Goal: Task Accomplishment & Management: Manage account settings

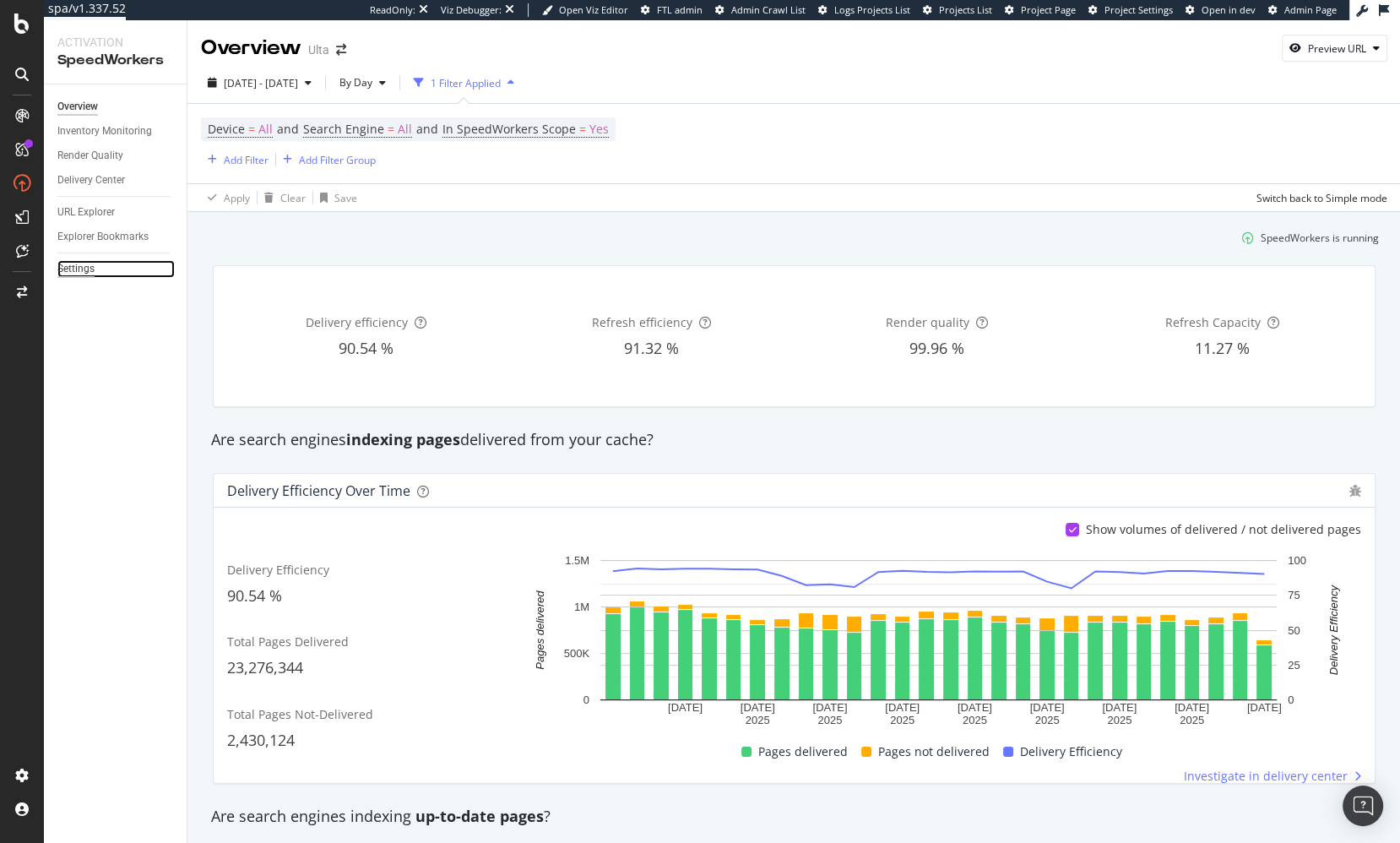
click at [78, 266] on div "Settings" at bounding box center [75, 269] width 37 height 18
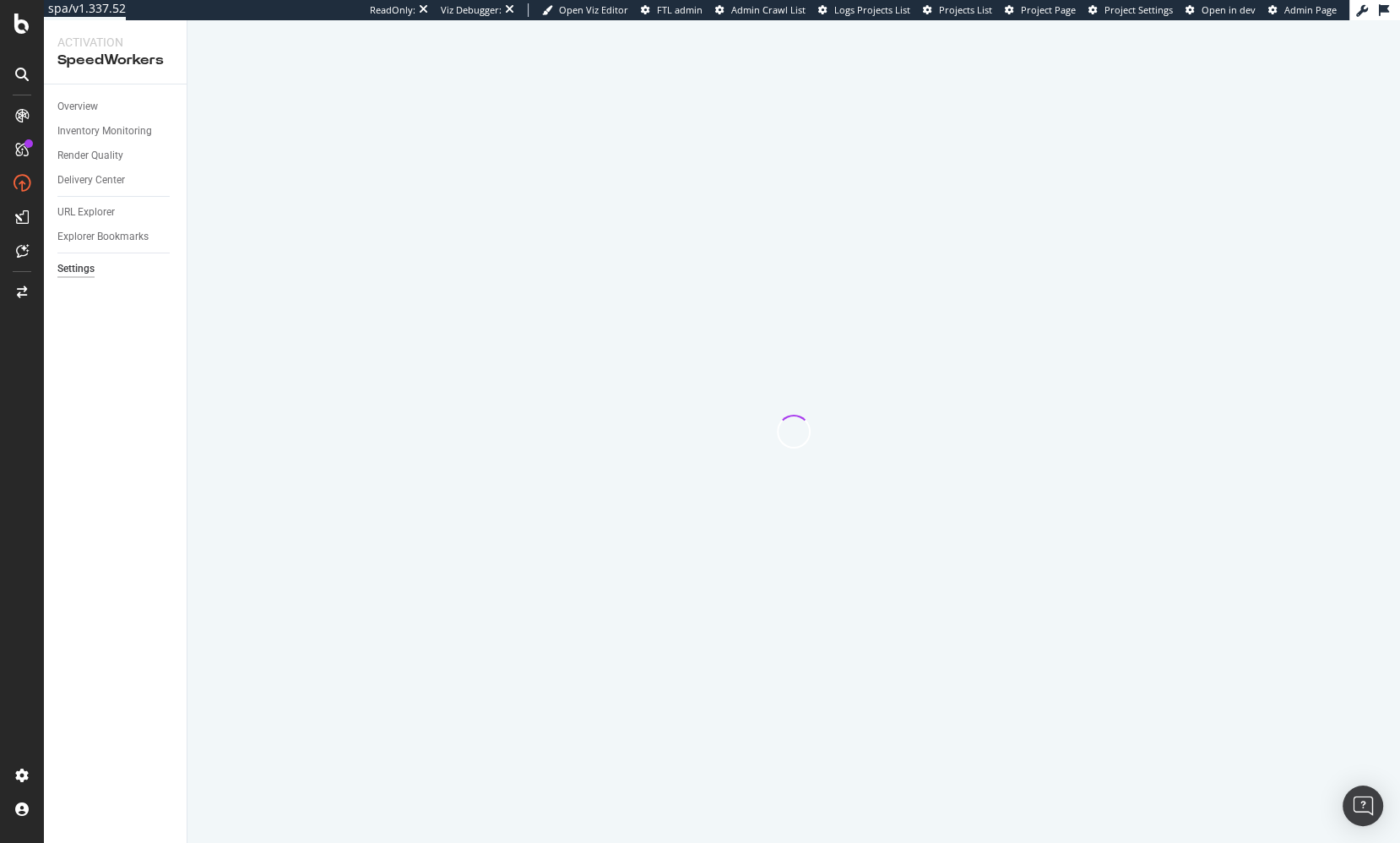
click at [140, 343] on div "Overview Inventory Monitoring Render Quality Delivery Center URL Explorer Explo…" at bounding box center [115, 464] width 143 height 758
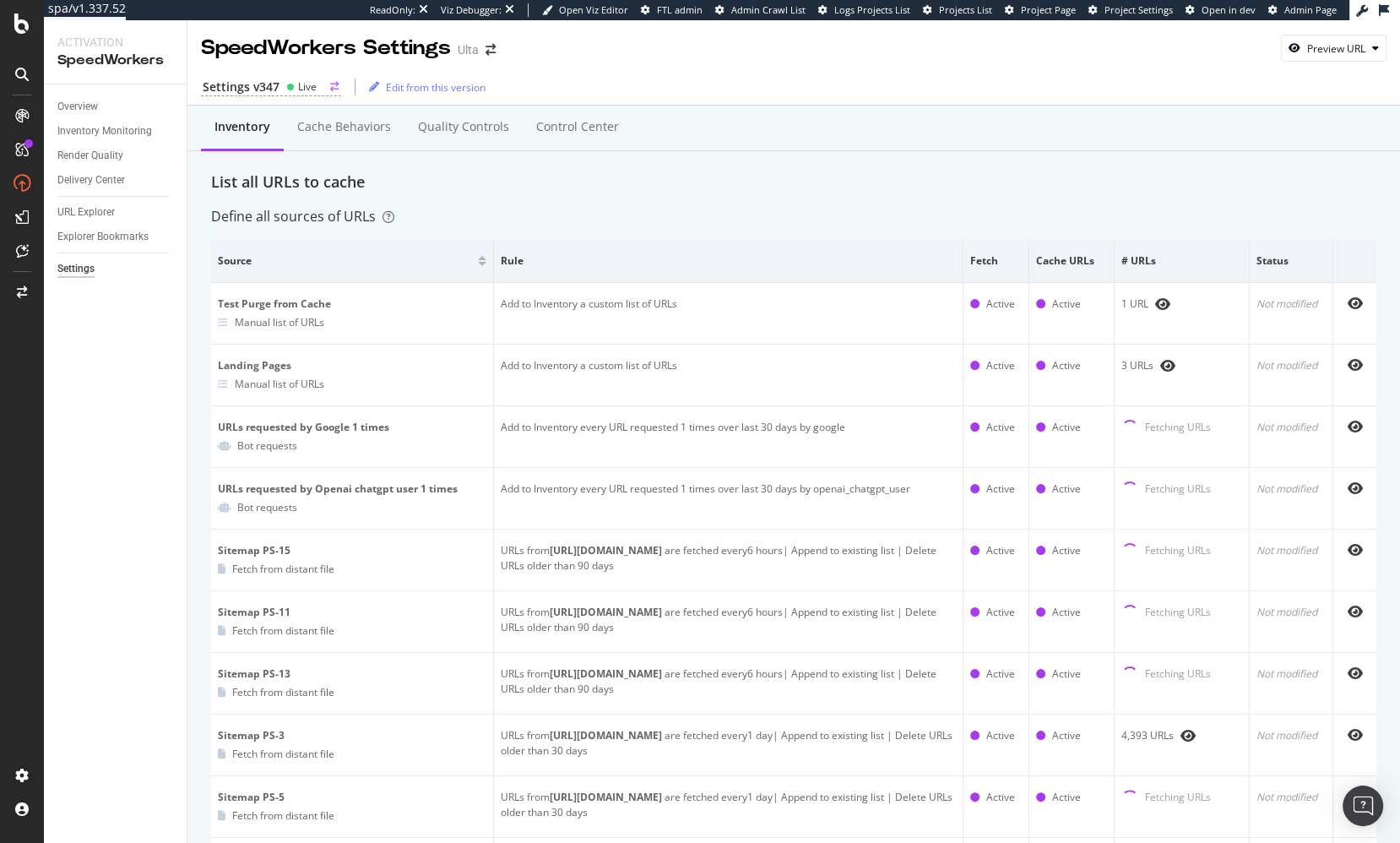
click at [219, 74] on div "Settings v347 Live Edit from this version" at bounding box center [794, 86] width 1213 height 35
click at [225, 83] on div "Settings v347" at bounding box center [241, 86] width 77 height 17
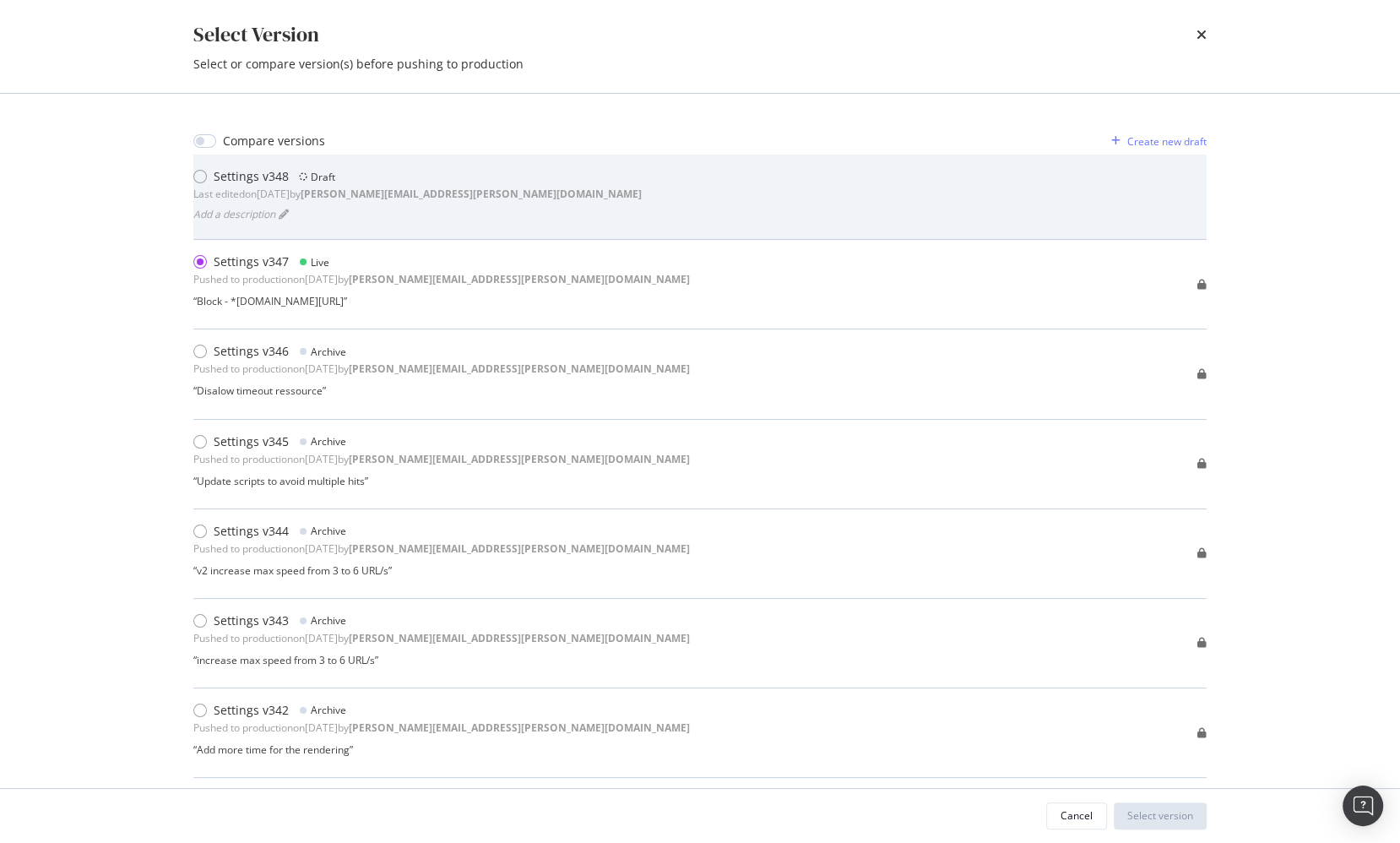
click at [688, 185] on div "Settings v348 Draft Last edited on 2025 Oct 2nd by benjamin.bussiere@botify.com…" at bounding box center [700, 196] width 1013 height 57
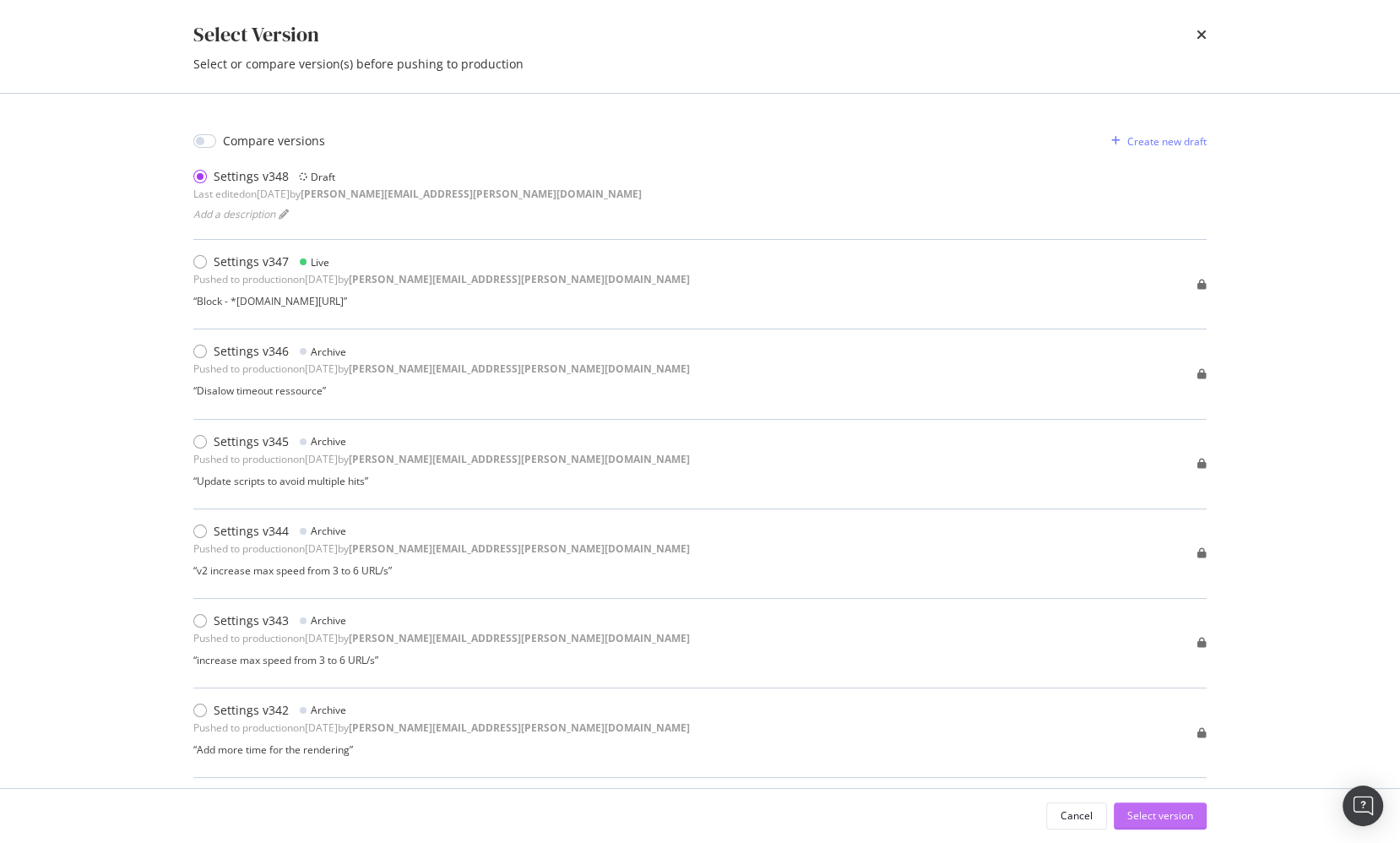
click at [1143, 811] on div "Select version" at bounding box center [1160, 816] width 65 height 15
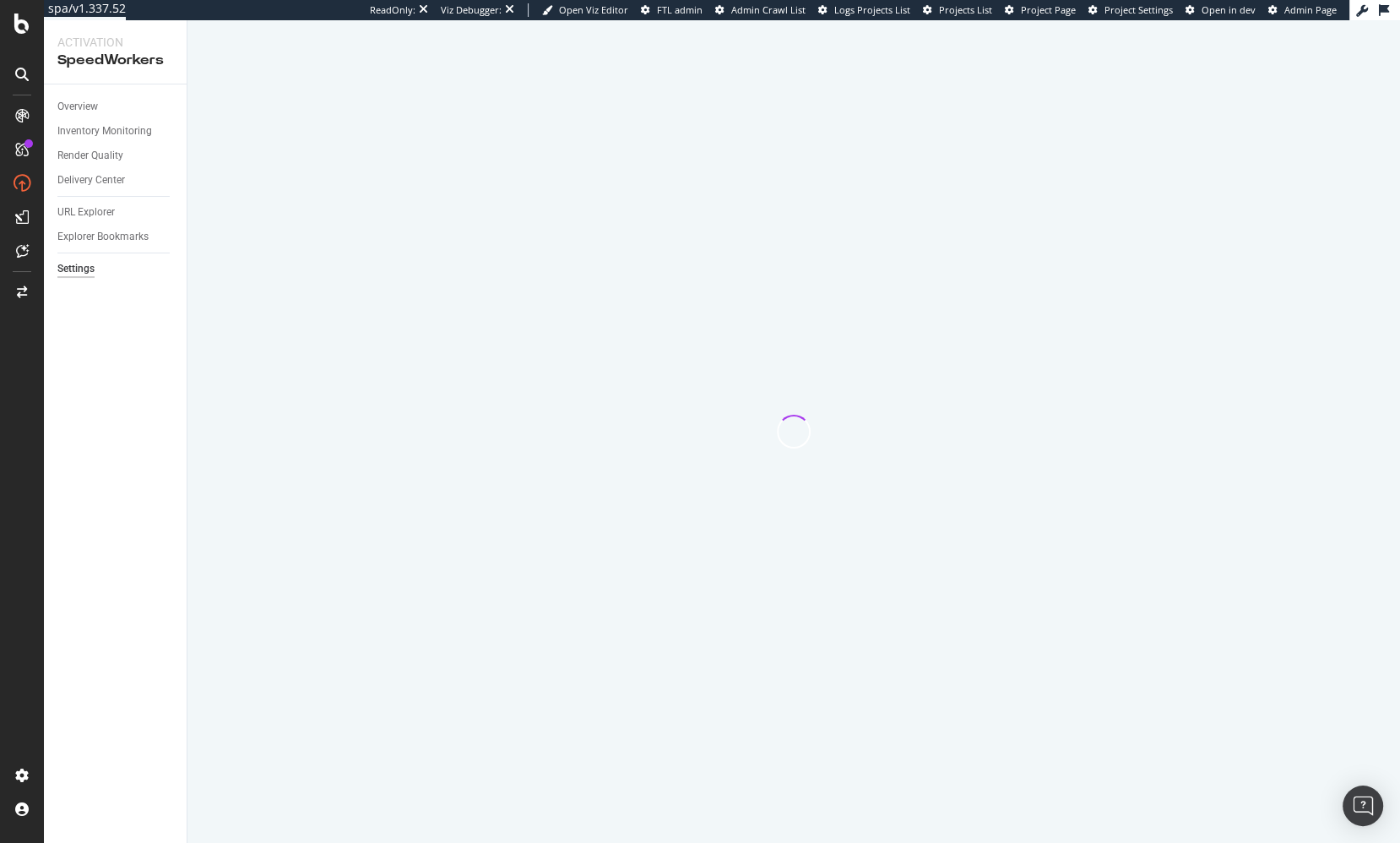
click at [106, 499] on div "Overview Inventory Monitoring Render Quality Delivery Center URL Explorer Explo…" at bounding box center [115, 464] width 143 height 758
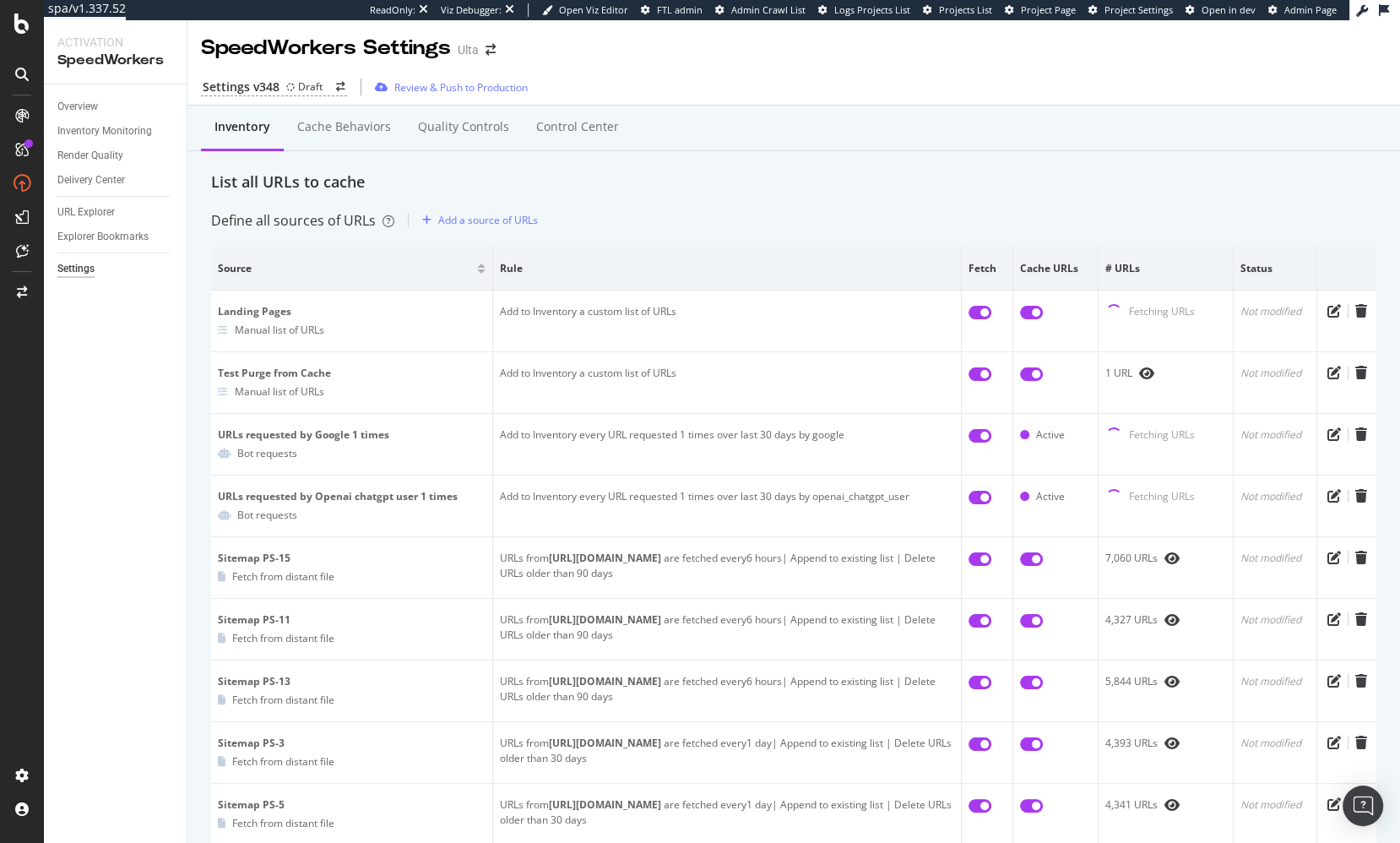
drag, startPoint x: 1116, startPoint y: 196, endPoint x: 1097, endPoint y: 203, distance: 20.2
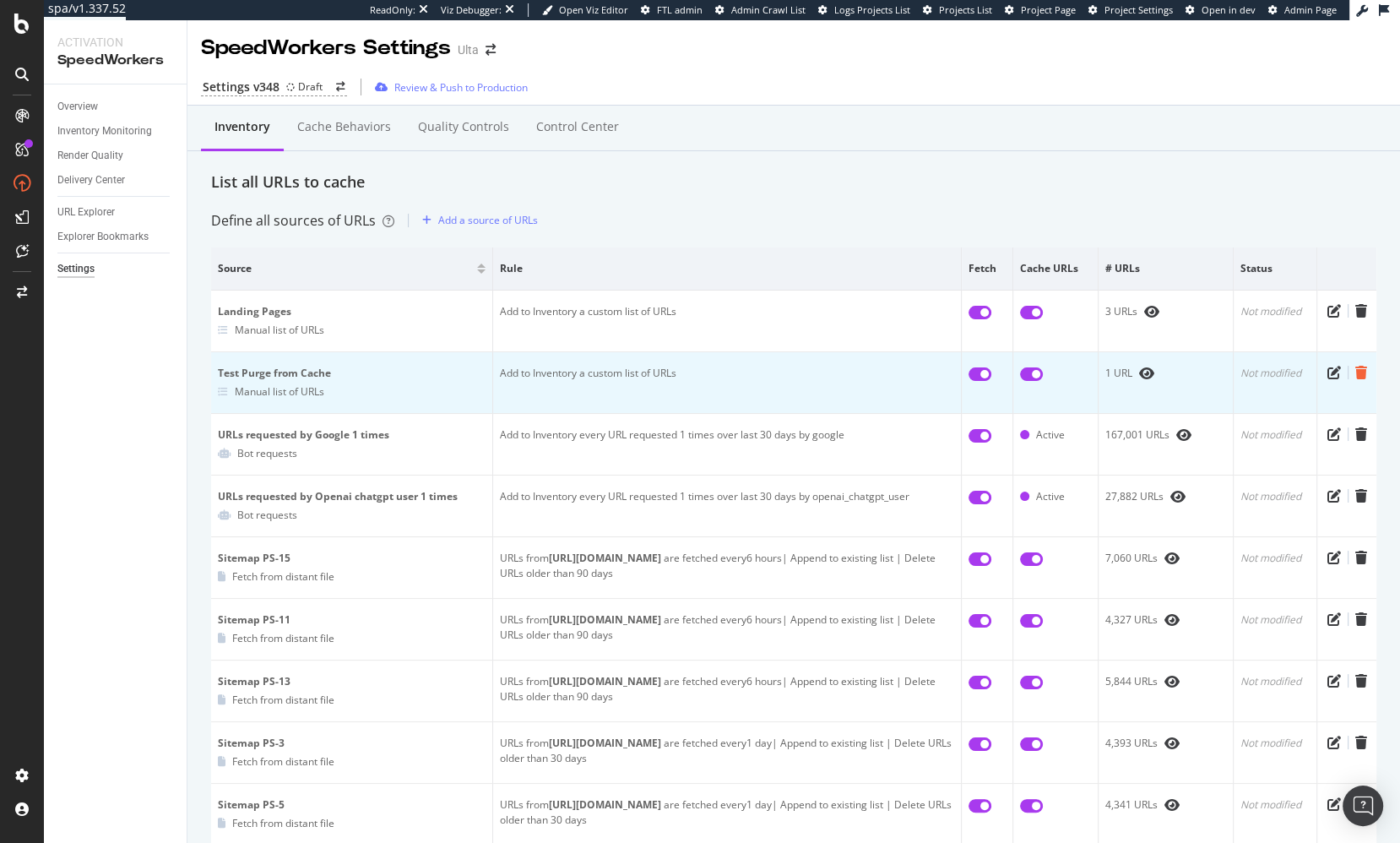
click at [1360, 370] on icon "trash" at bounding box center [1361, 372] width 12 height 14
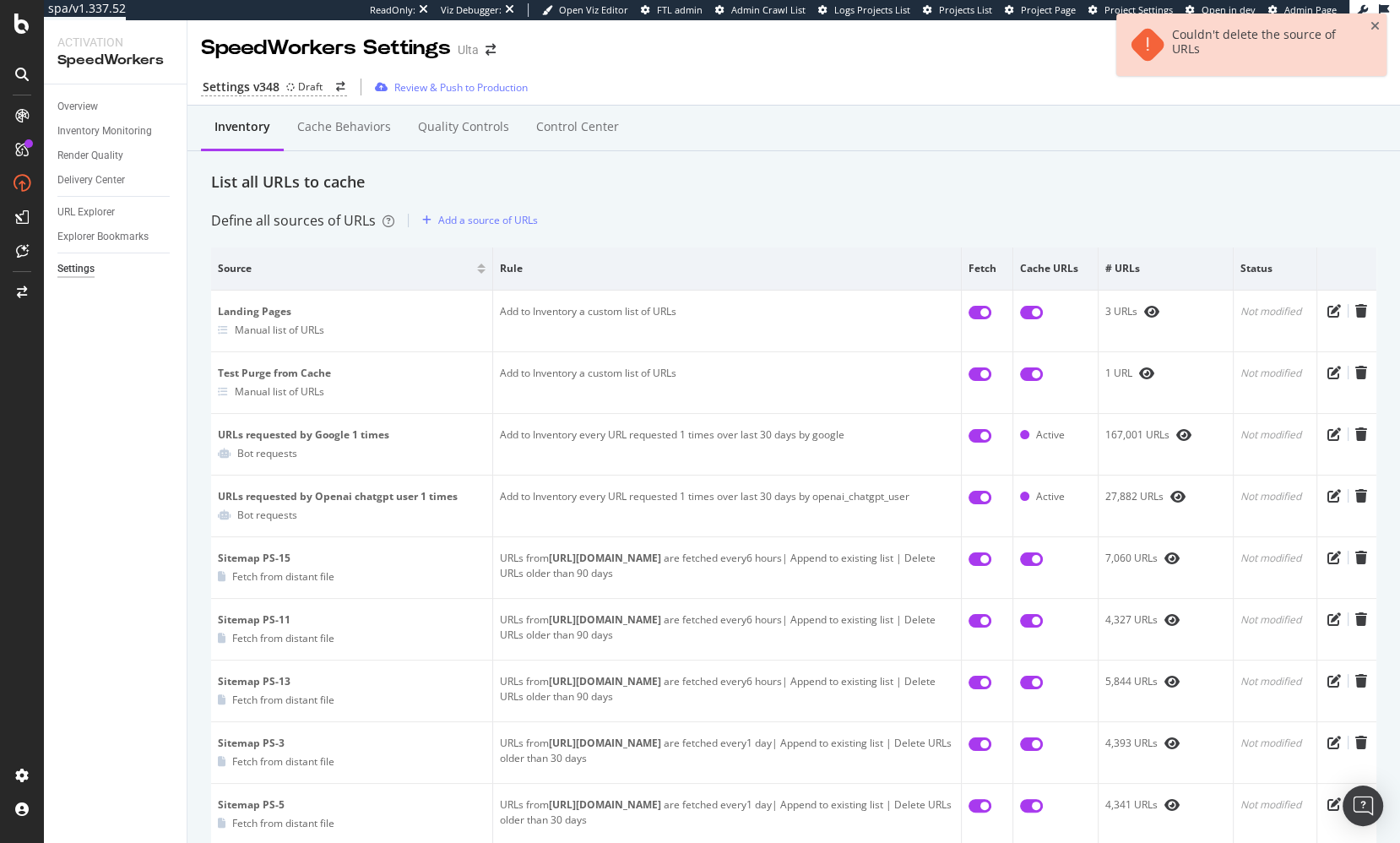
click at [1222, 173] on div "List all URLs to cache" at bounding box center [794, 183] width 1165 height 22
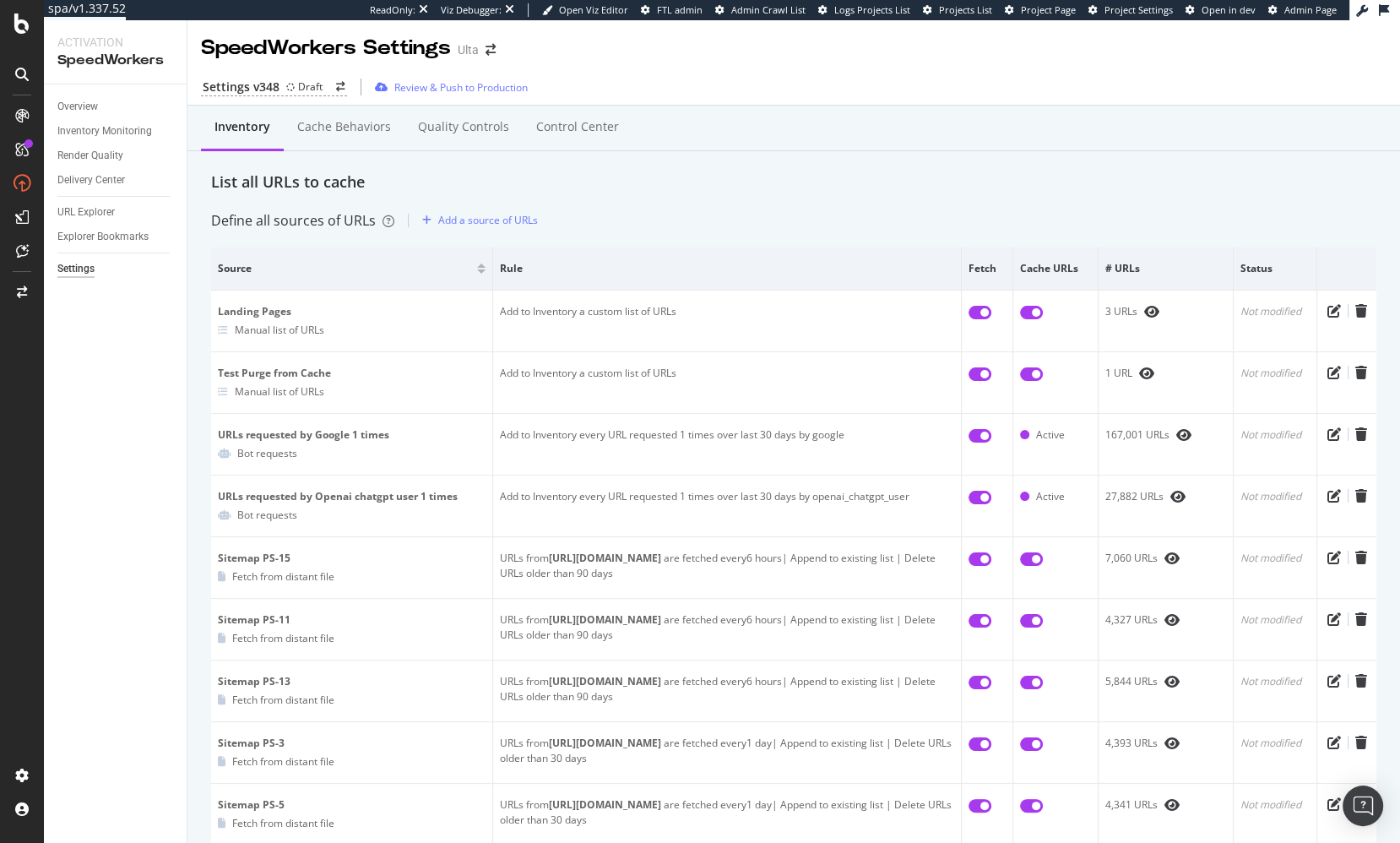
click at [446, 174] on div "List all URLs to cache" at bounding box center [794, 183] width 1165 height 22
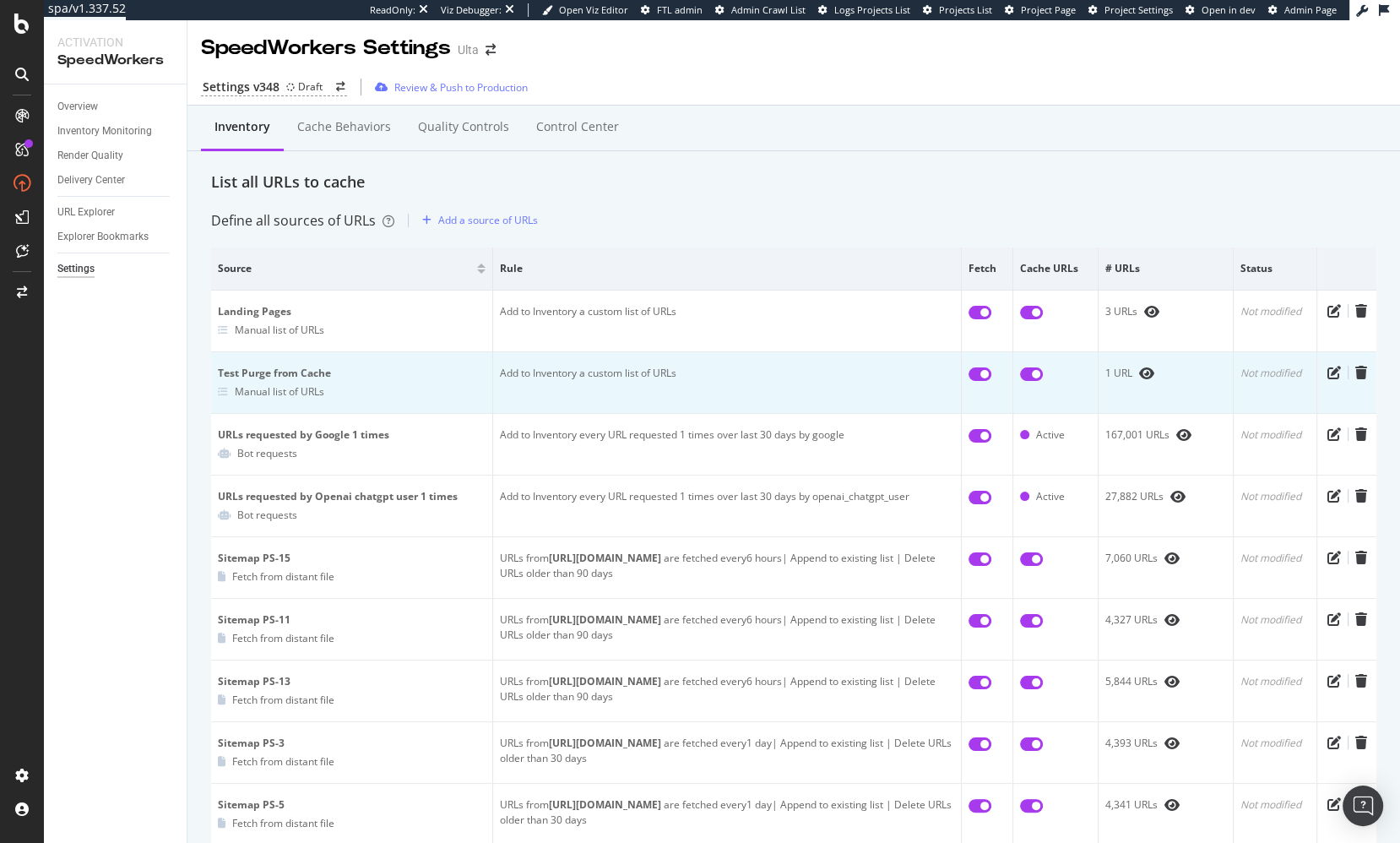
click at [1030, 371] on input "checkbox" at bounding box center [1031, 374] width 23 height 14
checkbox input "true"
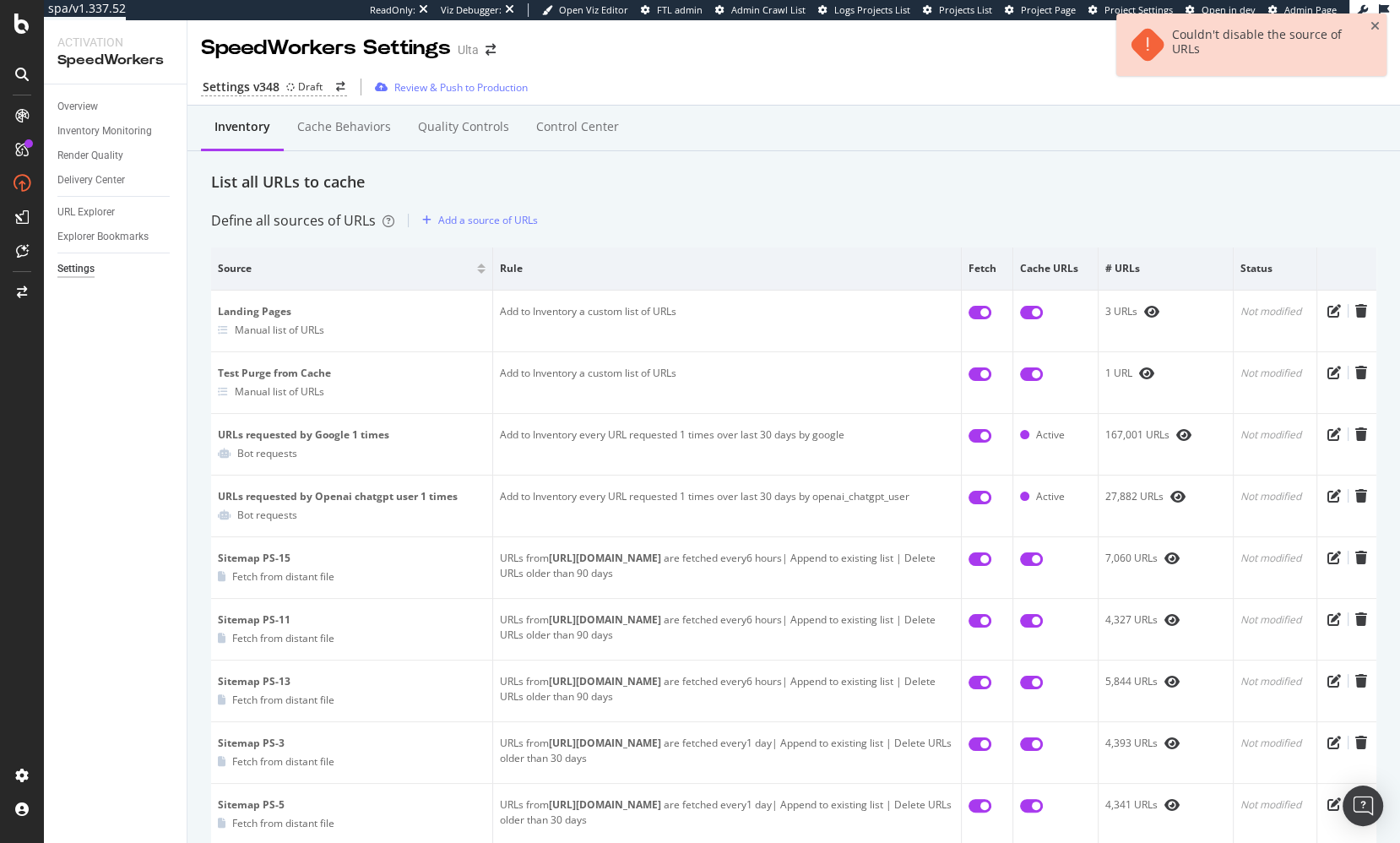
click at [945, 154] on div "Inventory Cache behaviors Quality Controls Control Center" at bounding box center [794, 144] width 1165 height 54
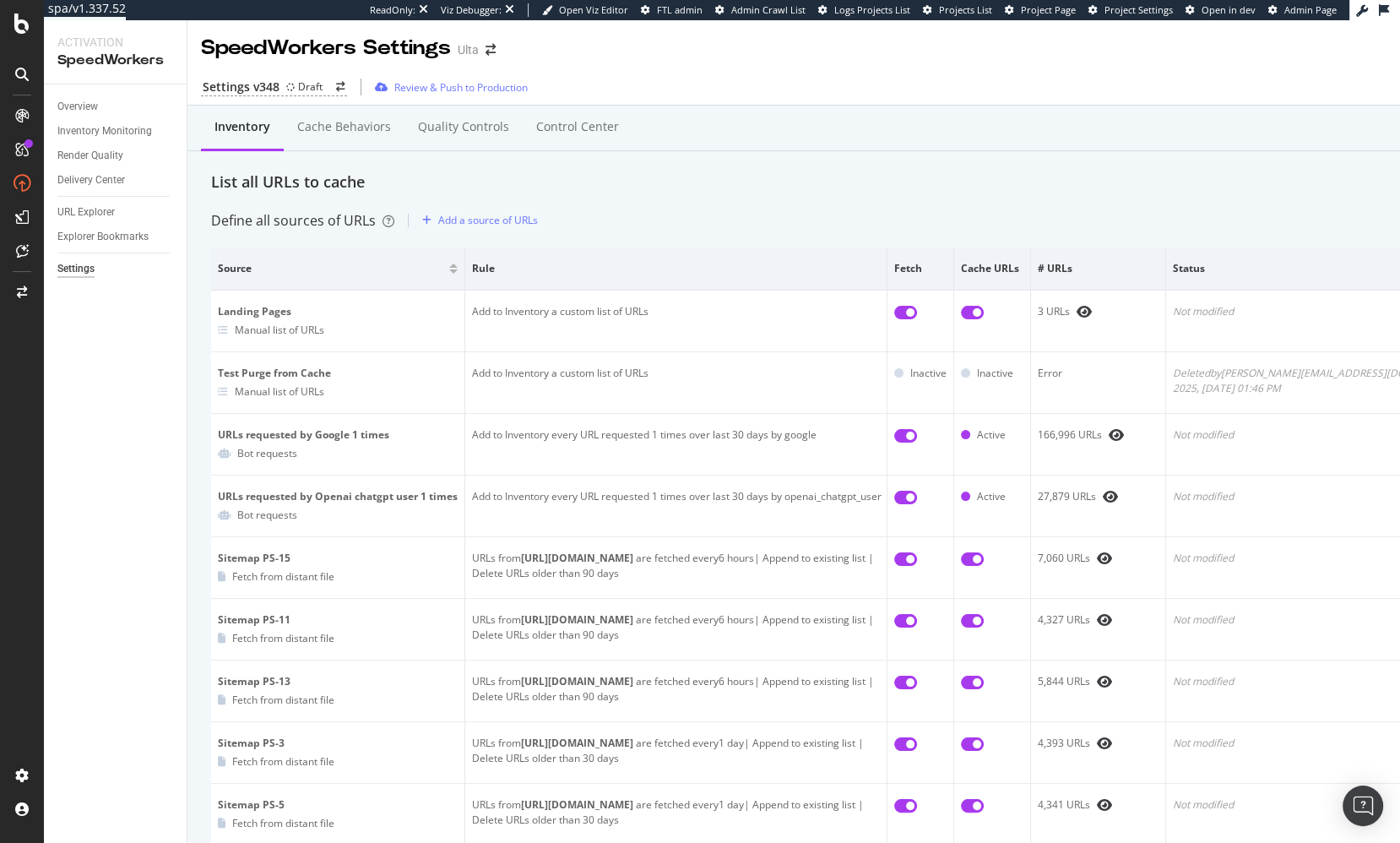
drag, startPoint x: 662, startPoint y: 197, endPoint x: 640, endPoint y: 187, distance: 24.2
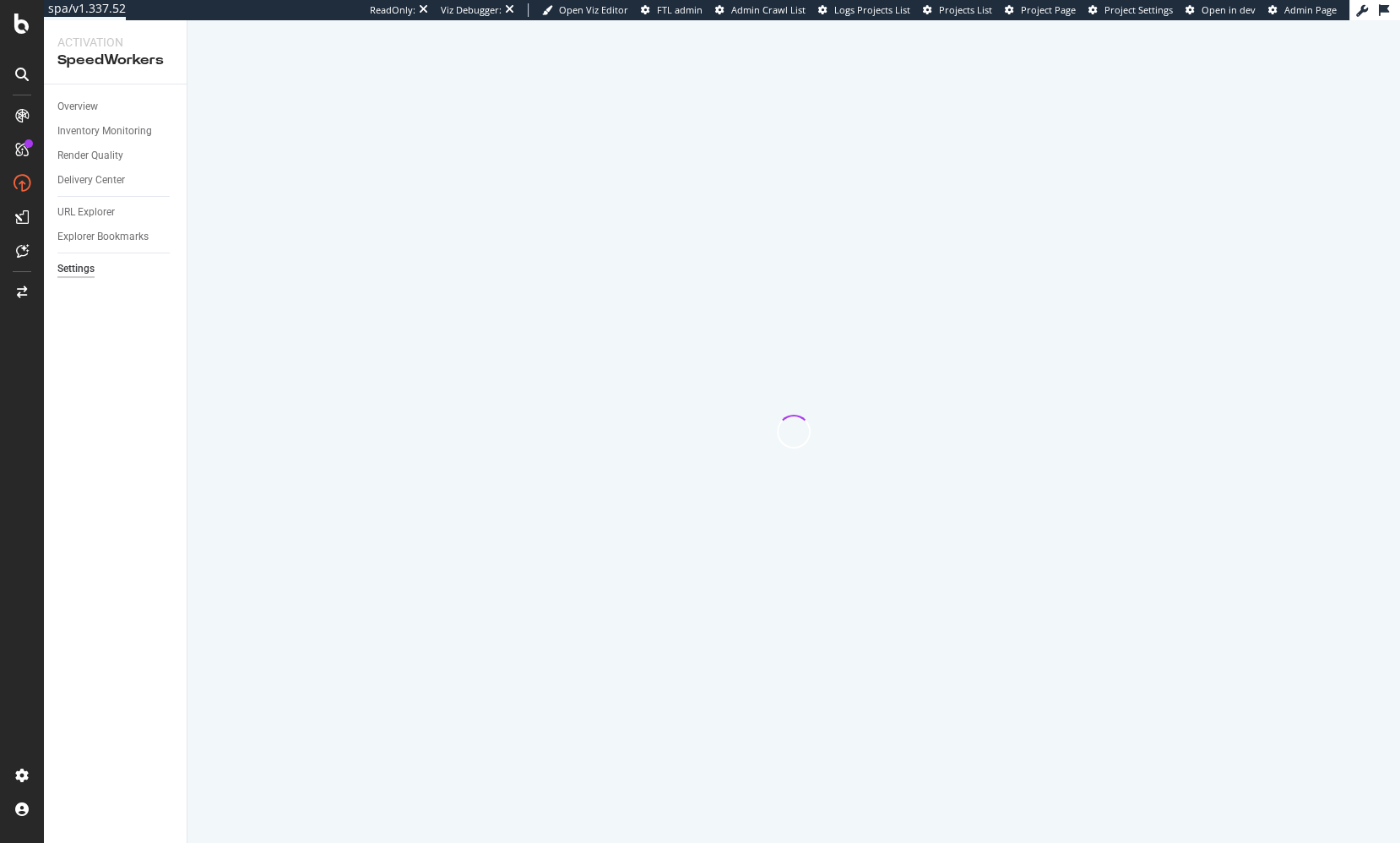
drag, startPoint x: 118, startPoint y: 486, endPoint x: 146, endPoint y: 487, distance: 28.0
click at [118, 486] on div "Overview Inventory Monitoring Render Quality Delivery Center URL Explorer Explo…" at bounding box center [115, 464] width 143 height 758
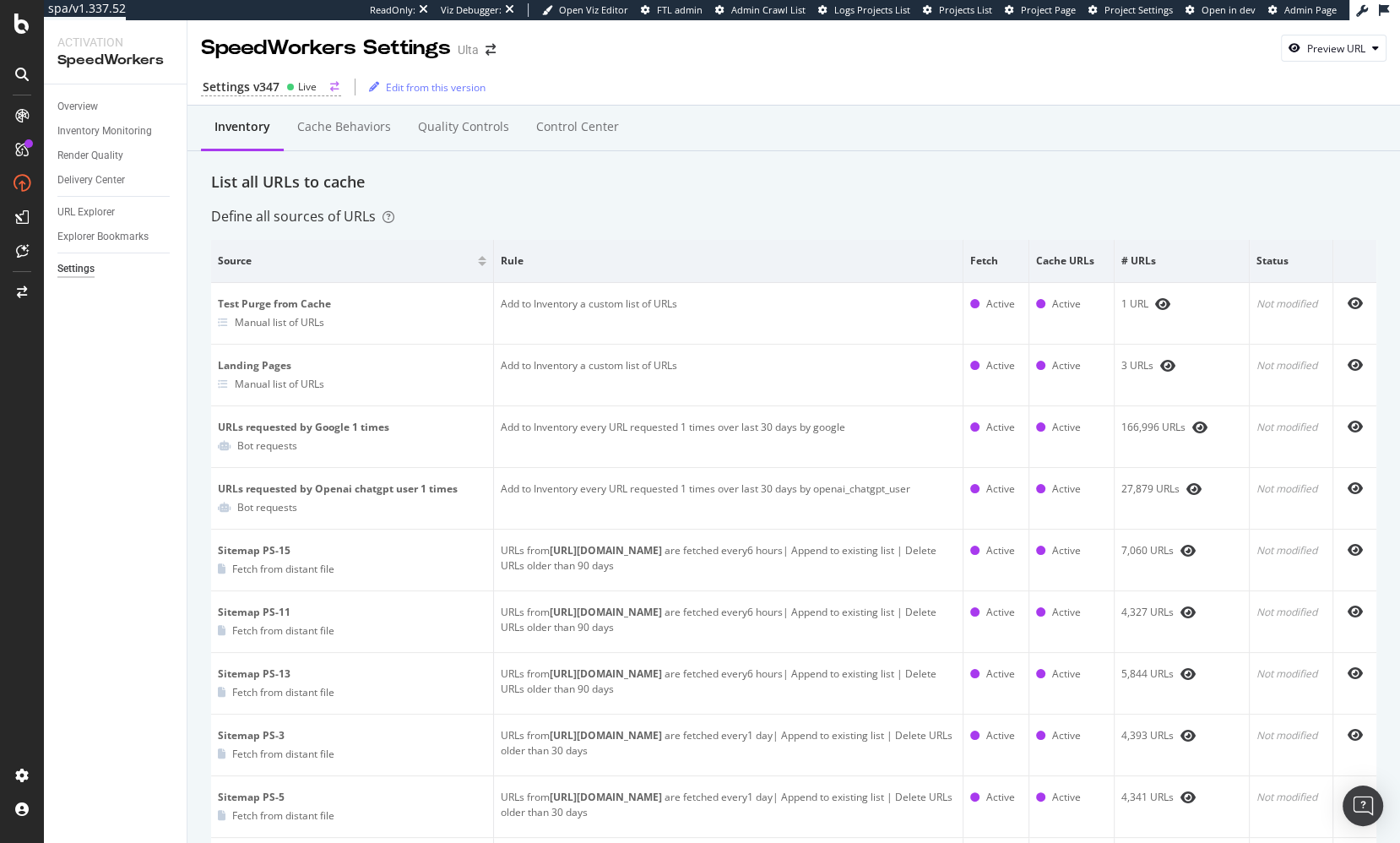
click at [286, 87] on icon at bounding box center [290, 86] width 8 height 8
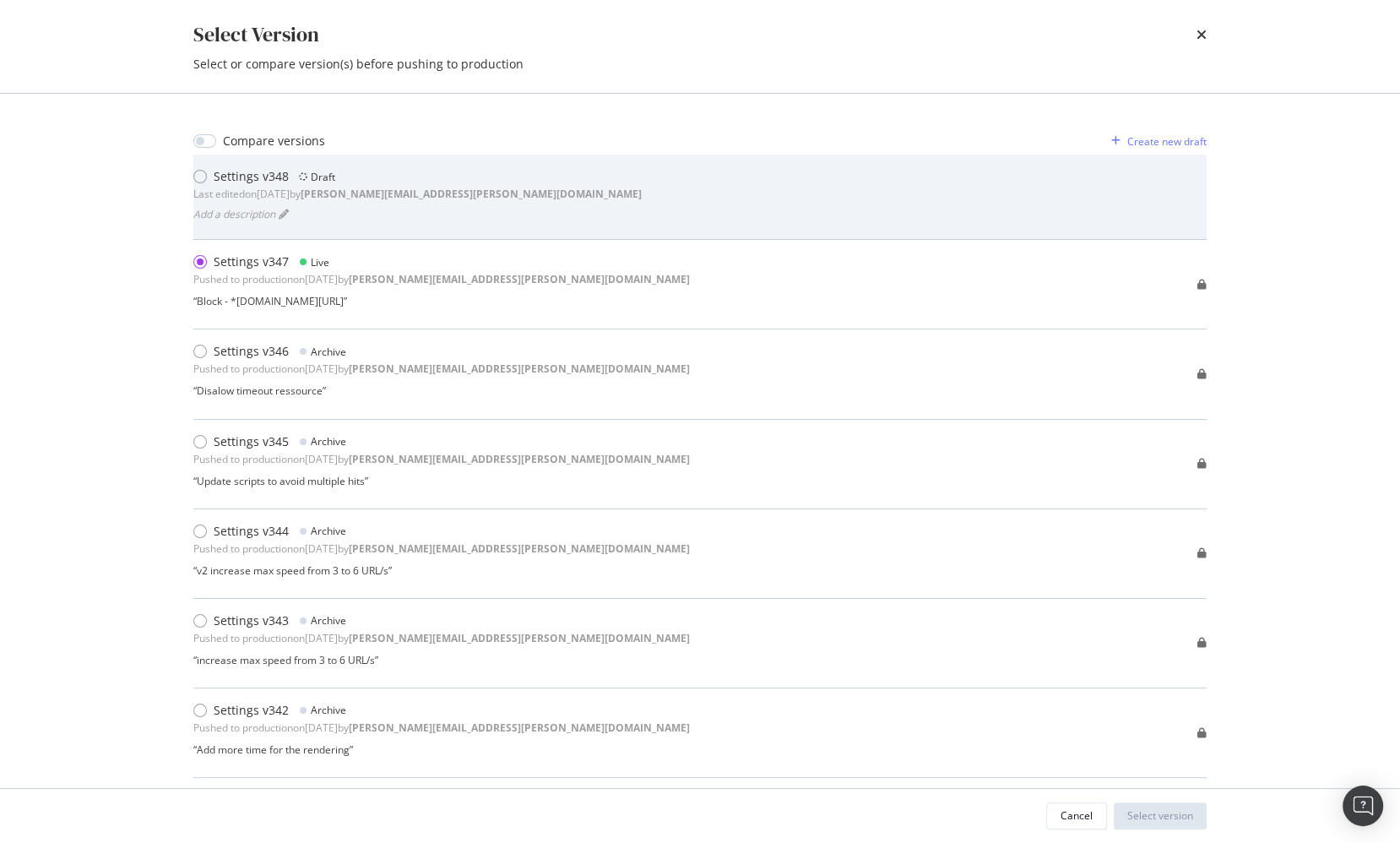
click at [628, 196] on div "Settings v348 Draft Last edited on [DATE] by [PERSON_NAME][EMAIL_ADDRESS][PERSO…" at bounding box center [700, 196] width 1013 height 57
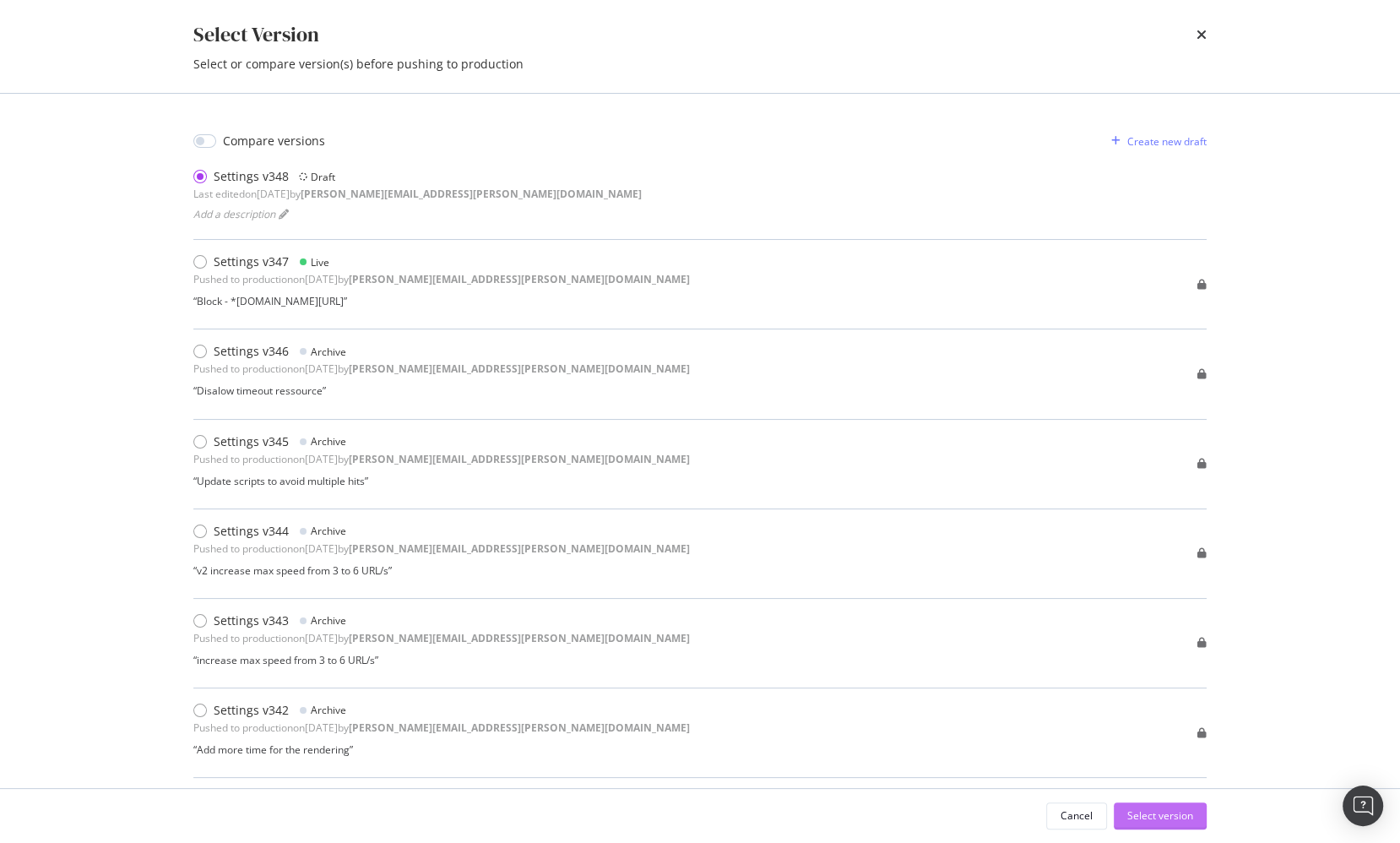
click at [1154, 815] on div "Select version" at bounding box center [1160, 816] width 65 height 15
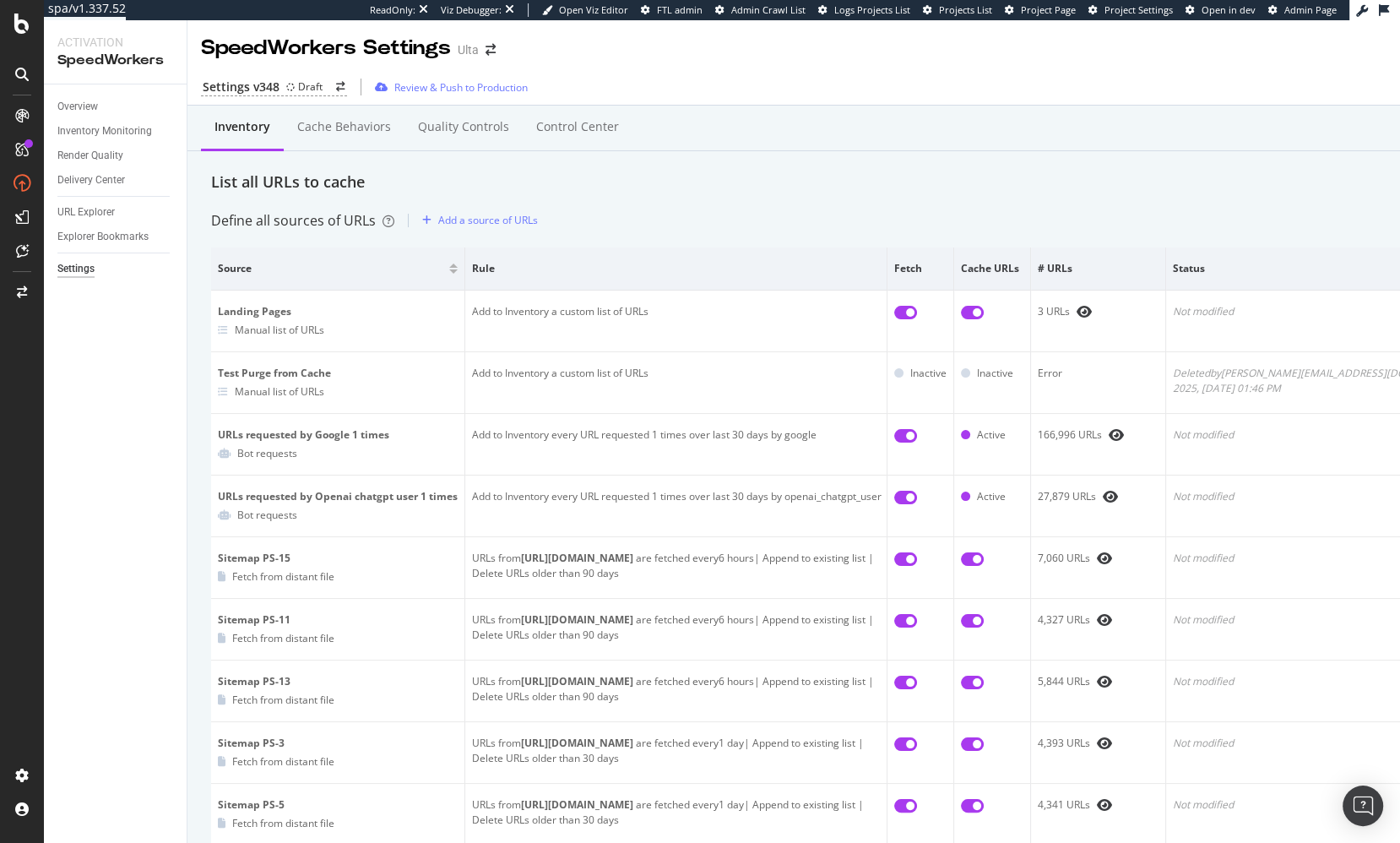
drag, startPoint x: 193, startPoint y: 405, endPoint x: 14, endPoint y: 456, distance: 186.1
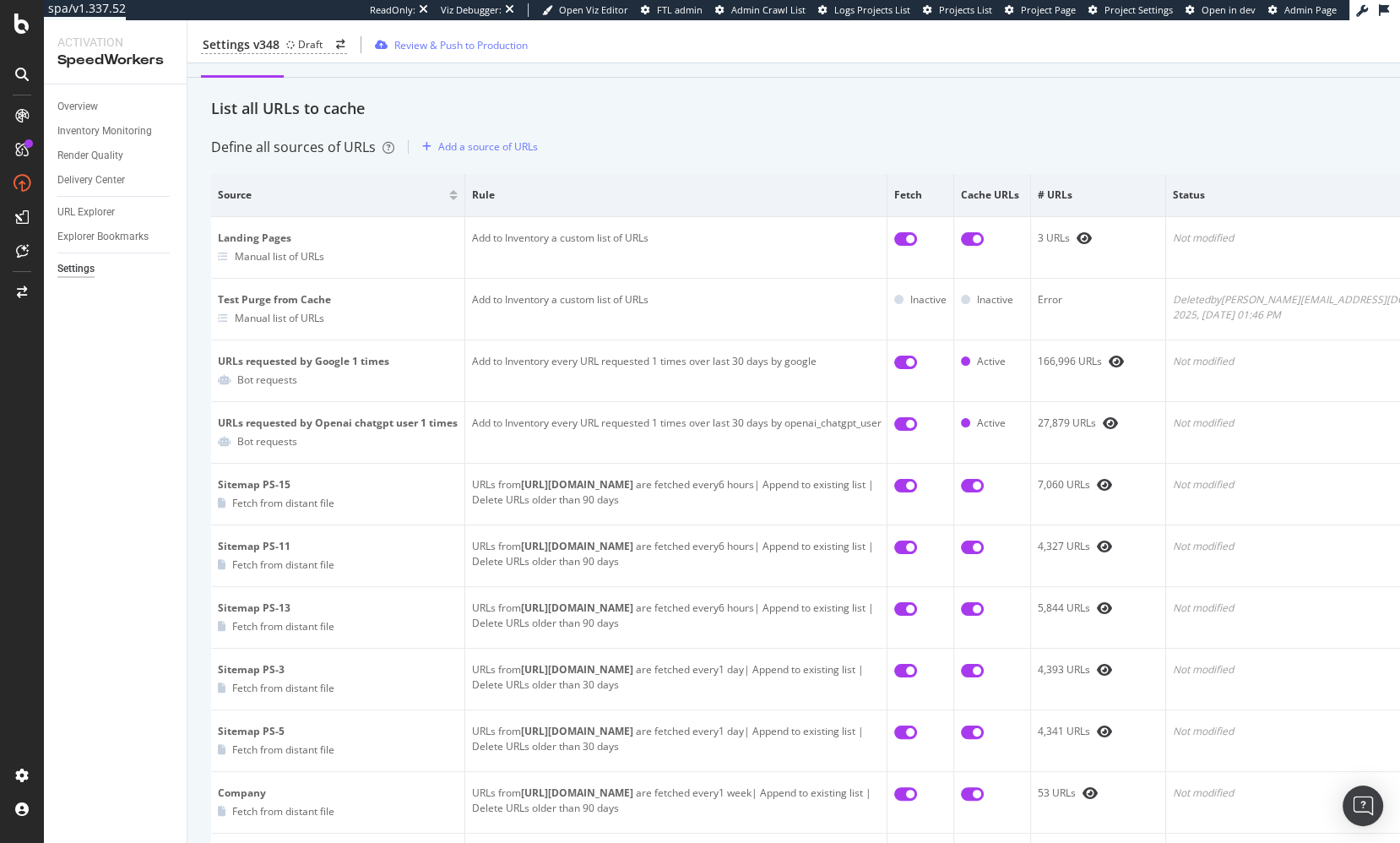
scroll to position [113, 0]
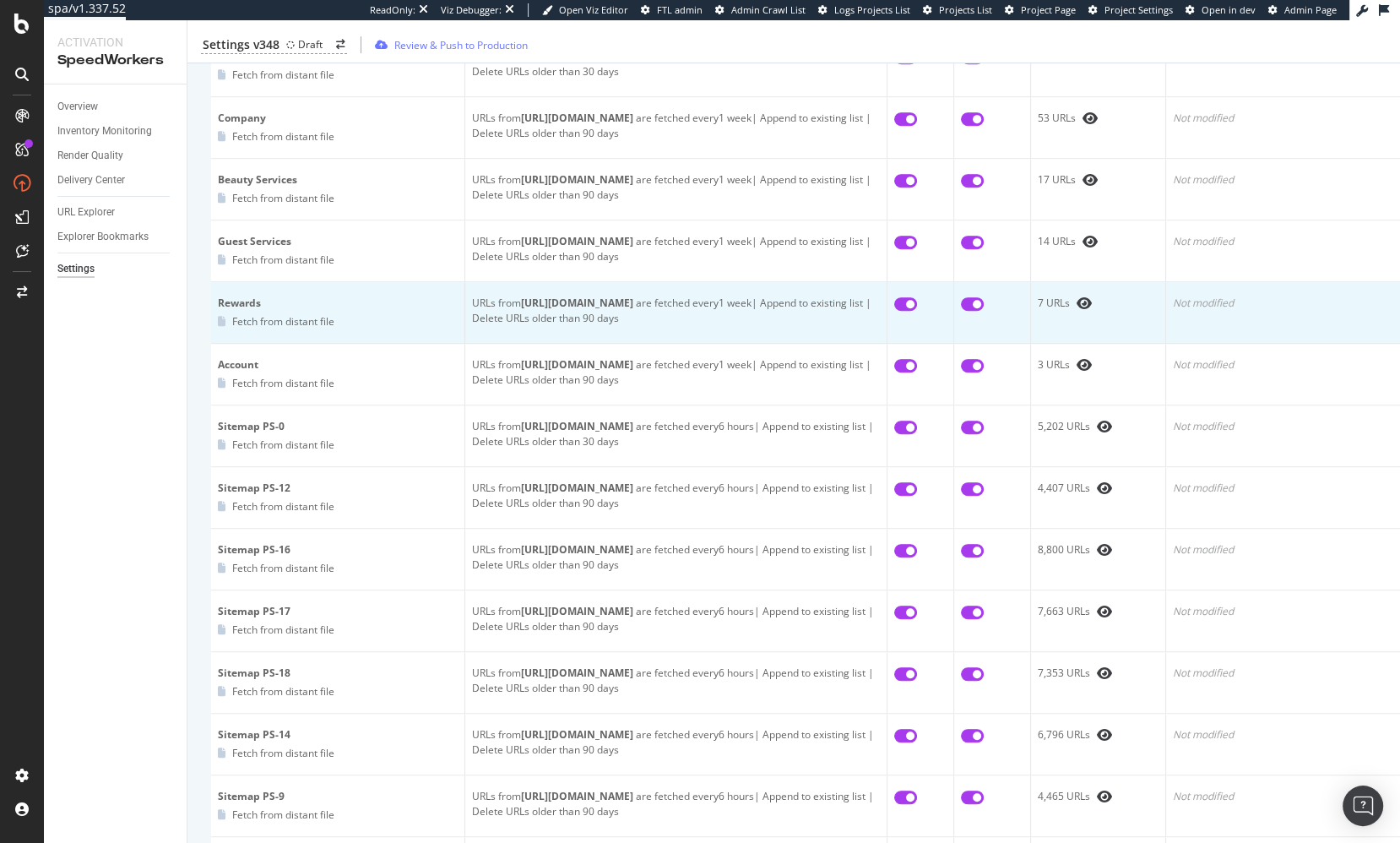
scroll to position [758, 0]
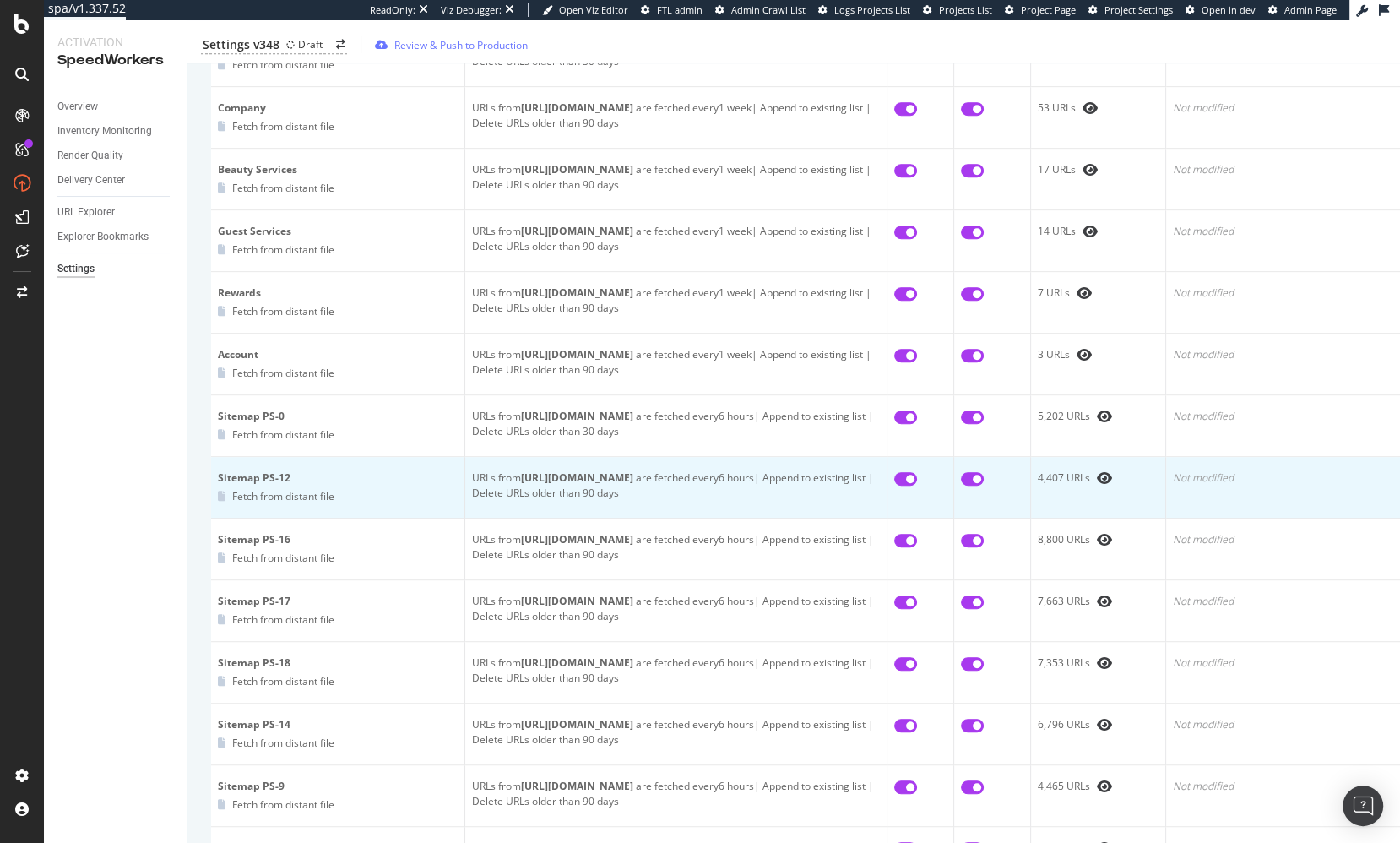
click at [358, 503] on td "Sitemap PS-12 Fetch from distant file" at bounding box center [338, 487] width 255 height 62
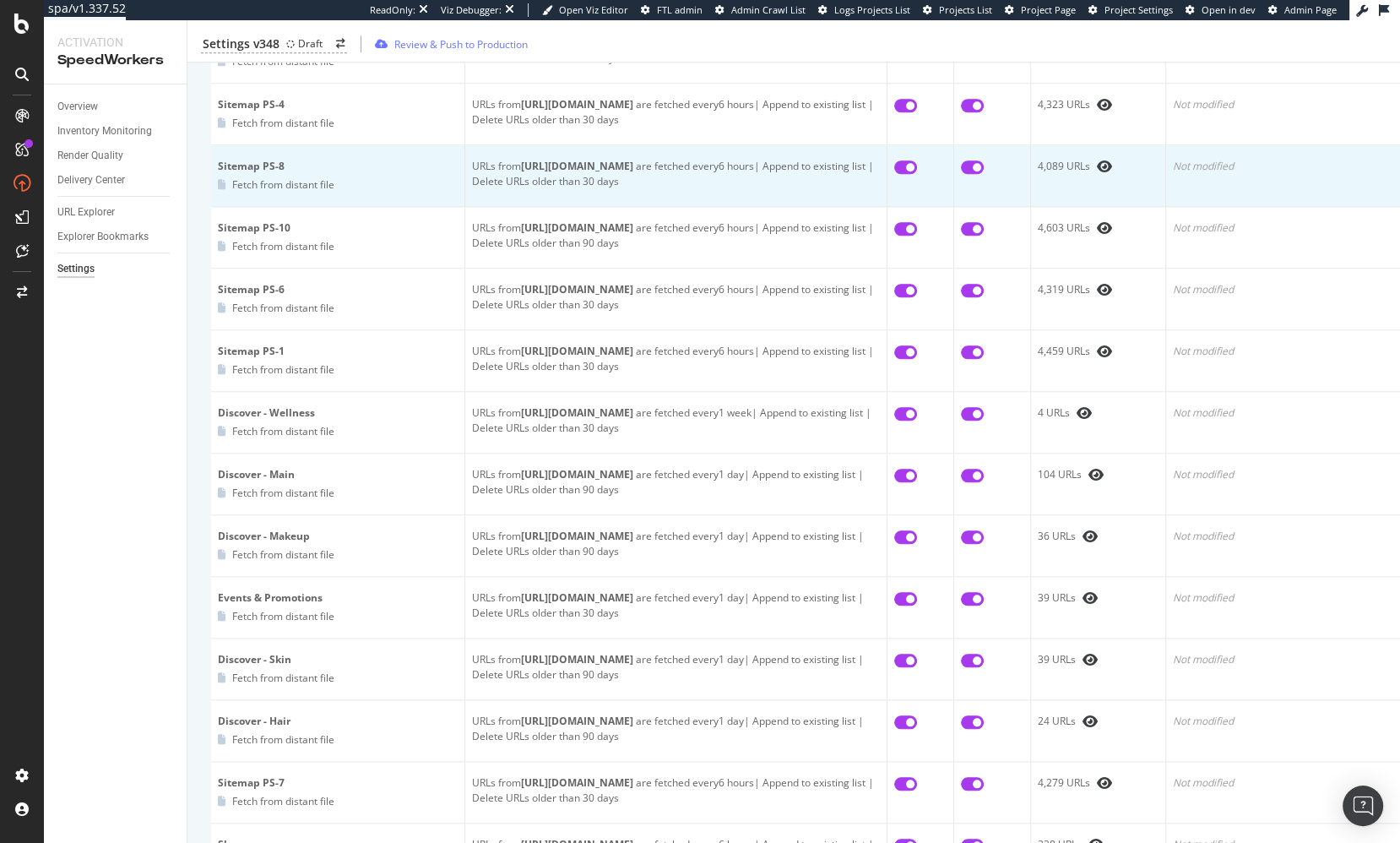
scroll to position [1911, 0]
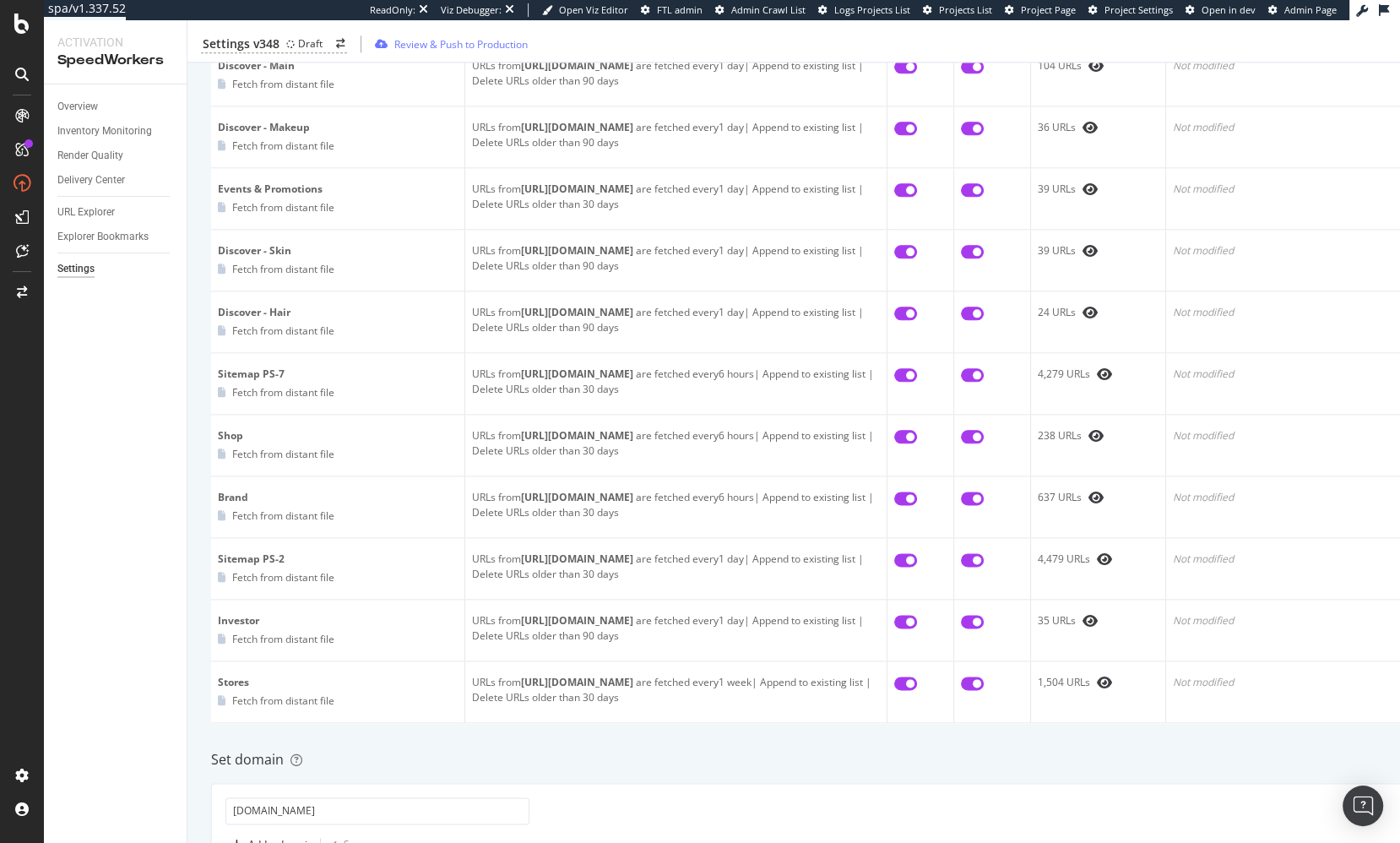
click at [195, 507] on div "Inventory Cache behaviors Quality Controls Control Center List all URLs to cach…" at bounding box center [865, 327] width 1355 height 4266
click at [1013, 750] on div "Set domain" at bounding box center [865, 759] width 1308 height 19
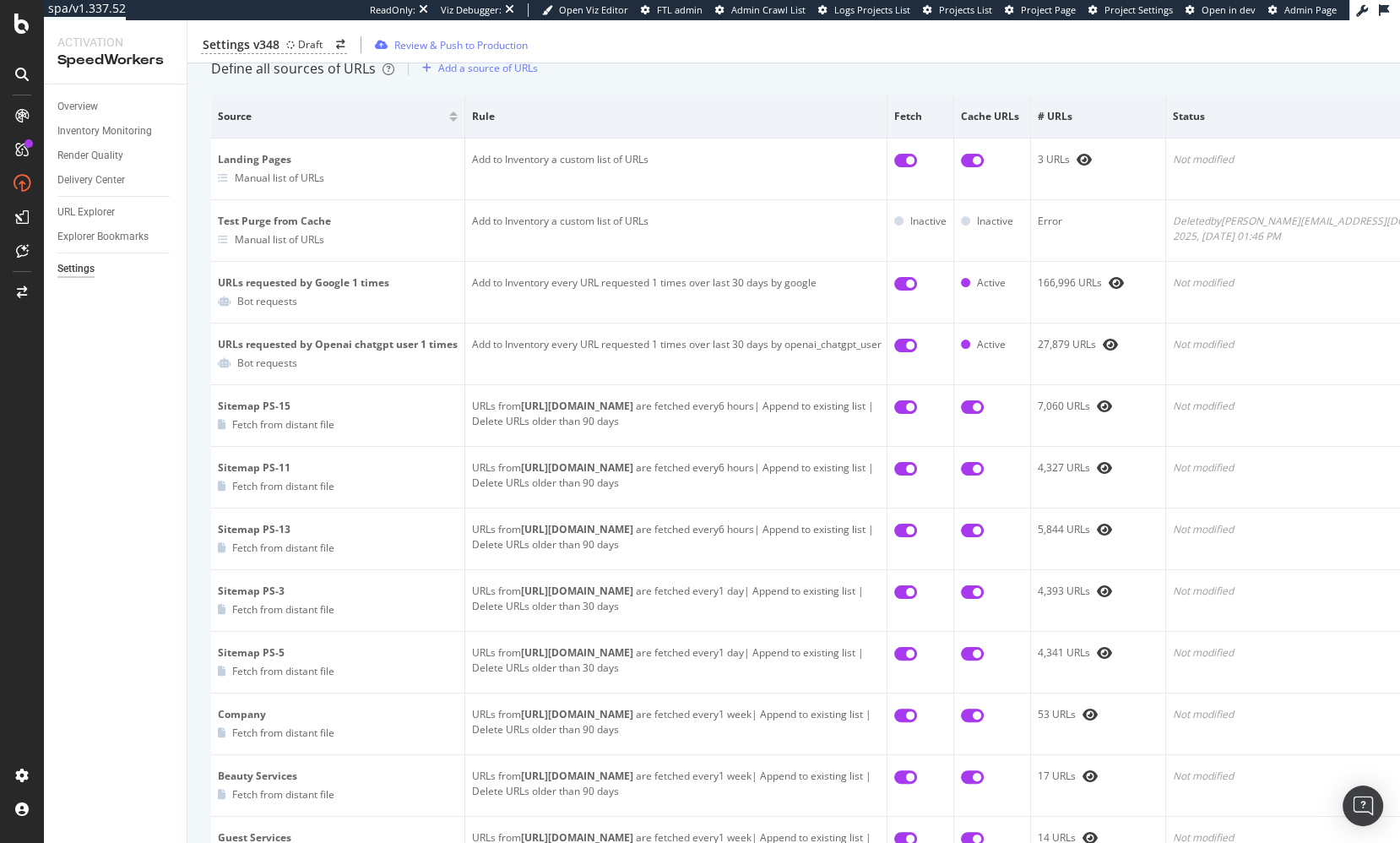
scroll to position [0, 0]
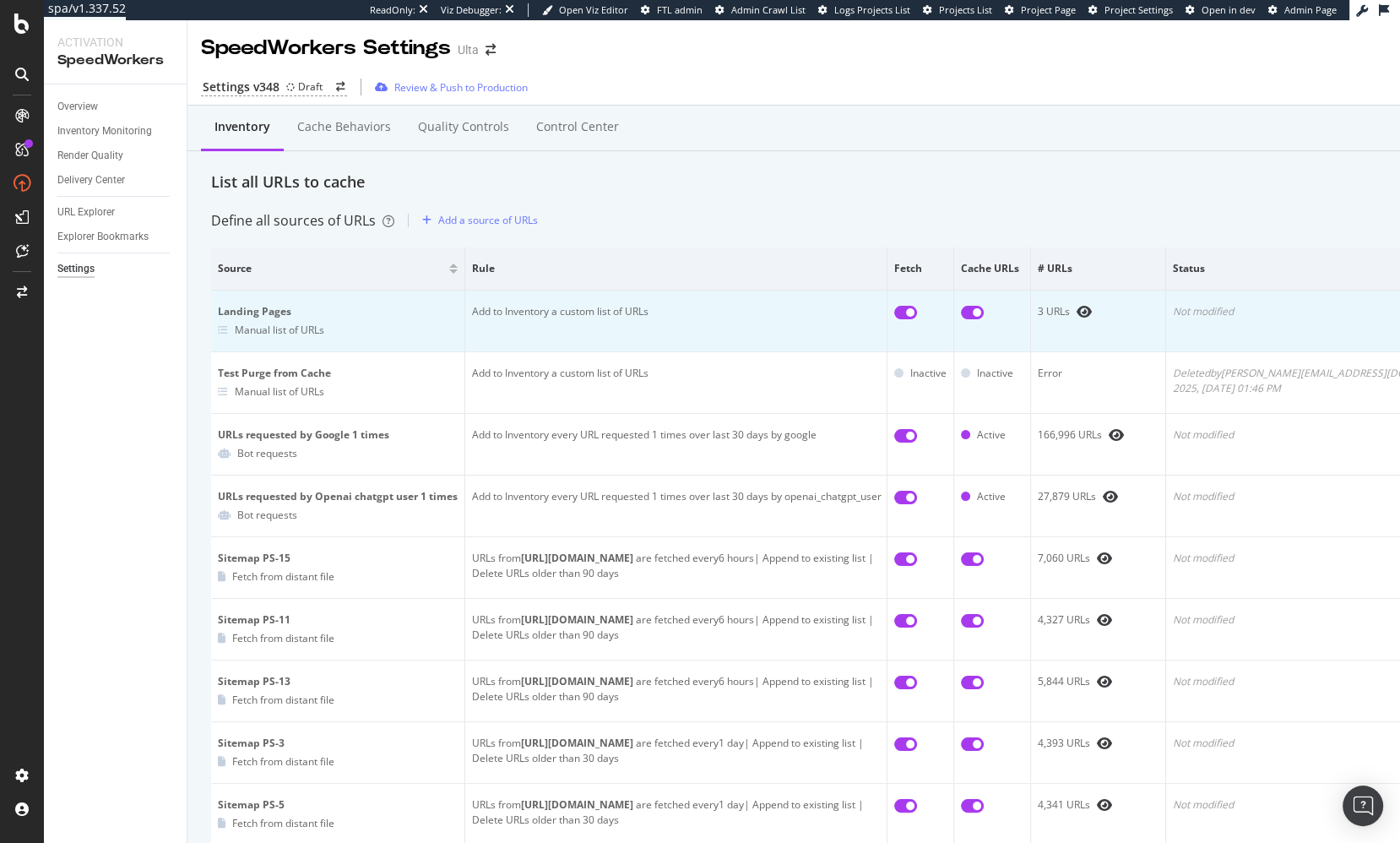
drag, startPoint x: 703, startPoint y: 179, endPoint x: 290, endPoint y: 297, distance: 429.5
click at [703, 180] on div "List all URLs to cache" at bounding box center [865, 183] width 1308 height 22
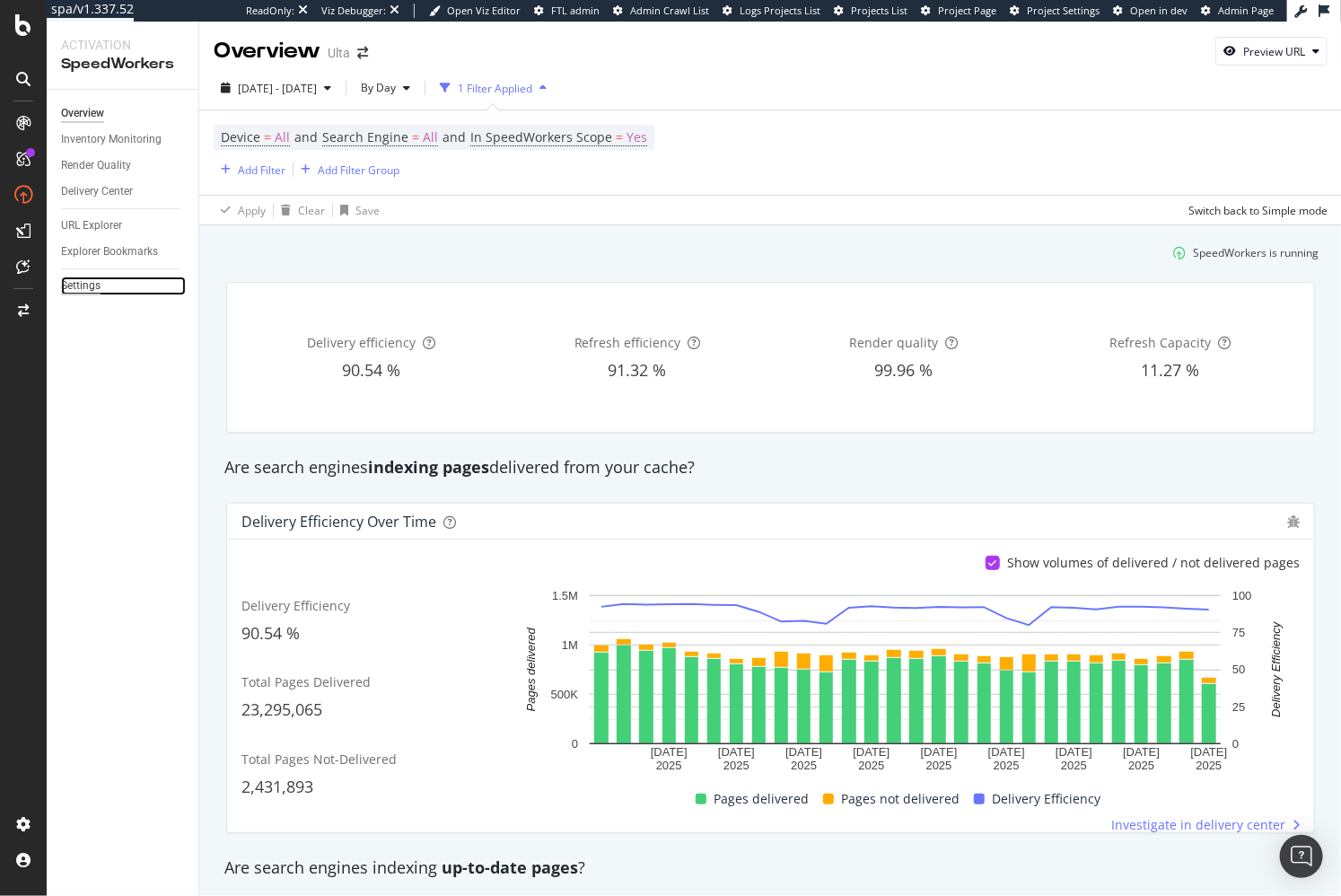
click at [95, 281] on div "Settings" at bounding box center [80, 286] width 40 height 19
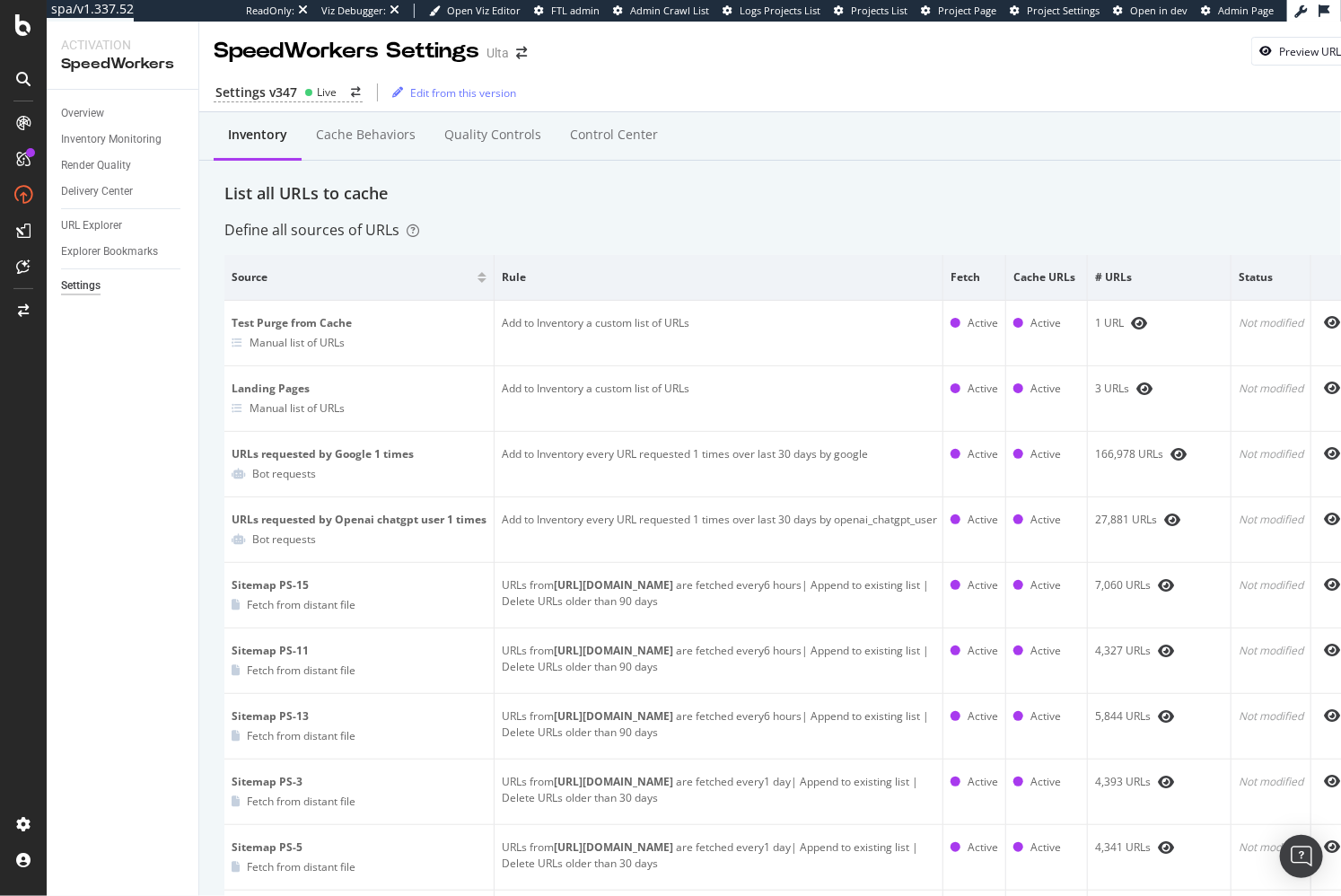
drag, startPoint x: 634, startPoint y: 233, endPoint x: 581, endPoint y: 231, distance: 53.0
click at [634, 233] on div "Define all sources of URLs" at bounding box center [788, 230] width 1128 height 20
drag, startPoint x: 86, startPoint y: 137, endPoint x: 72, endPoint y: 146, distance: 16.6
click at [86, 137] on div "Inventory Monitoring" at bounding box center [111, 140] width 101 height 19
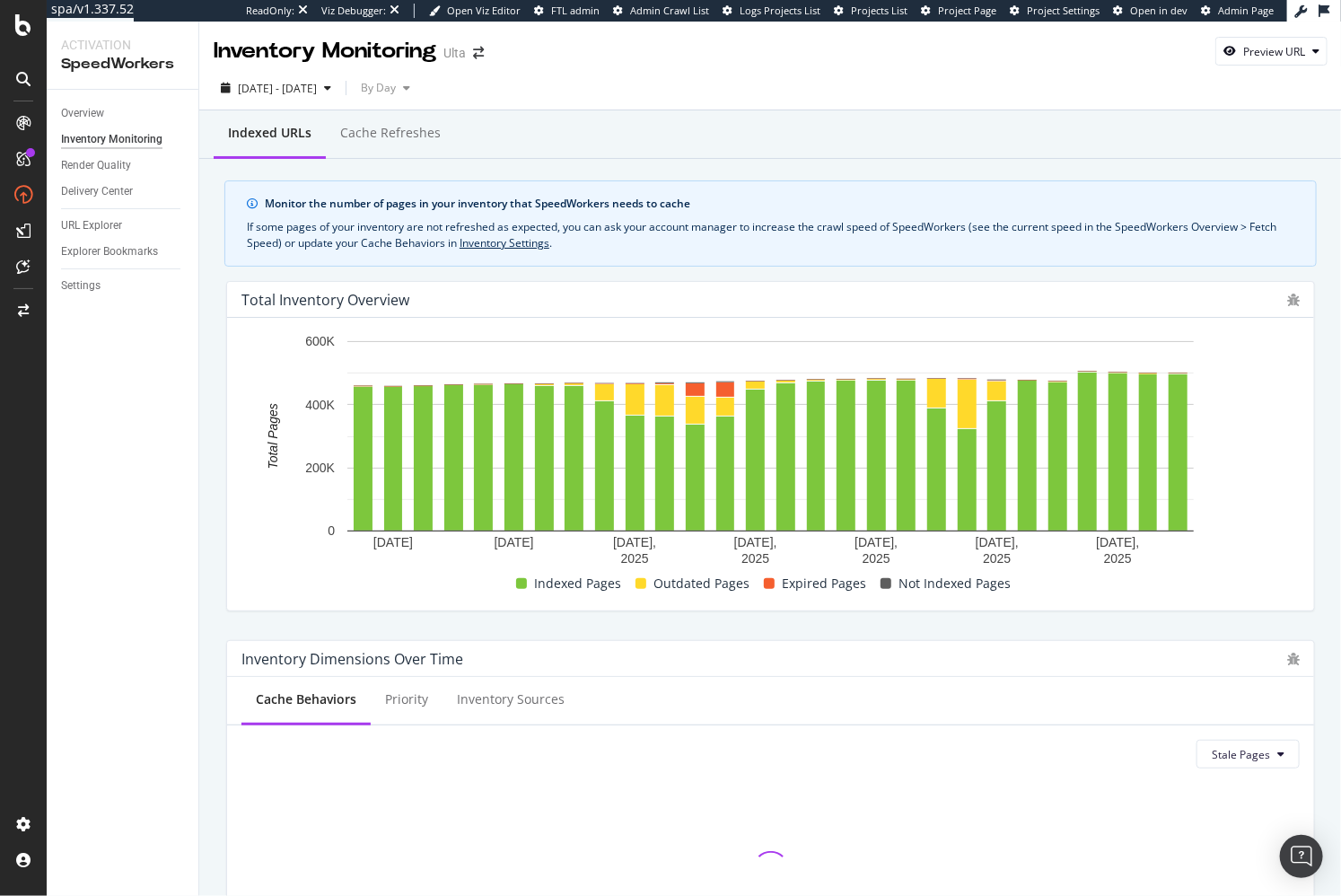
click at [226, 478] on div "Total Inventory Overview September 5, 2025 September 9, 2025 September 13, 2025…" at bounding box center [771, 447] width 1089 height 331
click at [224, 418] on div "Total Inventory Overview September 5, 2025 September 9, 2025 September 13, 2025…" at bounding box center [771, 446] width 1111 height 359
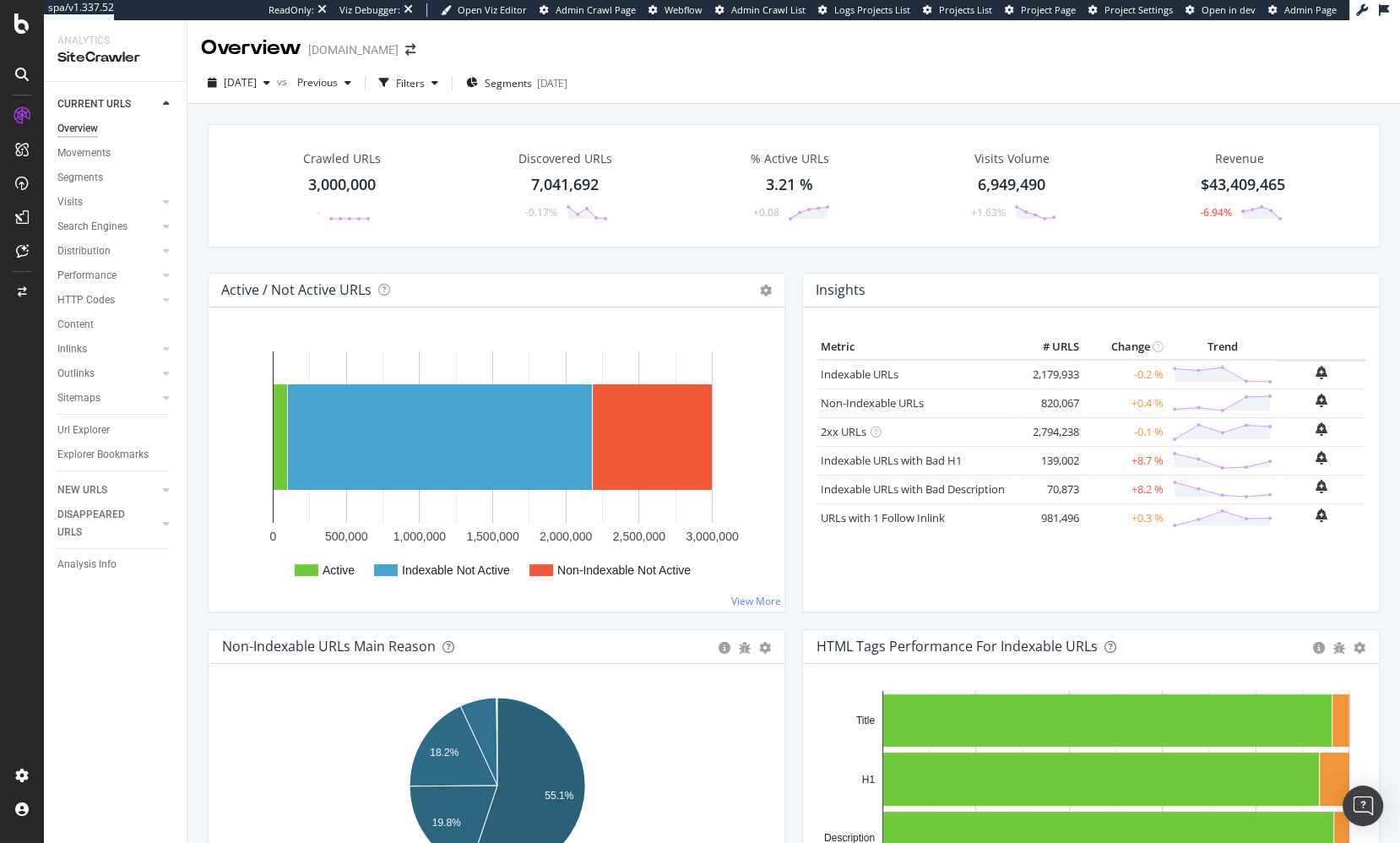
click at [293, 260] on div "Crawled URLs 3,000,000 - Discovered URLs 7,041,692 -0.17% % Active URLs 3.21 % …" at bounding box center [794, 198] width 1189 height 148
click at [97, 464] on div "Explorer Bookmarks" at bounding box center [122, 455] width 129 height 25
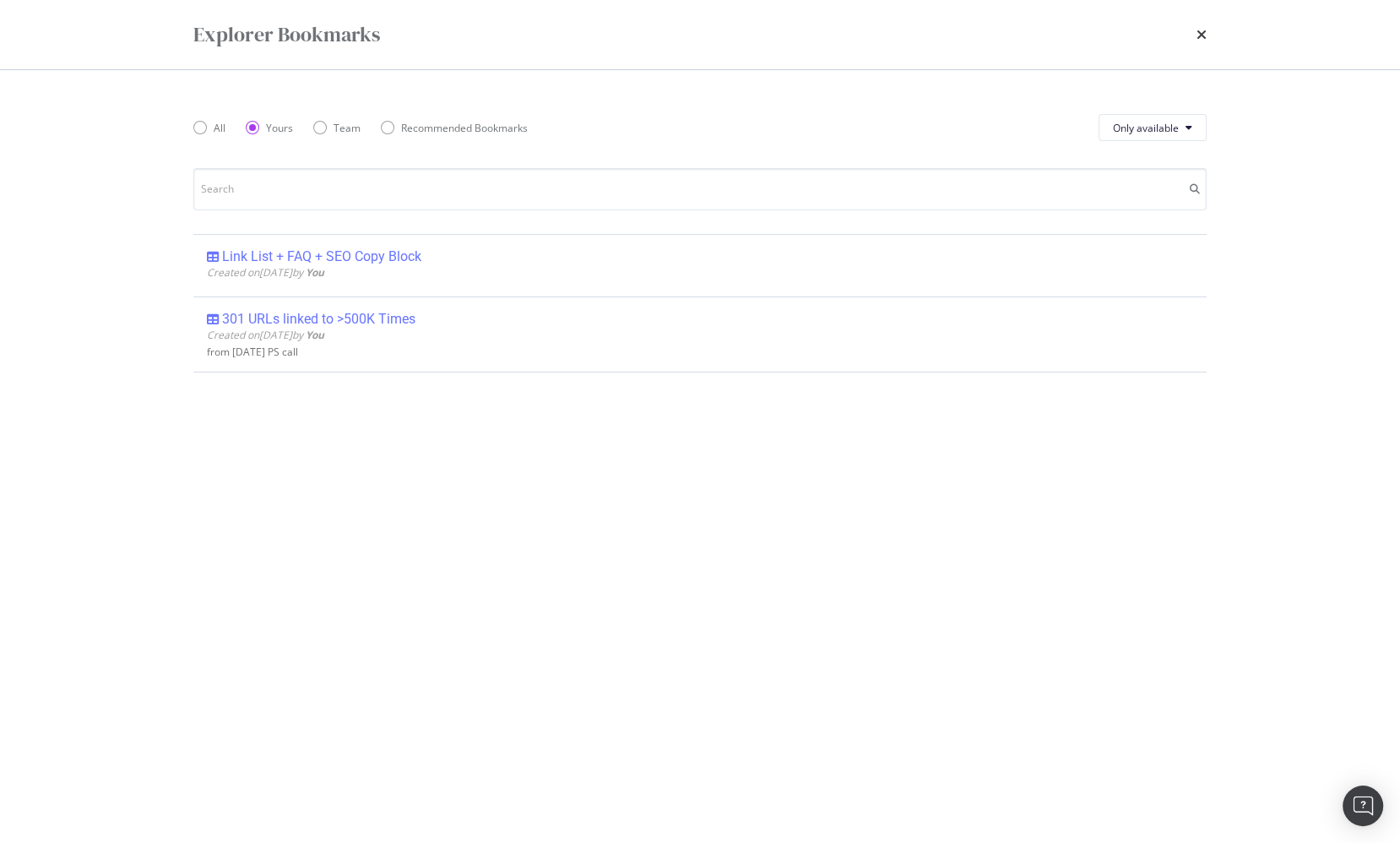
drag, startPoint x: 97, startPoint y: 464, endPoint x: 107, endPoint y: 458, distance: 11.7
click at [106, 458] on div "Explorer Bookmarks All Yours Team Recommended Bookmarks Only available Link Lis…" at bounding box center [700, 421] width 1400 height 843
drag, startPoint x: 308, startPoint y: 253, endPoint x: 49, endPoint y: 275, distance: 259.9
click at [308, 253] on div "Link List + FAQ + SEO Copy Block" at bounding box center [321, 256] width 199 height 17
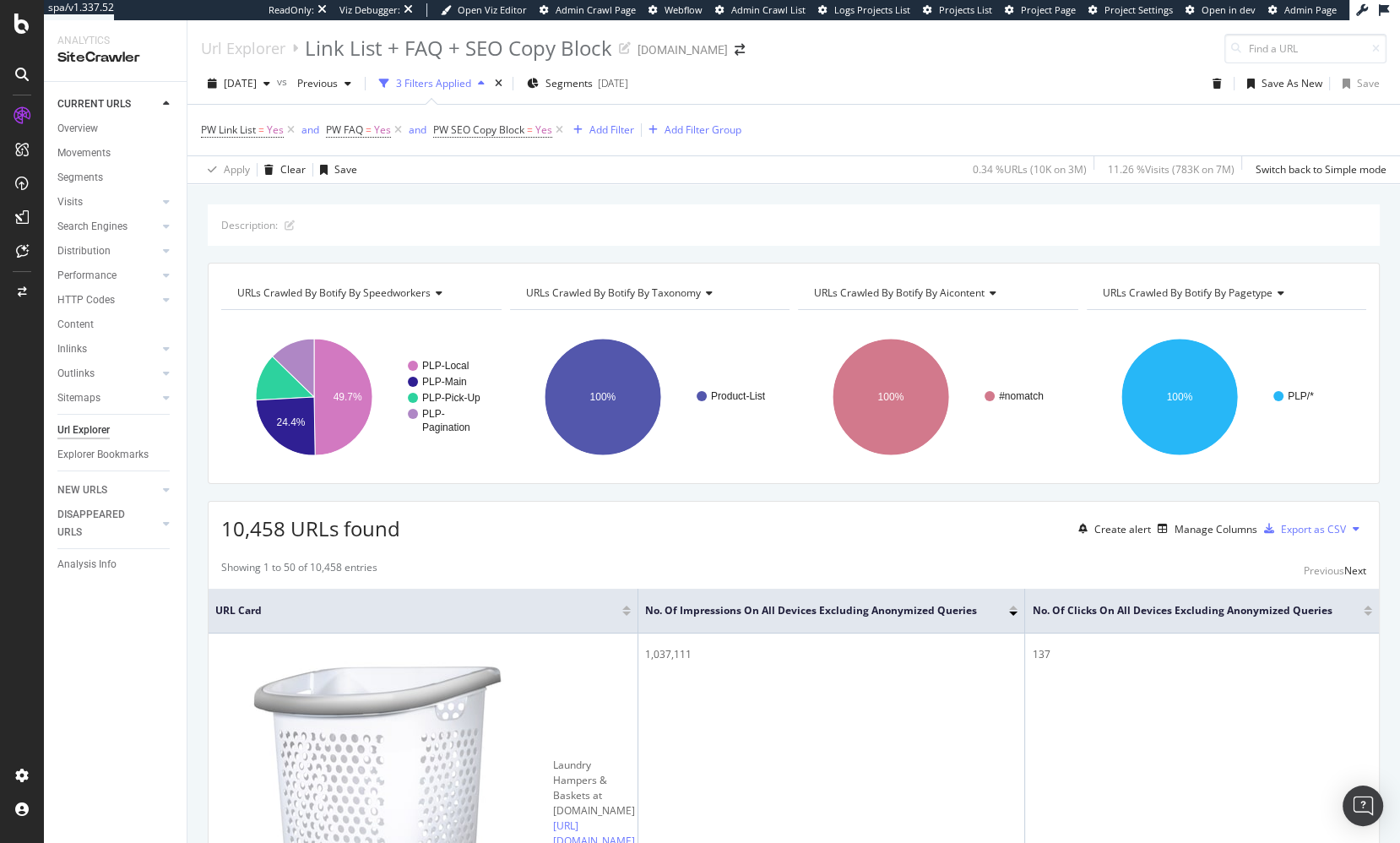
drag, startPoint x: 643, startPoint y: 560, endPoint x: 631, endPoint y: 554, distance: 13.4
click at [643, 560] on div "Showing 1 to 50 of 10,458 entries Previous Next" at bounding box center [793, 570] width 1170 height 20
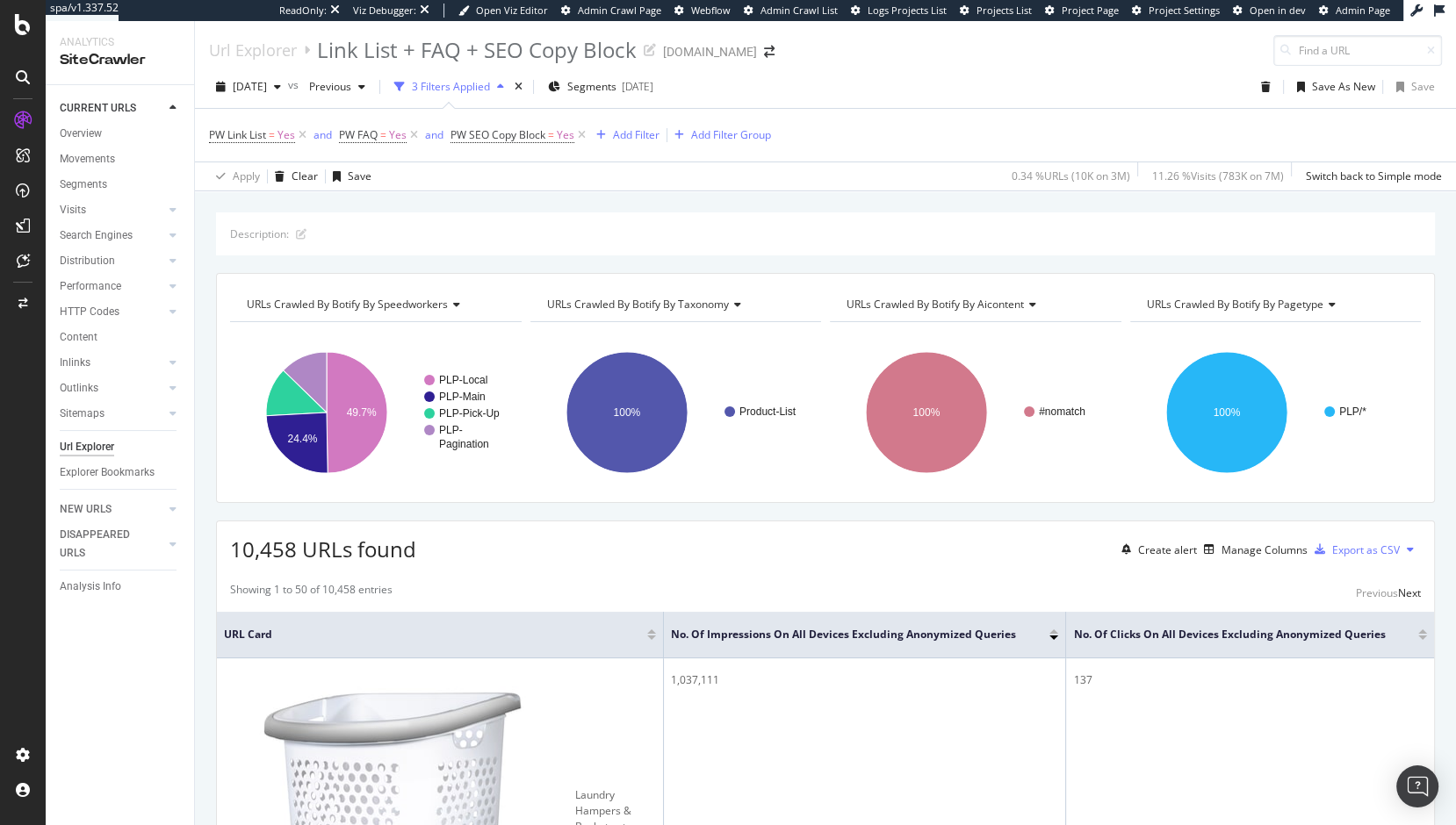
click at [538, 199] on div "Description: URLs Crawled By Botify By speedworkers Chart (by Value) Table Expa…" at bounding box center [825, 212] width 1261 height 43
click at [542, 196] on div "Description: URLs Crawled By Botify By speedworkers Chart (by Value) Table Expa…" at bounding box center [825, 212] width 1261 height 43
click at [542, 198] on div "Description: URLs Crawled By Botify By speedworkers Chart (by Value) Table Expa…" at bounding box center [825, 212] width 1261 height 43
click at [631, 496] on div "URLs Crawled By Botify By speedworkers Chart (by Value) Table Expand Export as …" at bounding box center [824, 387] width 1219 height 230
click at [906, 207] on div "Description: URLs Crawled By Botify By speedworkers Chart (by Value) Table Expa…" at bounding box center [825, 212] width 1261 height 43
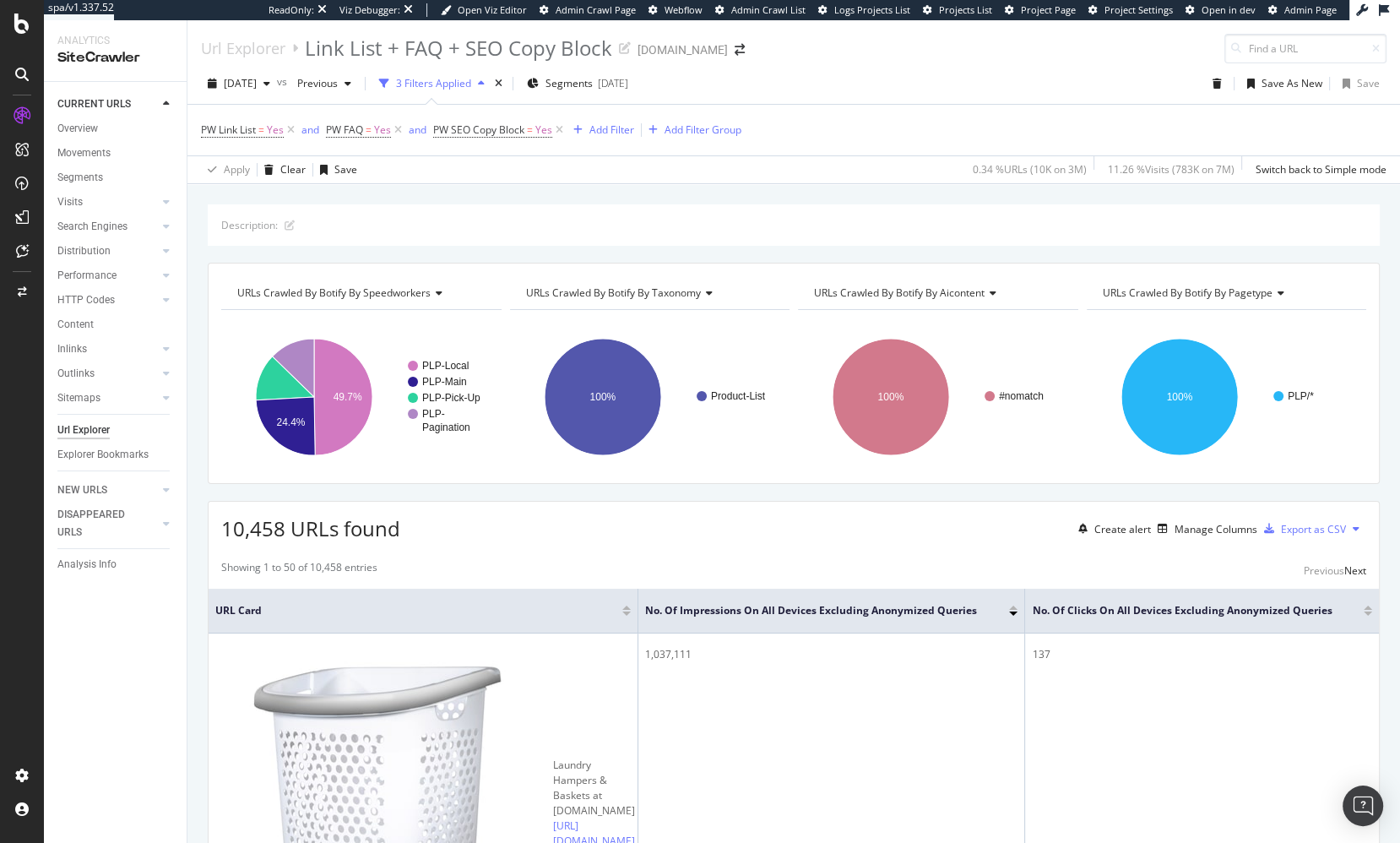
drag, startPoint x: 291, startPoint y: 159, endPoint x: 108, endPoint y: 360, distance: 271.8
click at [291, 159] on div "Clear" at bounding box center [281, 170] width 48 height 25
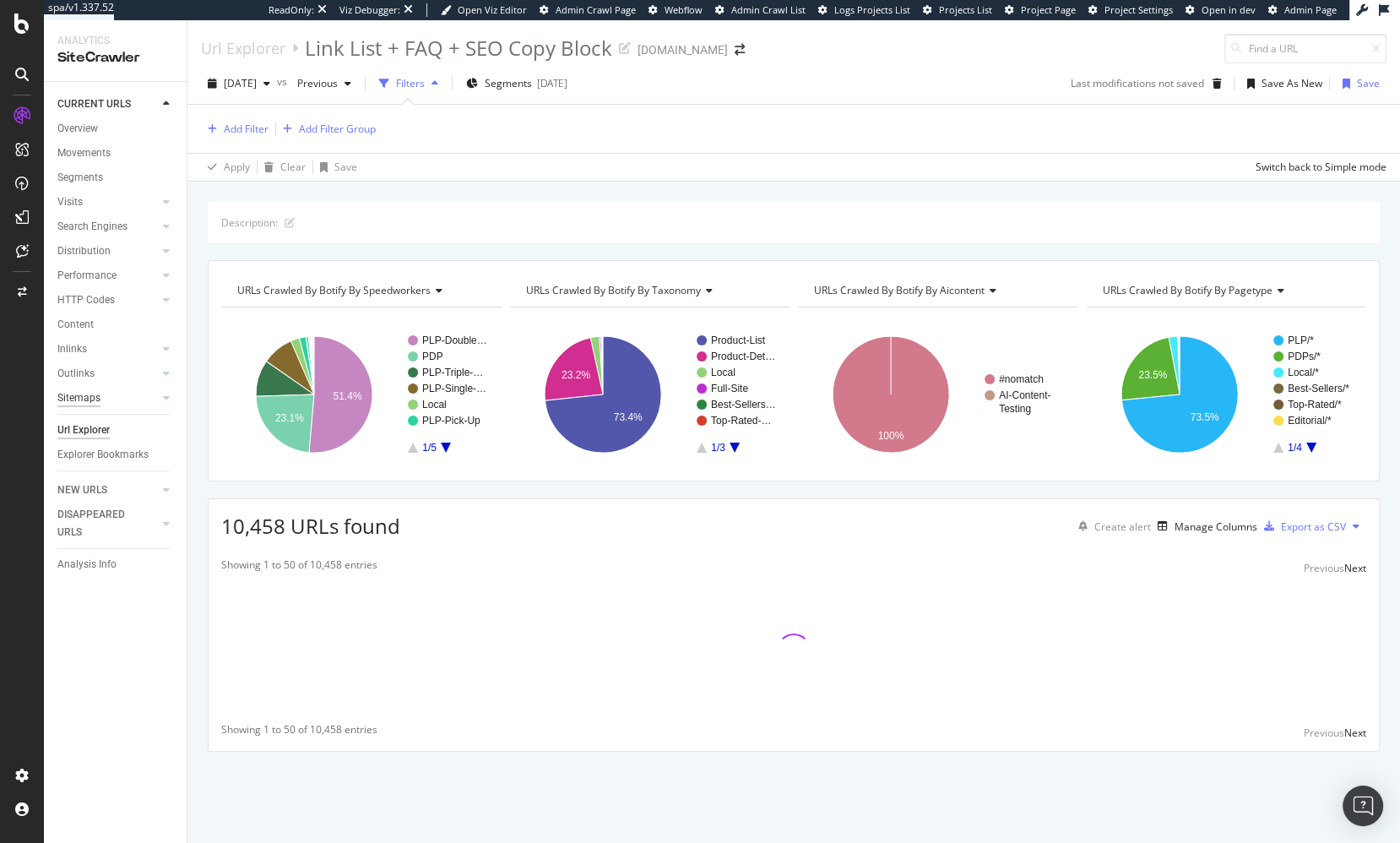
click at [87, 401] on div "Sitemaps" at bounding box center [78, 398] width 43 height 18
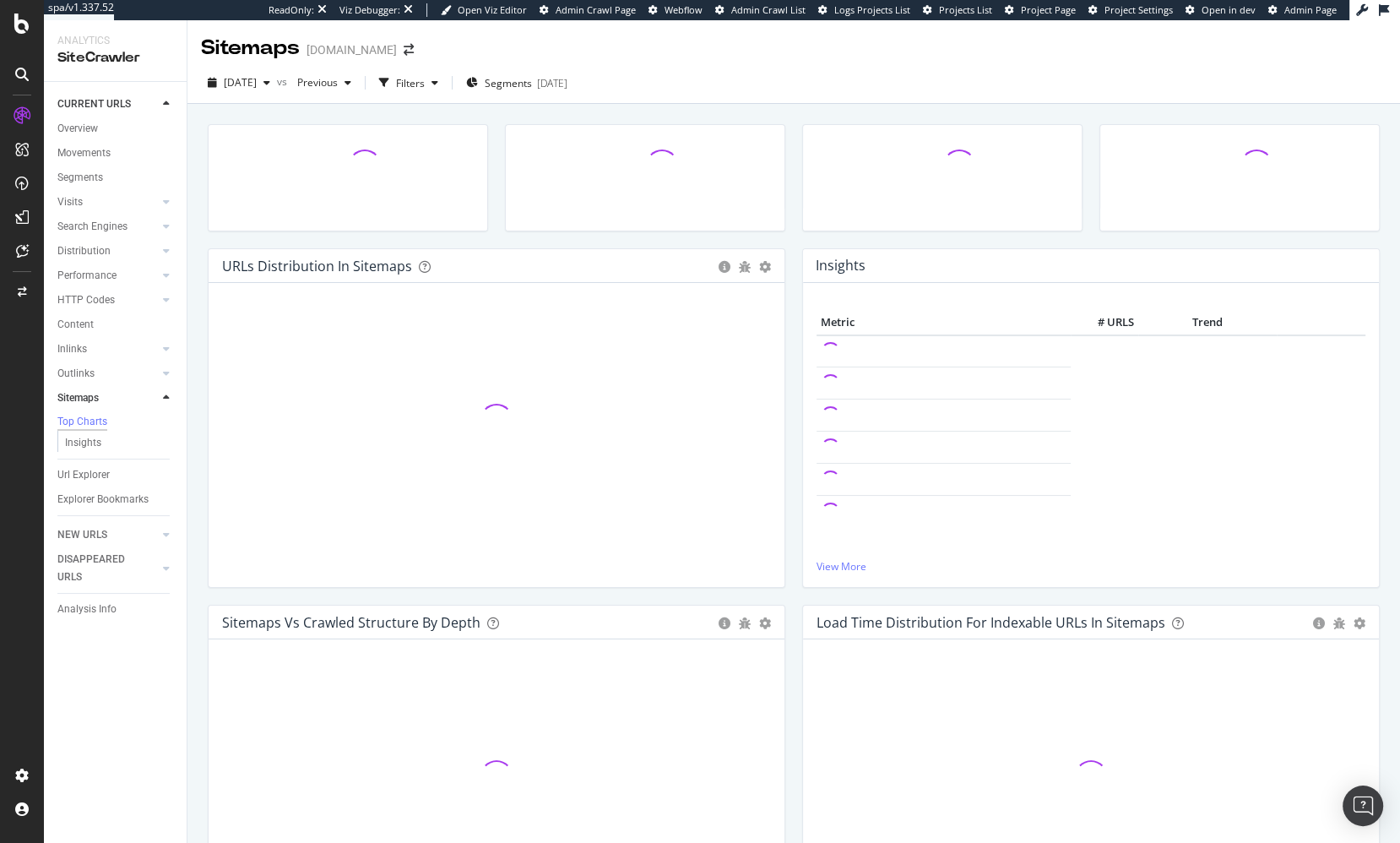
click at [203, 349] on div "URLs Distribution in Sitemaps Pie Table Add to Custom Report Hold CMD (⌘) while…" at bounding box center [496, 427] width 595 height 356
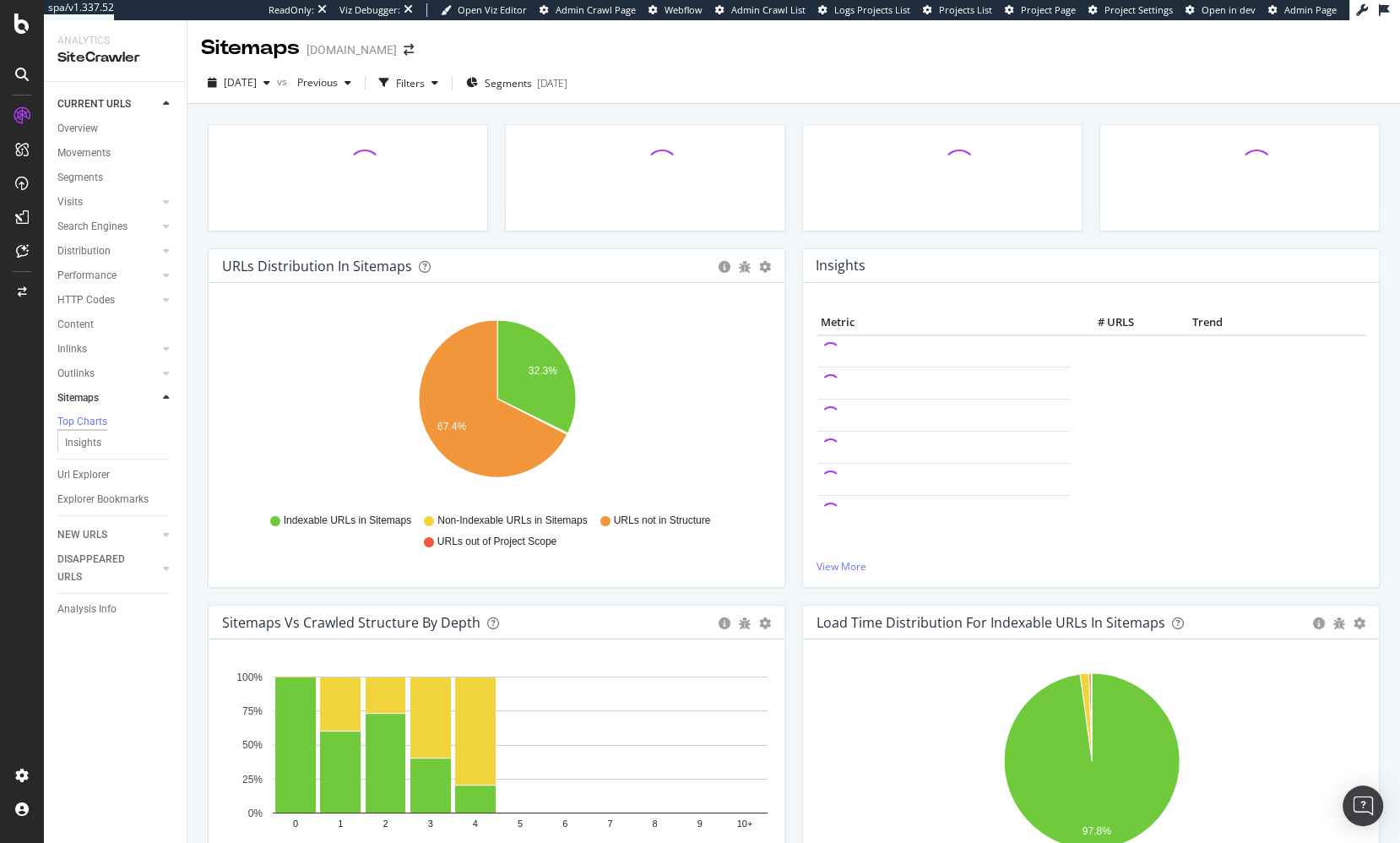
click at [791, 237] on div at bounding box center [645, 186] width 297 height 125
click at [445, 83] on div "button" at bounding box center [435, 82] width 20 height 10
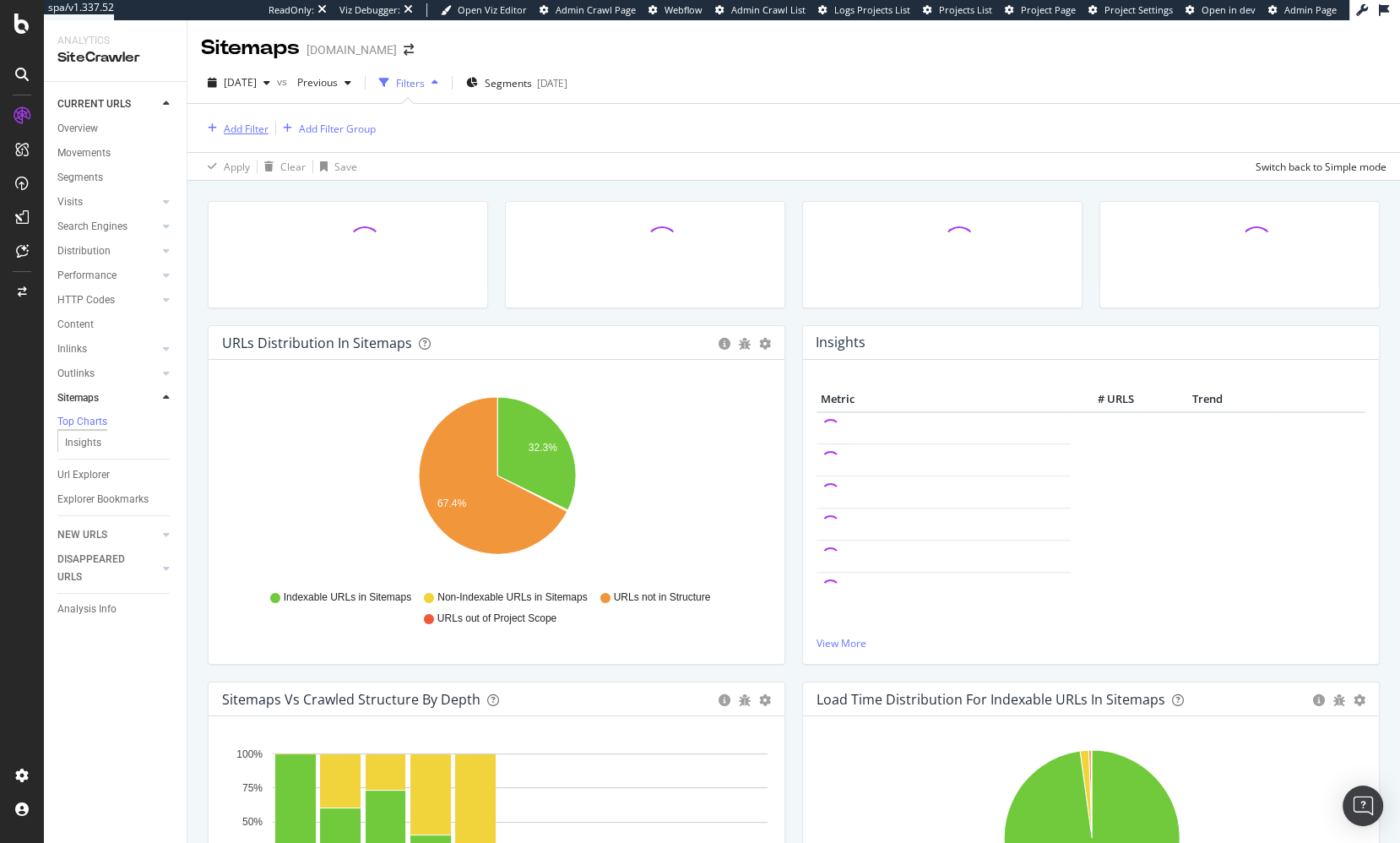
click at [246, 131] on div "Add Filter" at bounding box center [245, 129] width 45 height 15
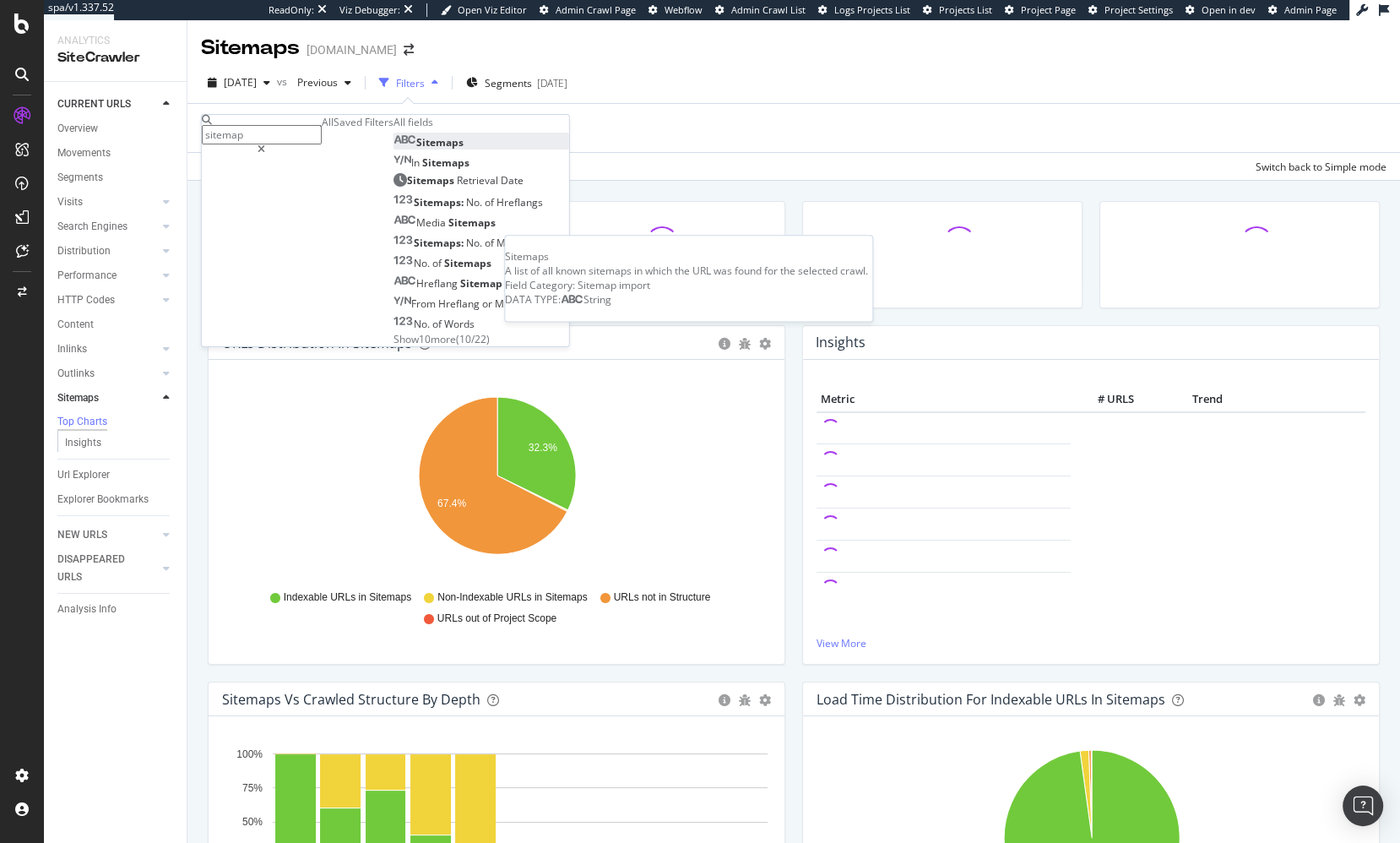
type input "sitemap"
click at [394, 149] on div "Sitemaps" at bounding box center [428, 143] width 70 height 15
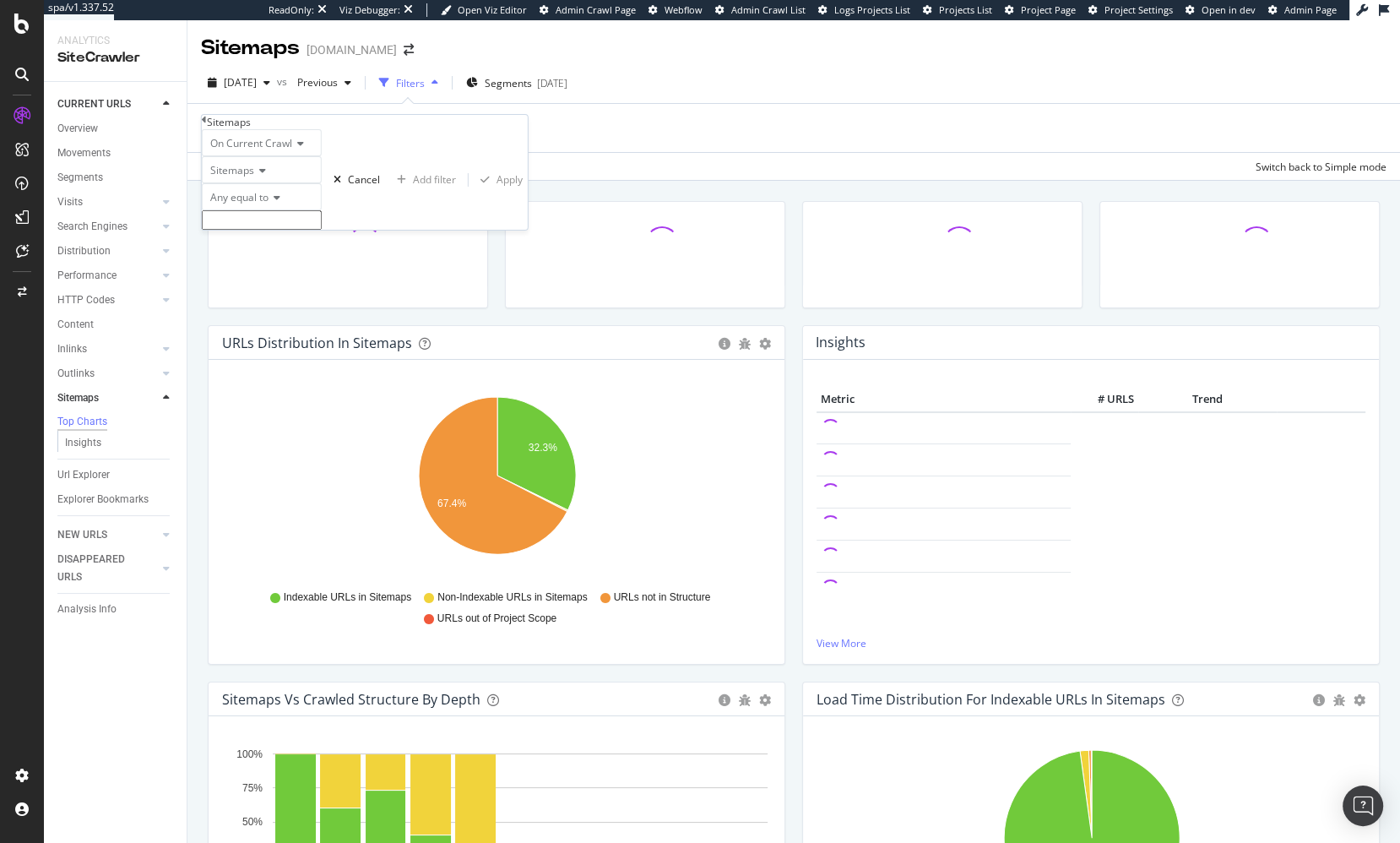
click at [302, 230] on input "text" at bounding box center [262, 219] width 120 height 19
click at [278, 203] on icon at bounding box center [274, 197] width 12 height 10
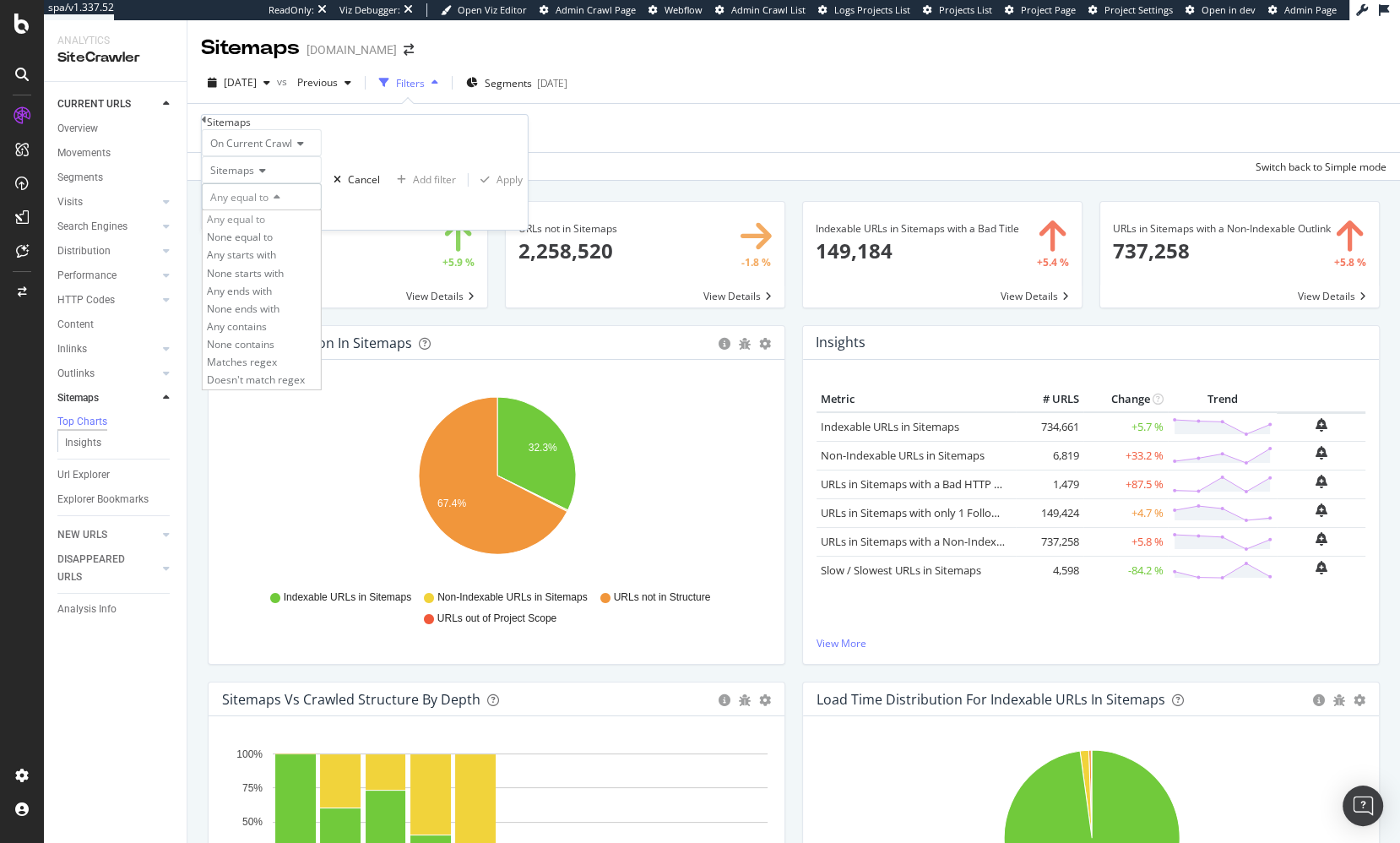
click at [280, 203] on icon at bounding box center [274, 197] width 12 height 10
click at [322, 230] on input "text" at bounding box center [262, 219] width 120 height 19
click at [207, 125] on icon at bounding box center [205, 119] width 5 height 10
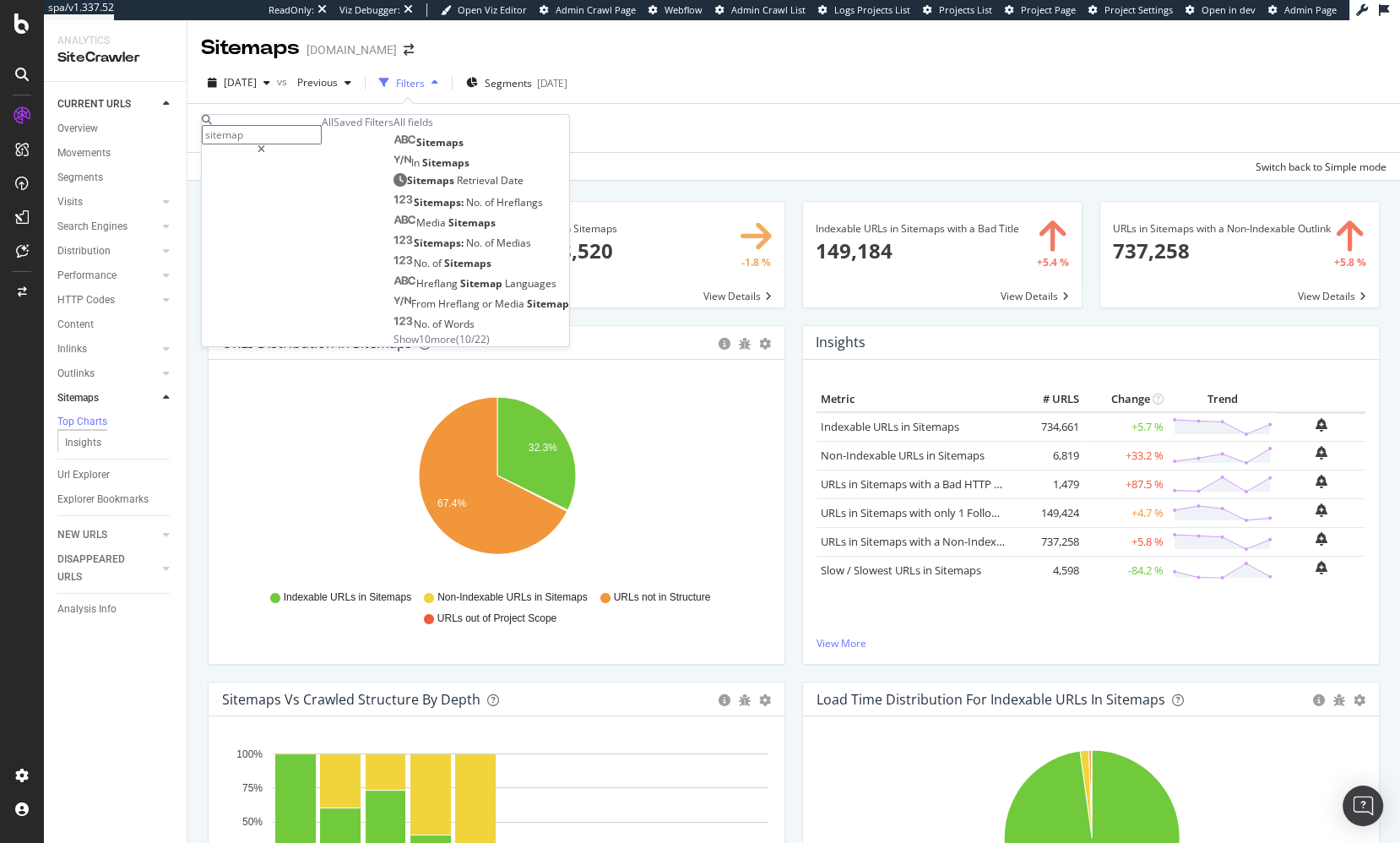
click at [633, 184] on div "URLs in Sitemaps and in URLs Crawled by Botify × Close Chart main-metric-sitema…" at bounding box center [794, 592] width 1213 height 823
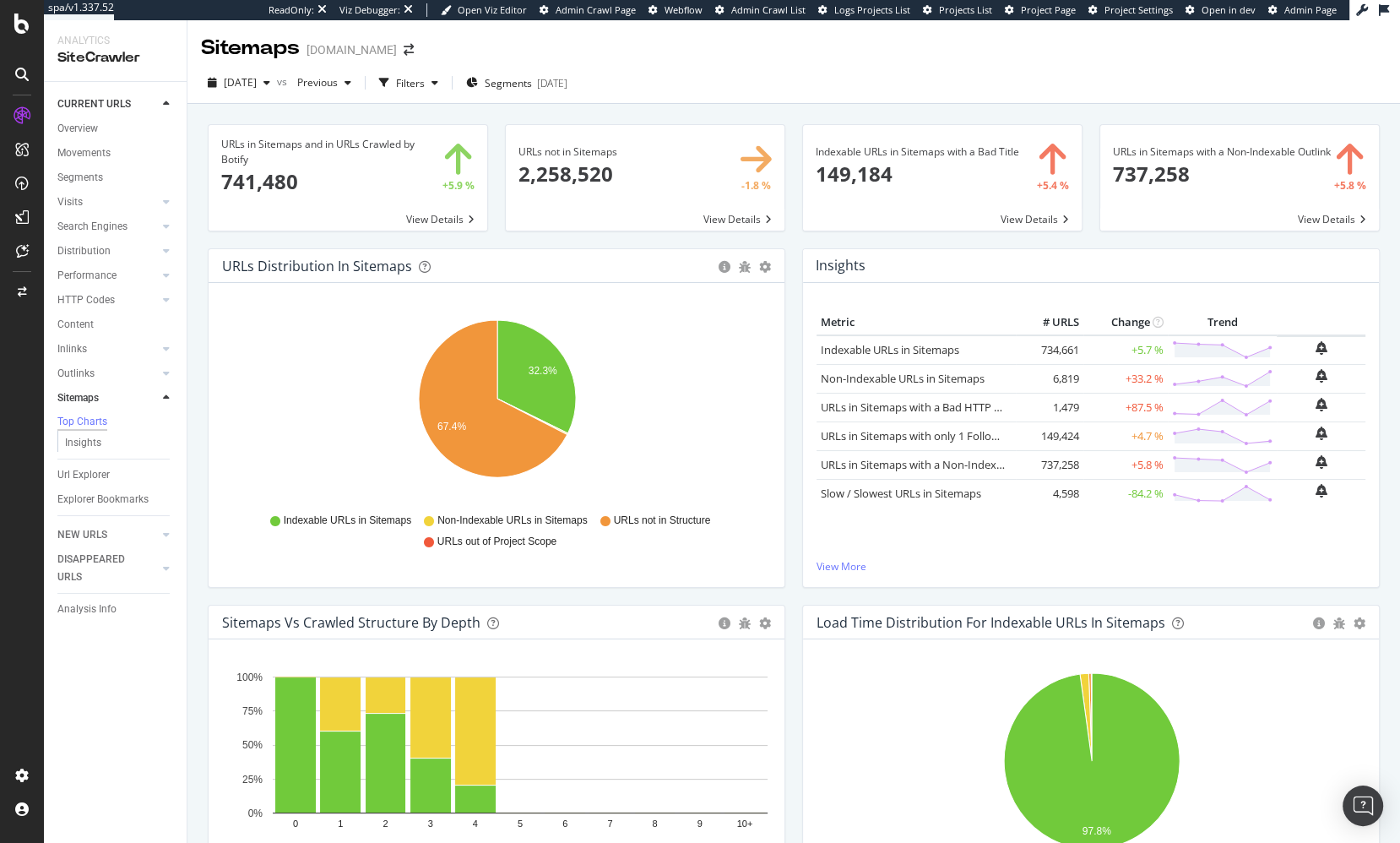
click at [1058, 249] on div "Insights × Close Chart sitemaps-insight-panel - API Requests List Area Type Req…" at bounding box center [1090, 266] width 575 height 34
drag, startPoint x: 1085, startPoint y: 110, endPoint x: 1134, endPoint y: 8, distance: 113.2
click at [1085, 110] on div "URLs in Sitemaps and in URLs Crawled by Botify × Close Chart main-metric-sitema…" at bounding box center [794, 515] width 1213 height 823
click at [730, 214] on span at bounding box center [645, 177] width 278 height 105
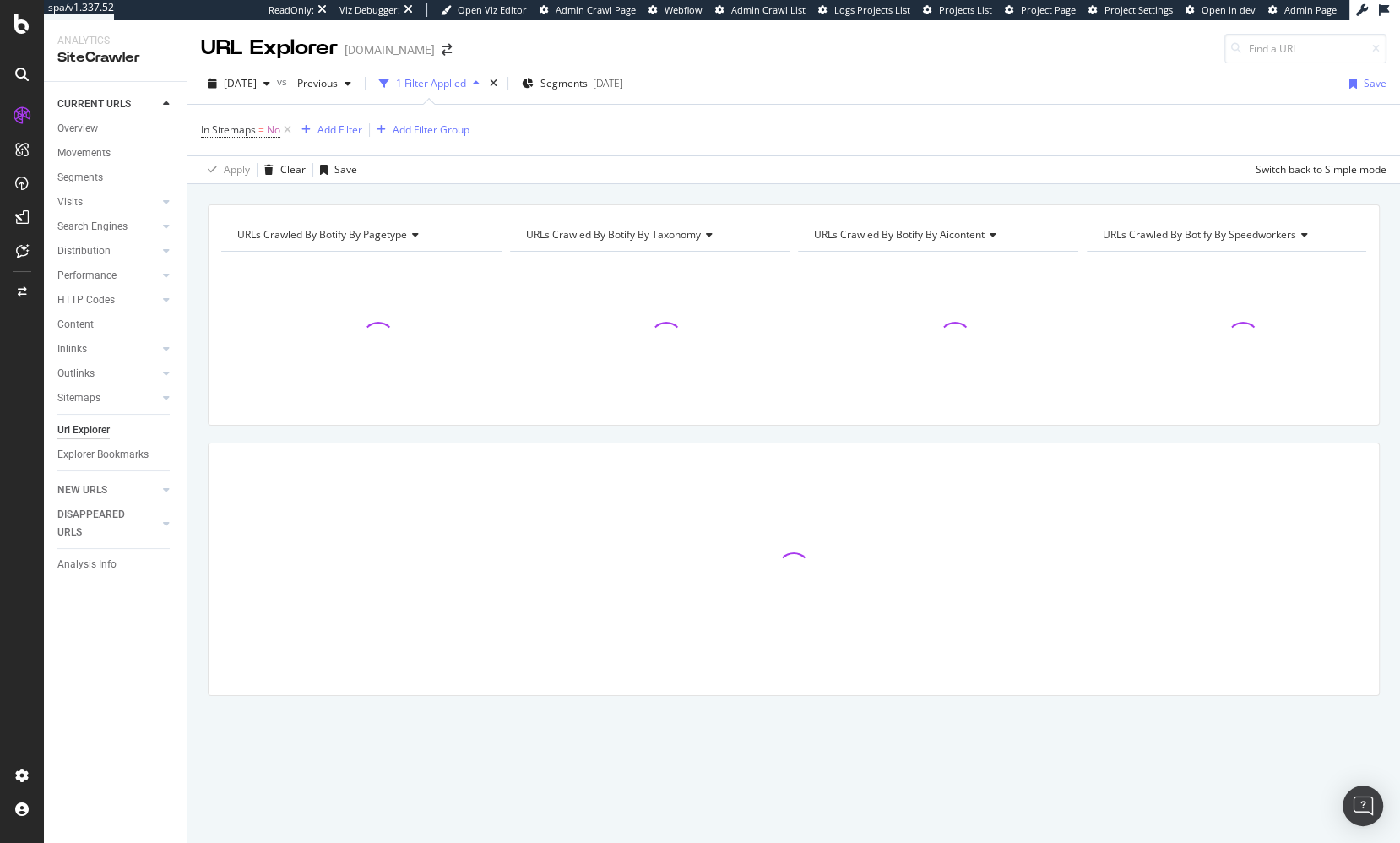
click at [652, 193] on div "URLs Crawled By Botify By pagetype Chart (by Value) Table Expand Export as CSV …" at bounding box center [794, 204] width 1213 height 41
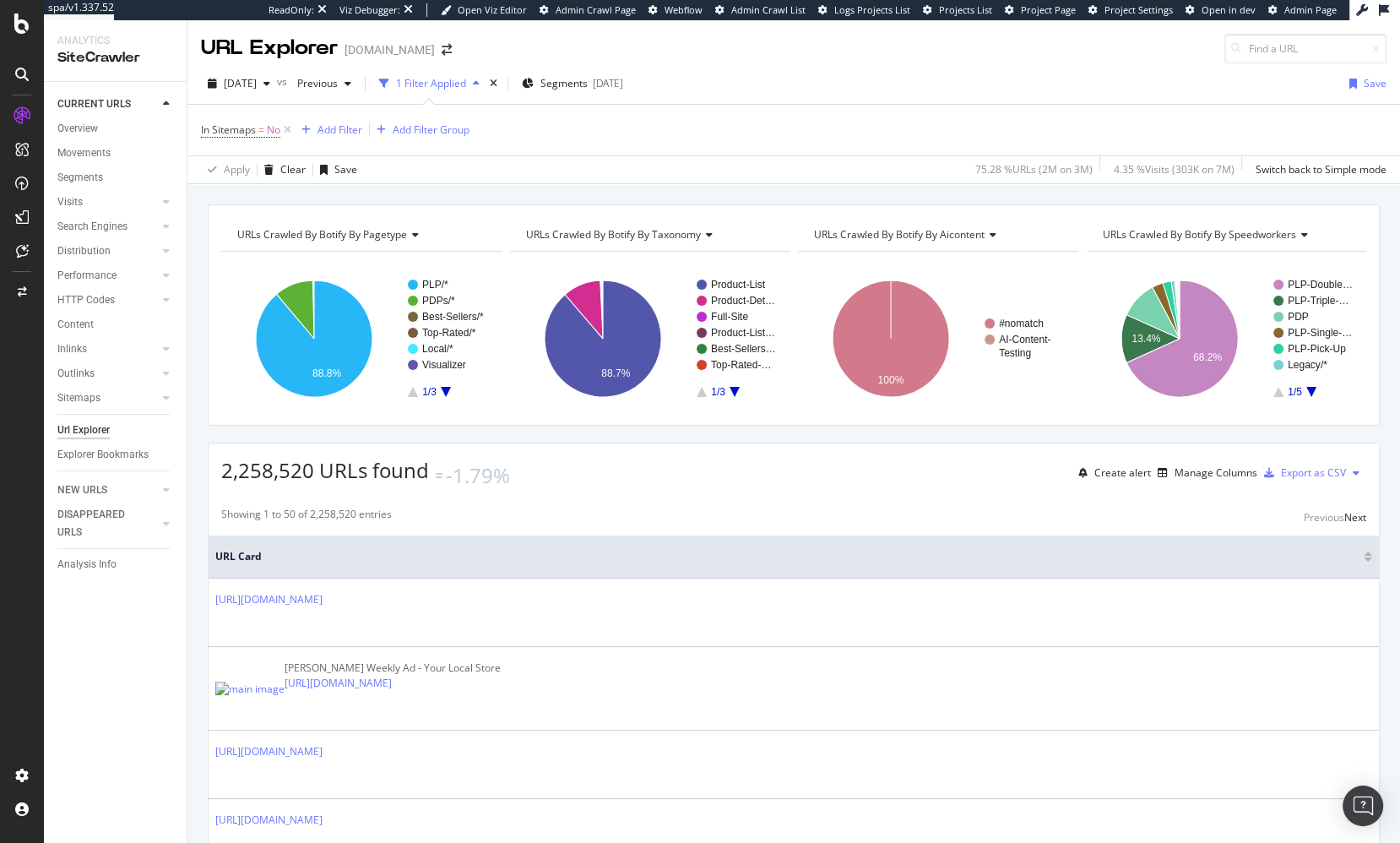
click at [506, 452] on div "2,258,520 URLs found -1.79% Create alert Manage Columns Export as CSV" at bounding box center [793, 467] width 1170 height 46
click at [605, 232] on span "URLs Crawled By Botify By taxonomy" at bounding box center [614, 235] width 175 height 15
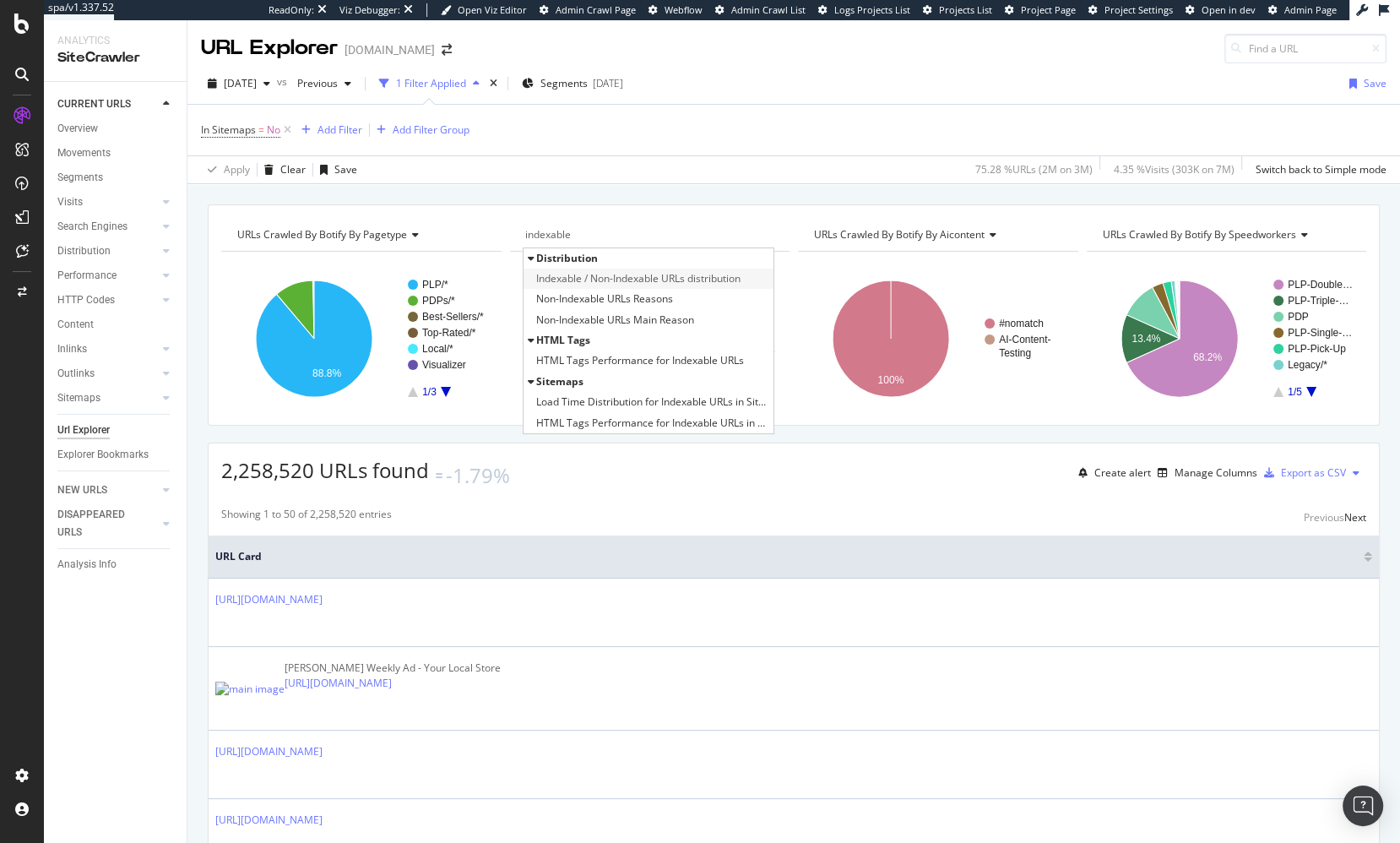
type input "indexable"
click at [632, 279] on span "Indexable / Non-Indexable URLs distribution" at bounding box center [638, 278] width 205 height 17
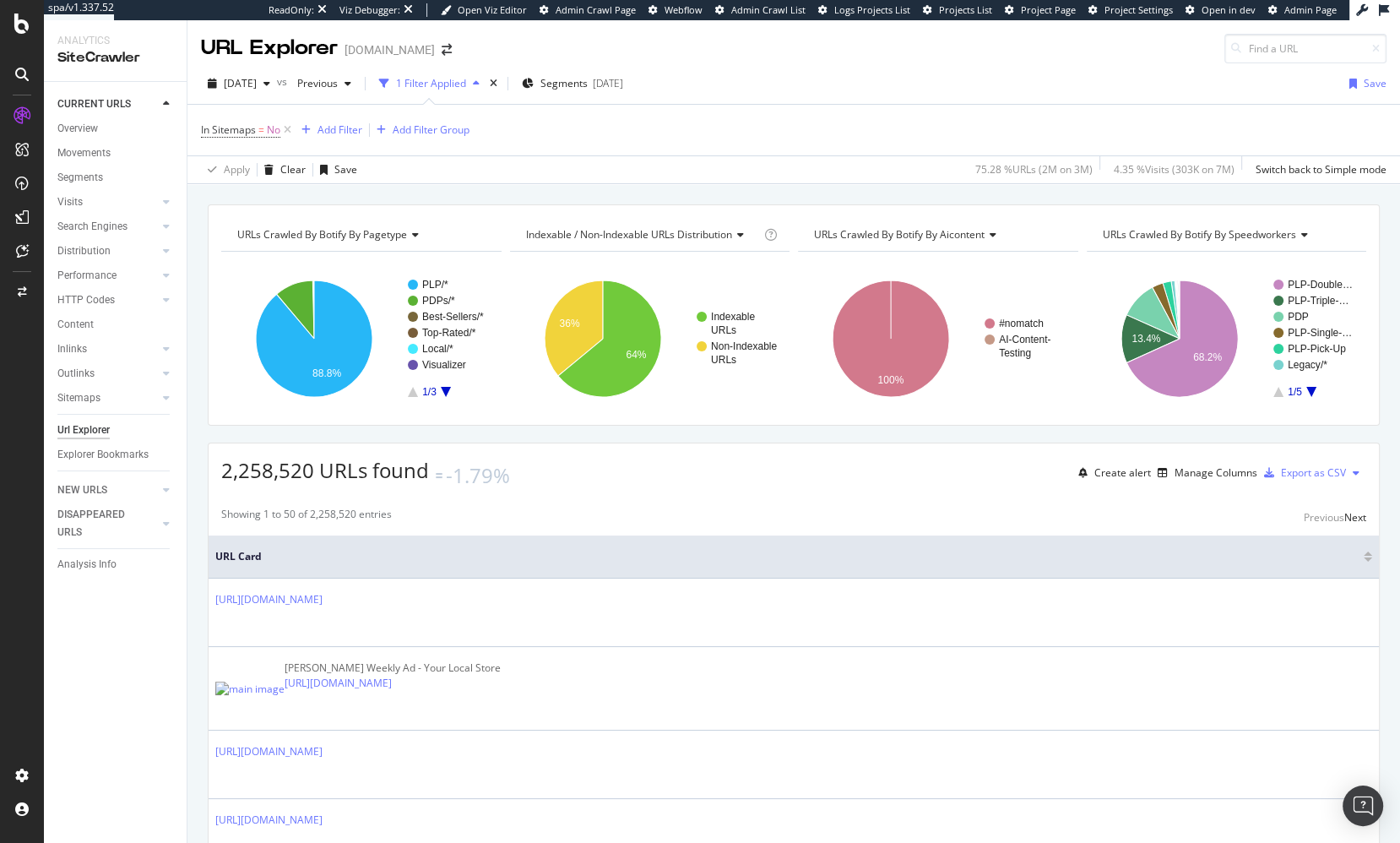
click at [654, 186] on div "URLs Crawled By Botify By pagetype Chart (by Value) Table Expand Export as CSV …" at bounding box center [794, 204] width 1213 height 41
click at [654, 194] on div "URLs Crawled By Botify By pagetype Chart (by Value) Table Expand Export as CSV …" at bounding box center [794, 204] width 1213 height 41
click at [265, 123] on span "In Sitemaps = No" at bounding box center [240, 130] width 79 height 15
drag, startPoint x: 230, startPoint y: 194, endPoint x: 233, endPoint y: 202, distance: 8.5
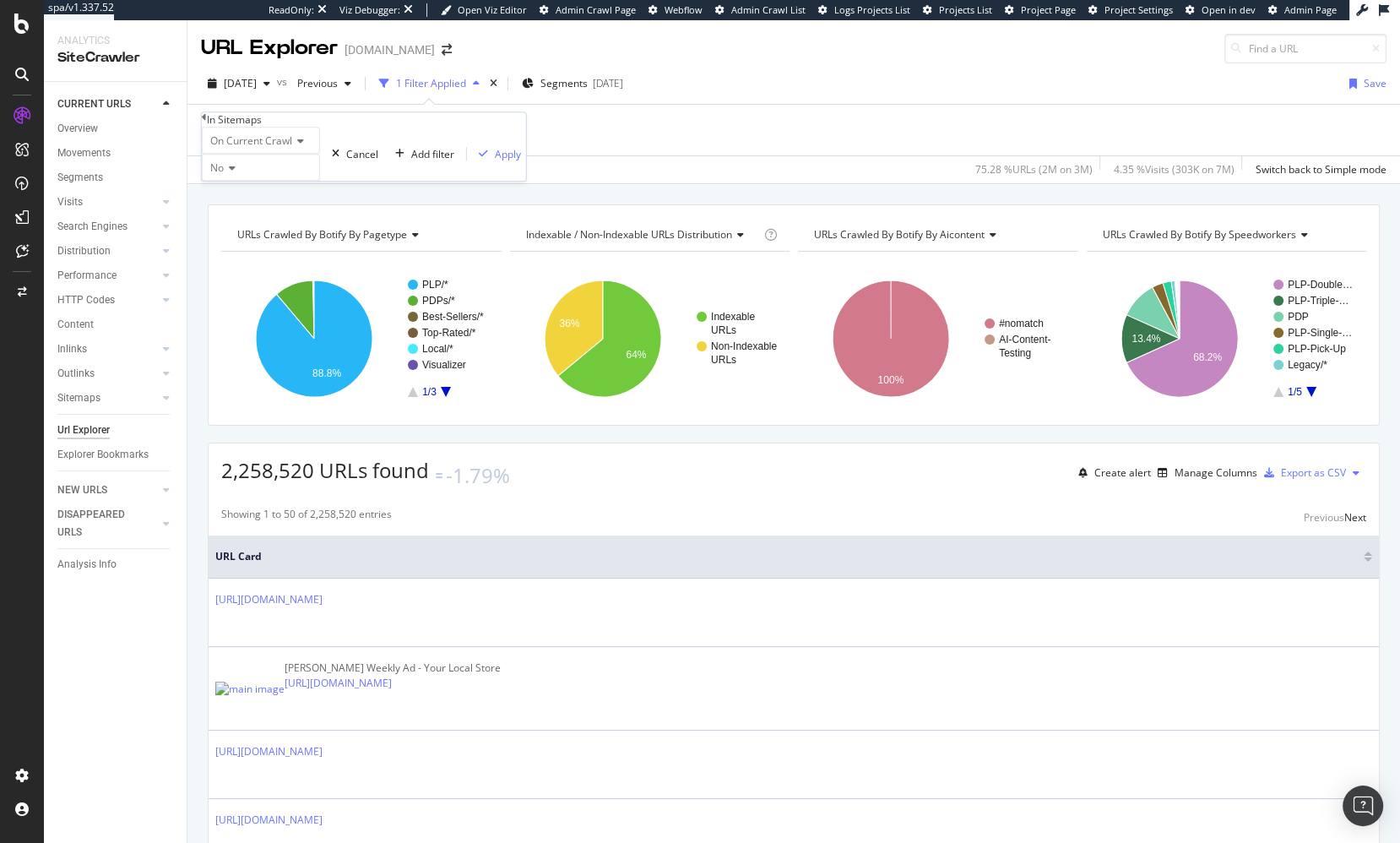
click at [230, 173] on icon at bounding box center [229, 167] width 12 height 10
drag, startPoint x: 250, startPoint y: 236, endPoint x: 263, endPoint y: 232, distance: 13.6
click at [252, 198] on div "Yes" at bounding box center [261, 190] width 116 height 18
click at [495, 161] on div "Apply" at bounding box center [507, 155] width 26 height 15
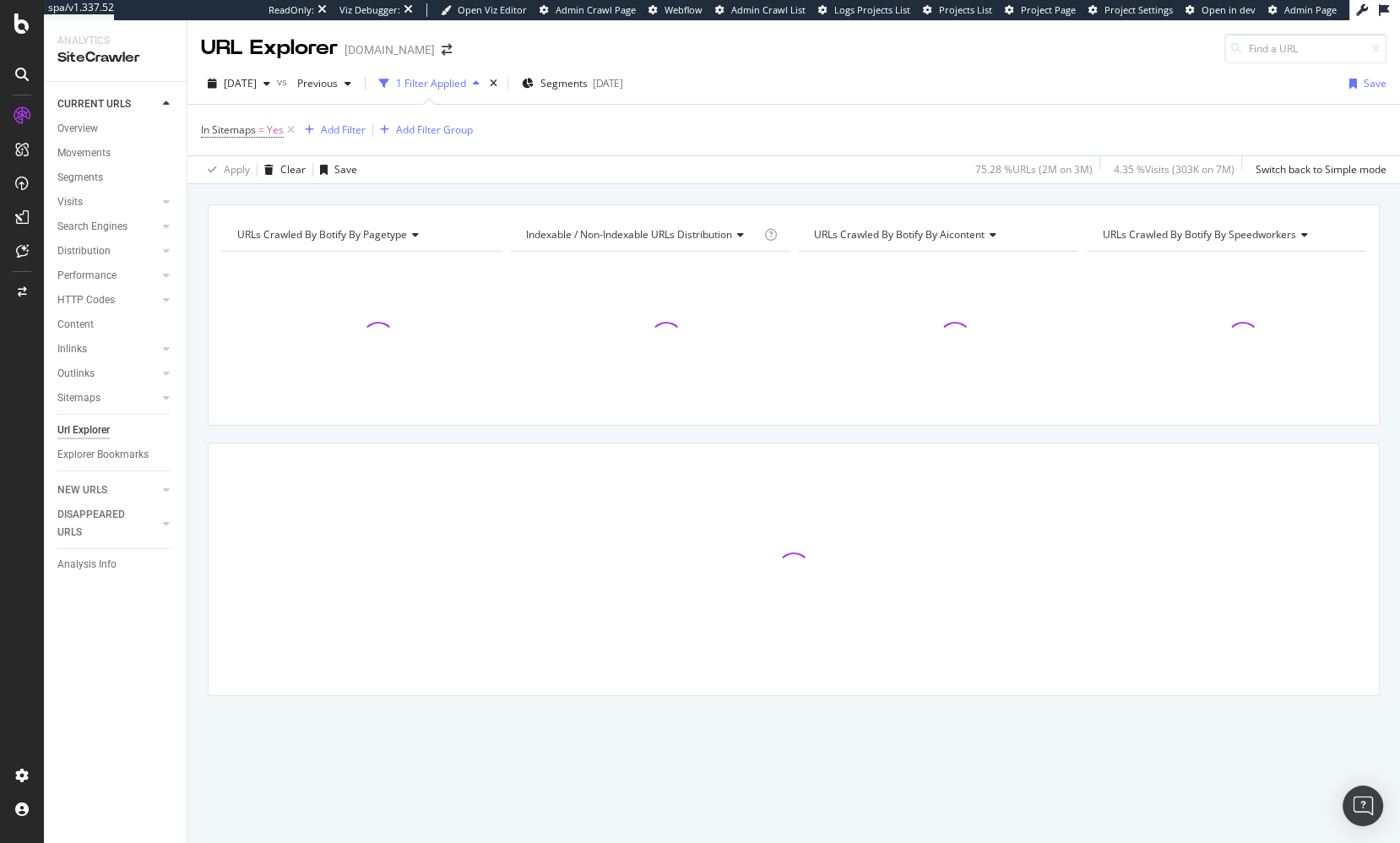
click at [589, 188] on div "URLs Crawled By Botify By pagetype Chart (by Value) Table Expand Export as CSV …" at bounding box center [794, 204] width 1213 height 41
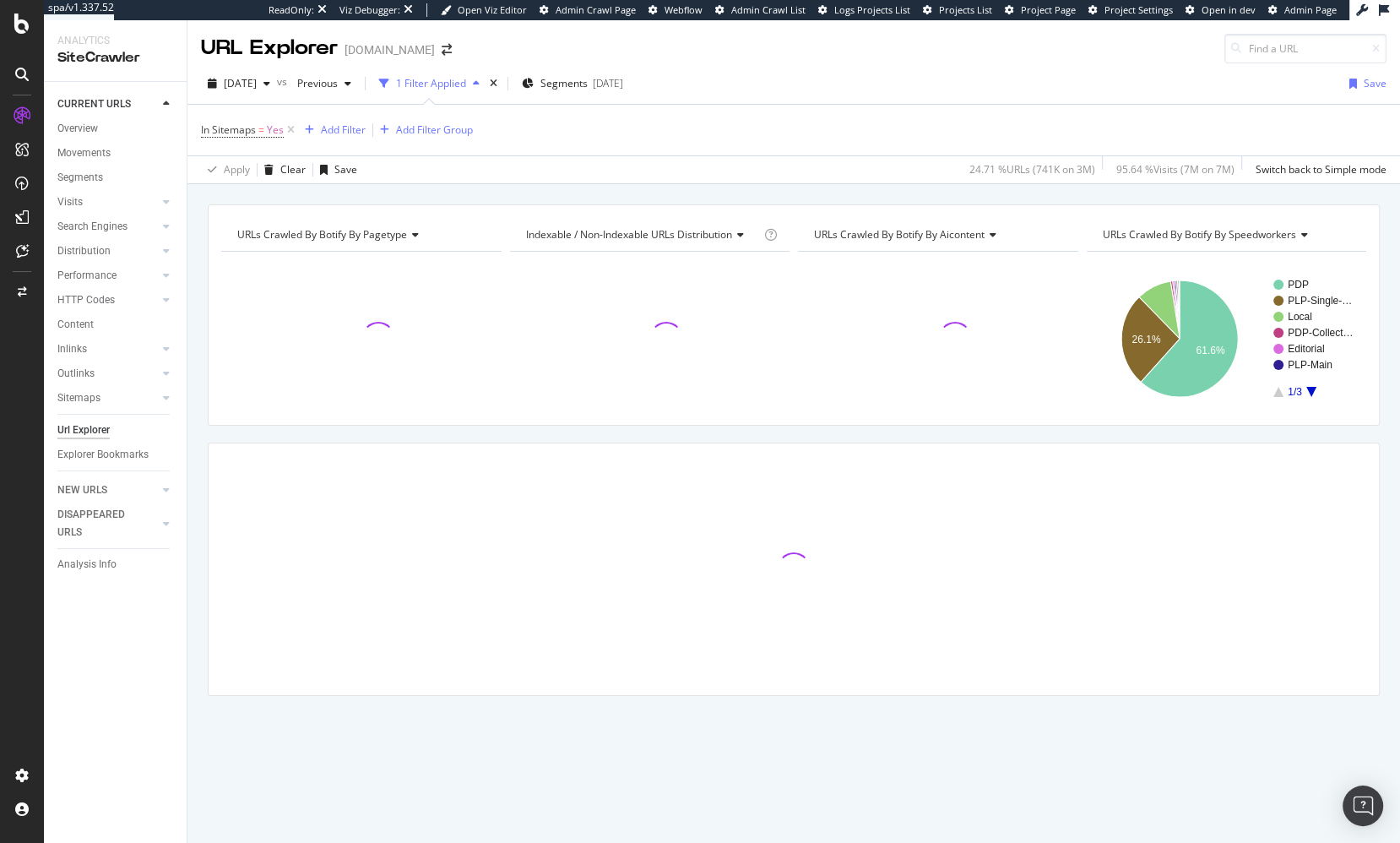
click at [628, 195] on div "URLs Crawled By Botify By pagetype Chart (by Value) Table Expand Export as CSV …" at bounding box center [794, 204] width 1213 height 41
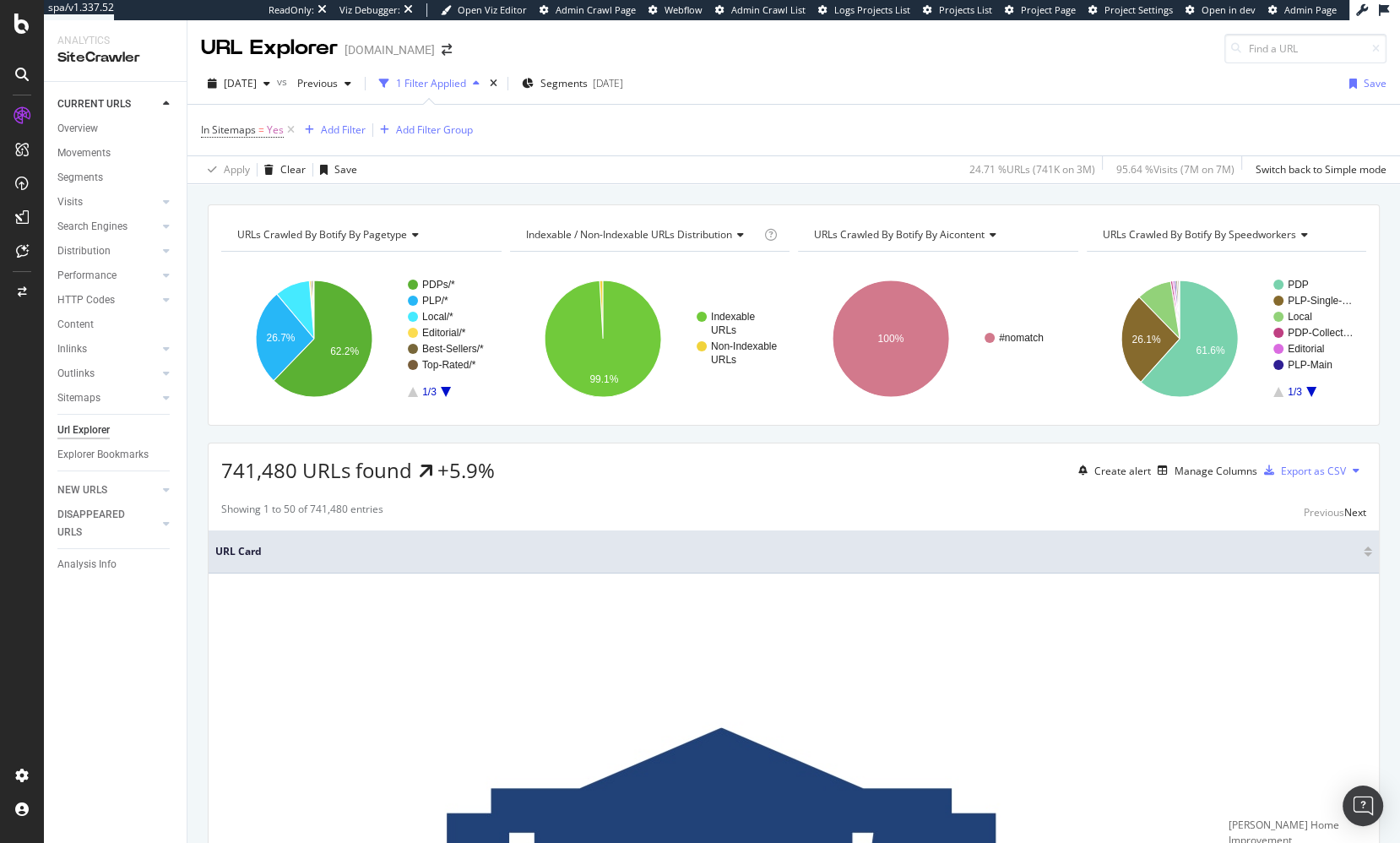
click at [628, 195] on div "URLs Crawled By Botify By pagetype Chart (by Value) Table Expand Export as CSV …" at bounding box center [794, 204] width 1213 height 41
drag, startPoint x: 583, startPoint y: 174, endPoint x: 507, endPoint y: 156, distance: 78.1
click at [583, 174] on div "Apply Clear Save 24.71 % URLs ( 741K on 3M ) 95.64 % Visits ( 7M on 7M ) Switch…" at bounding box center [794, 169] width 1213 height 28
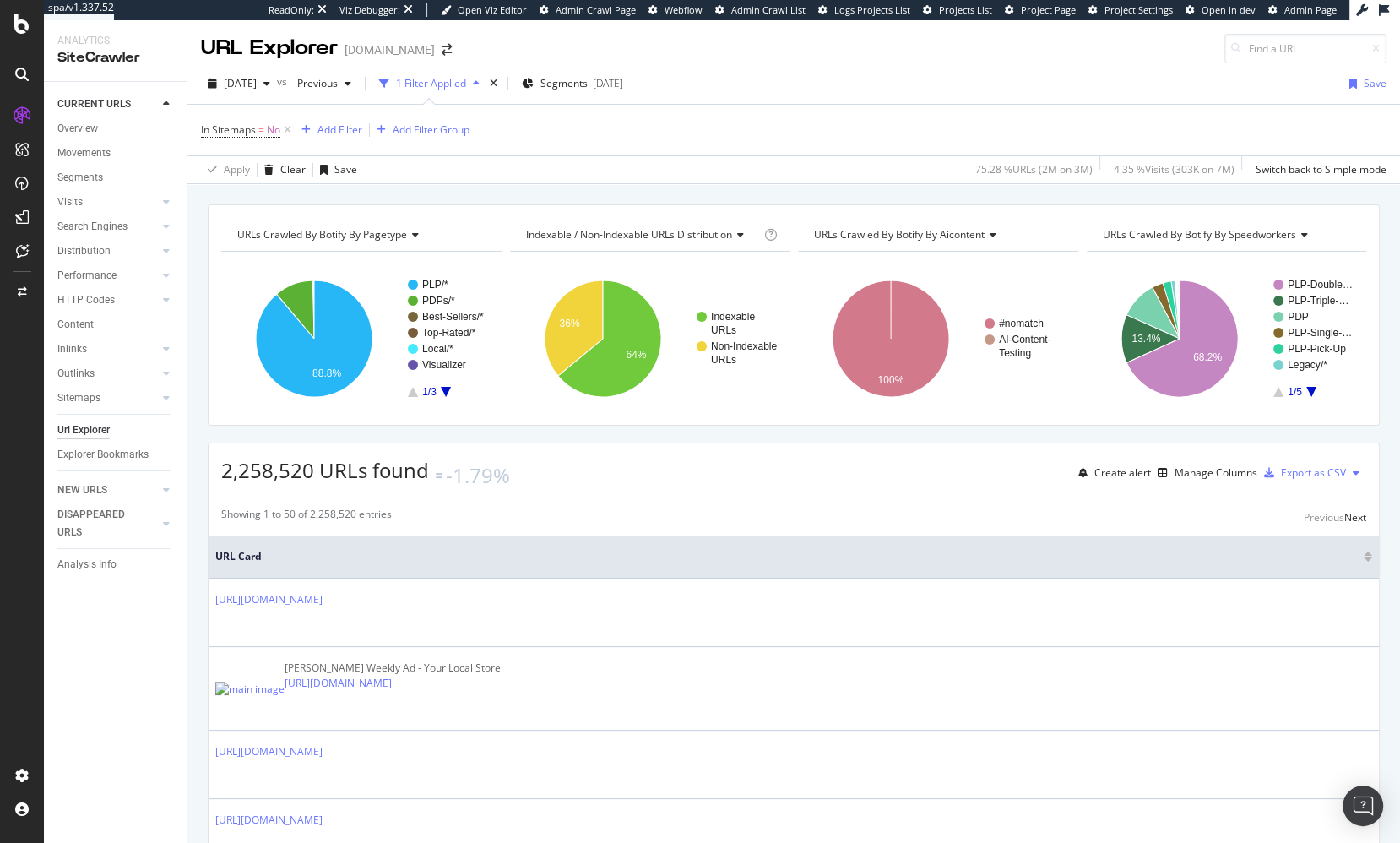
click at [451, 188] on div "URLs Crawled By Botify By pagetype Chart (by Value) Table Expand Export as CSV …" at bounding box center [794, 204] width 1213 height 41
click at [705, 196] on div "URLs Crawled By Botify By pagetype Chart (by Value) Table Expand Export as CSV …" at bounding box center [794, 204] width 1213 height 41
click at [686, 185] on div "URLs Crawled By Botify By pagetype Chart (by Value) Table Expand Export as CSV …" at bounding box center [794, 204] width 1213 height 41
click at [882, 195] on div "URLs Crawled By Botify By pagetype Chart (by Value) Table Expand Export as CSV …" at bounding box center [794, 204] width 1213 height 41
click at [907, 195] on div "URLs Crawled By Botify By pagetype Chart (by Value) Table Expand Export as CSV …" at bounding box center [794, 204] width 1213 height 41
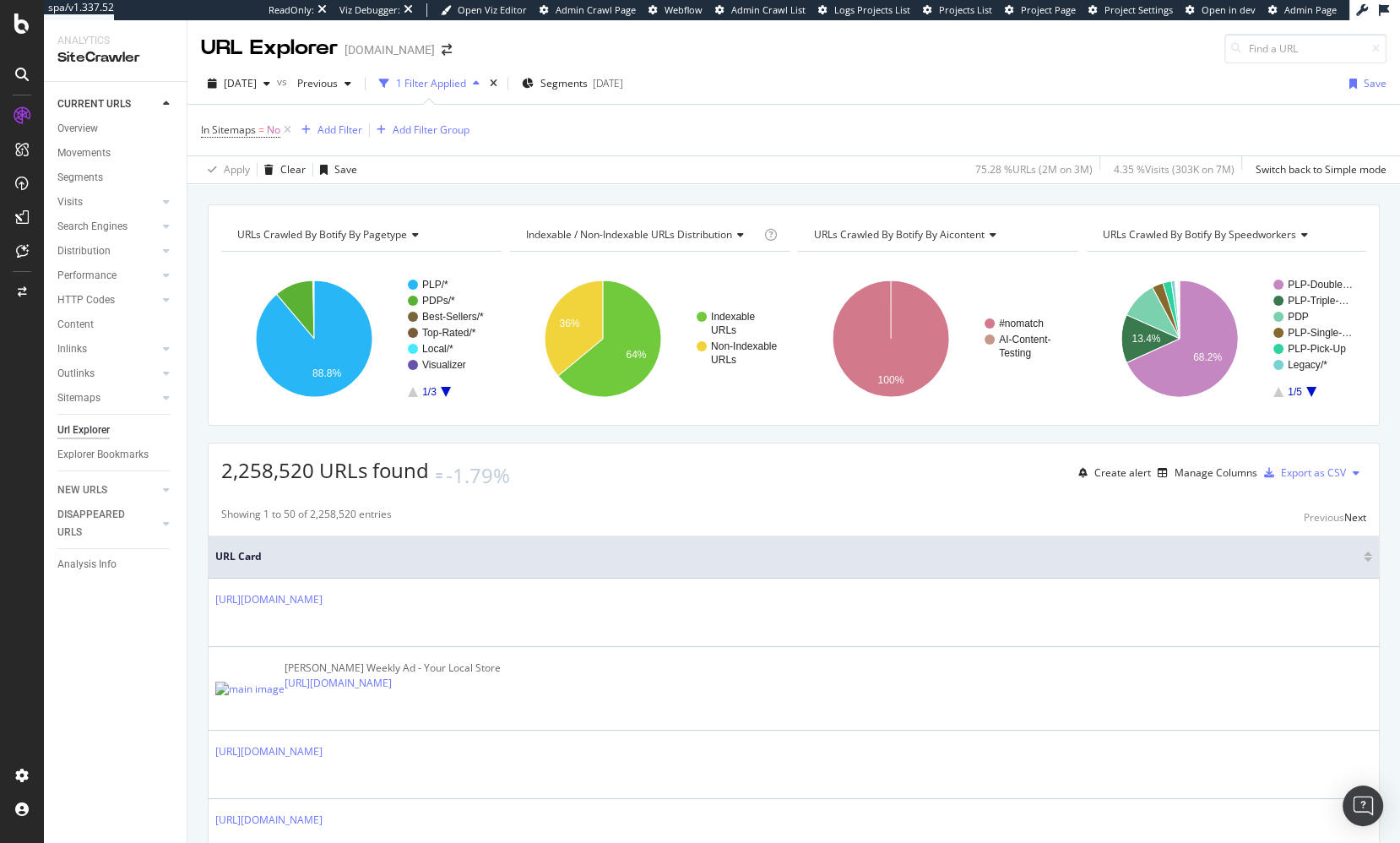
click at [846, 194] on div "URLs Crawled By Botify By pagetype Chart (by Value) Table Expand Export as CSV …" at bounding box center [794, 204] width 1213 height 41
click at [858, 196] on div "URLs Crawled By Botify By pagetype Chart (by Value) Table Expand Export as CSV …" at bounding box center [794, 204] width 1213 height 41
click at [621, 194] on div "URLs Crawled By Botify By pagetype Chart (by Value) Table Expand Export as CSV …" at bounding box center [794, 204] width 1213 height 41
click at [658, 190] on div "URLs Crawled By Botify By pagetype Chart (by Value) Table Expand Export as CSV …" at bounding box center [794, 204] width 1213 height 41
drag, startPoint x: 26, startPoint y: 28, endPoint x: 133, endPoint y: 0, distance: 110.6
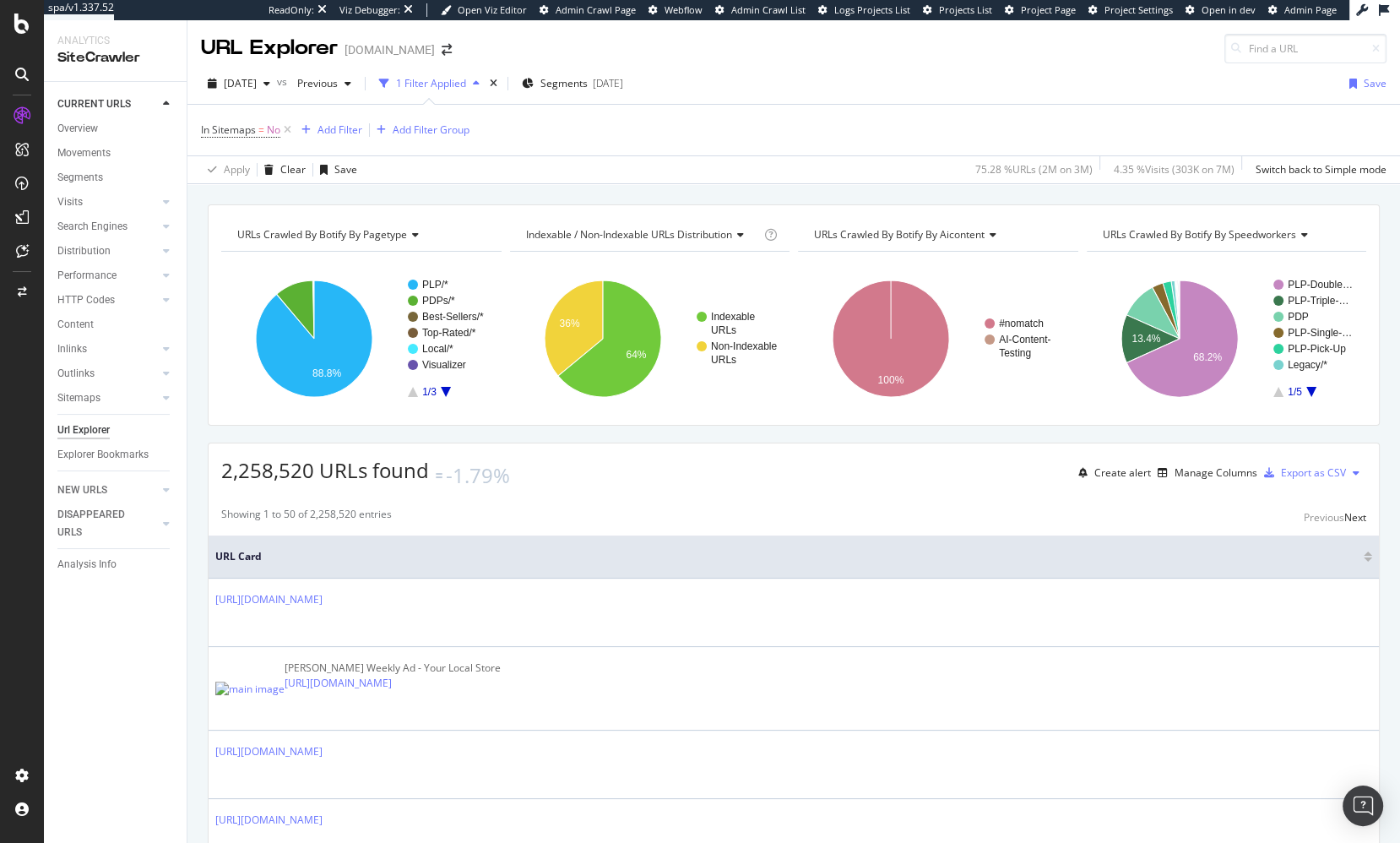
click at [0, 0] on div at bounding box center [22, 421] width 44 height 843
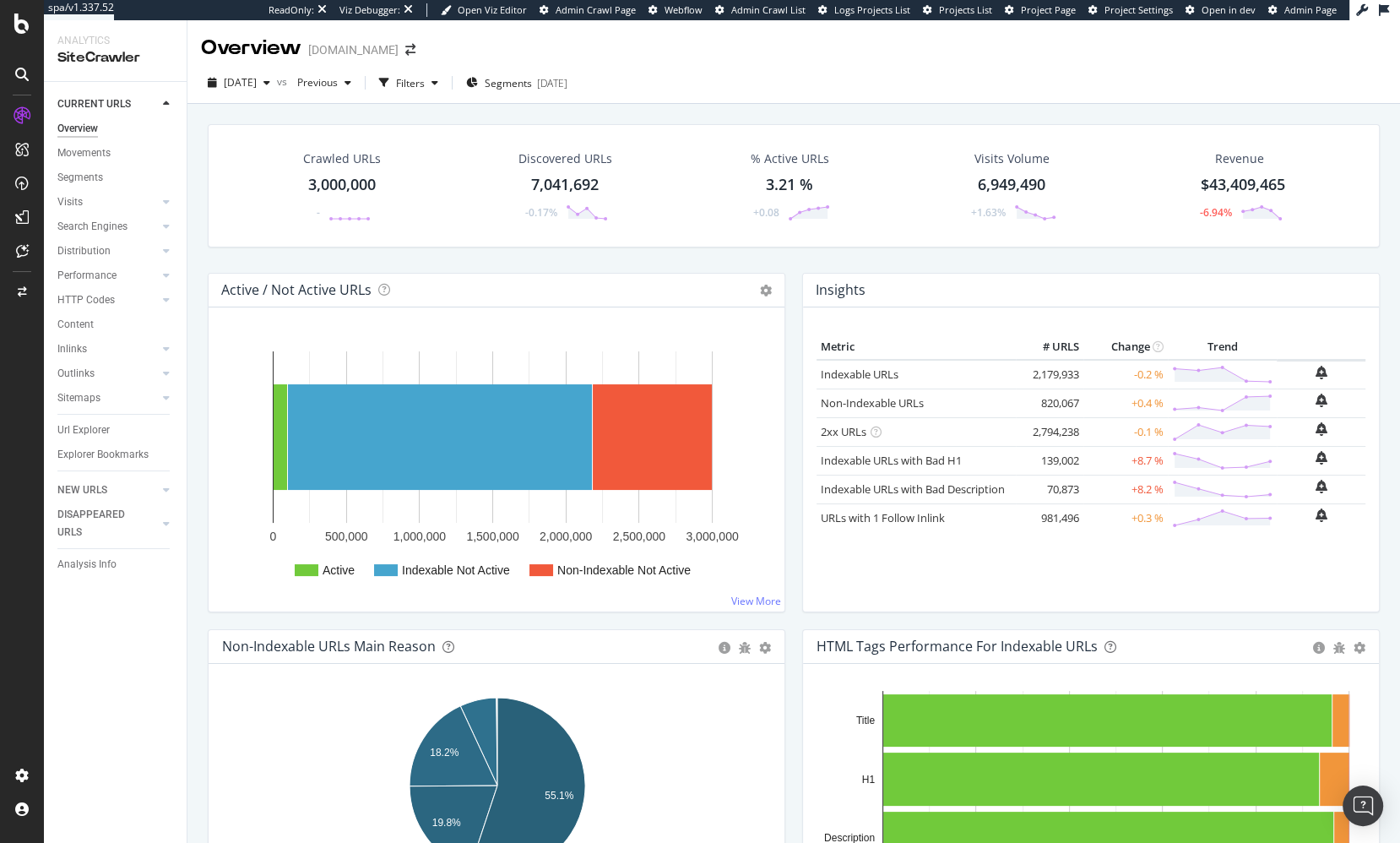
click at [59, 654] on div "CURRENT URLS Overview Movements Segments Visits Analysis Orphan URLs Search Eng…" at bounding box center [115, 462] width 143 height 761
click at [75, 788] on div "CURRENT URLS Overview Movements Segments Visits Analysis Orphan URLs Search Eng…" at bounding box center [115, 462] width 143 height 761
click at [105, 769] on div "CURRENT URLS Overview Movements Segments Visits Analysis Orphan URLs Search Eng…" at bounding box center [115, 462] width 143 height 761
click at [166, 711] on div "CURRENT URLS Overview Movements Segments Visits Analysis Orphan URLs Search Eng…" at bounding box center [115, 462] width 143 height 761
click at [160, 694] on div "Settings Project settings" at bounding box center [156, 692] width 223 height 30
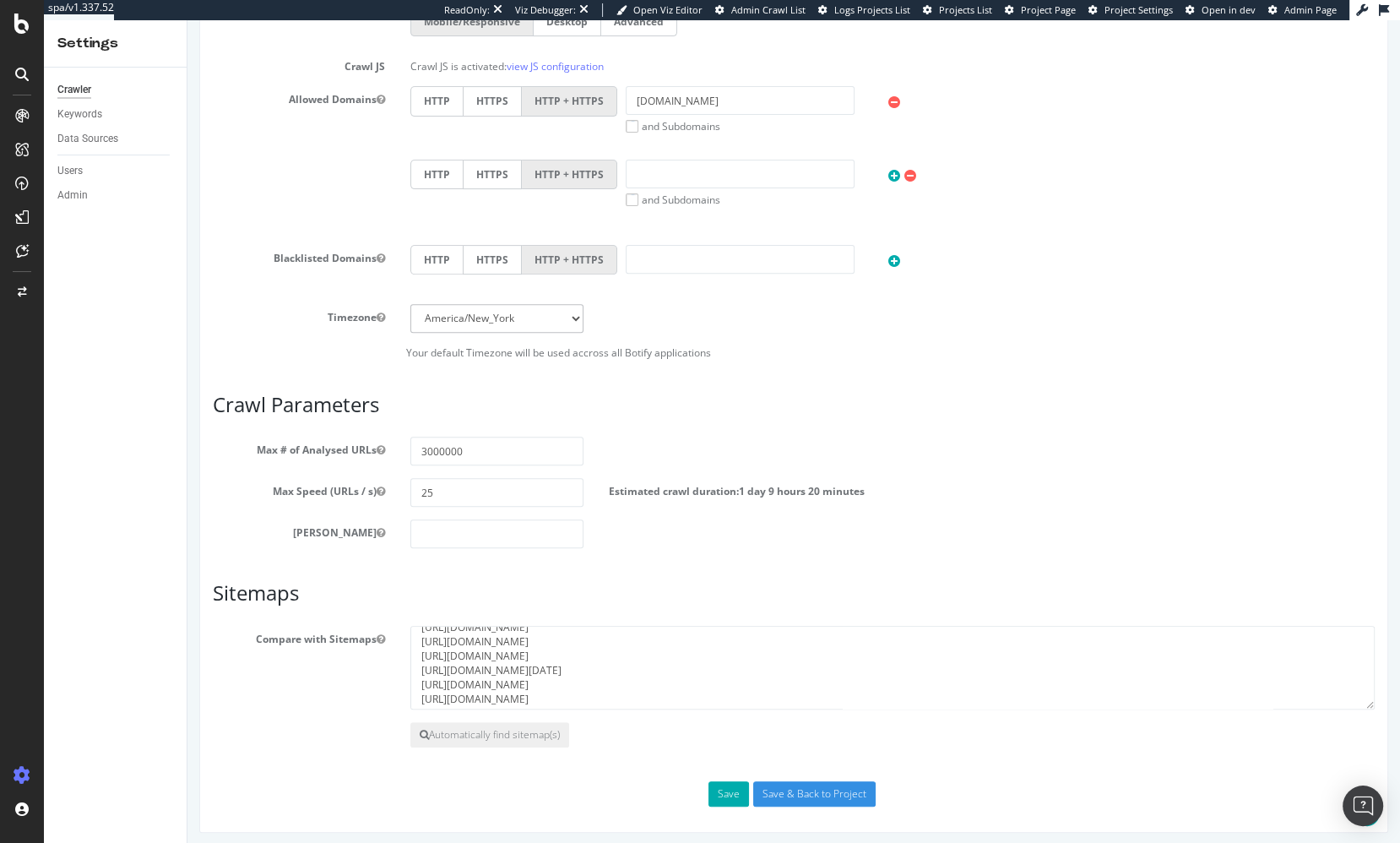
scroll to position [43, 0]
click at [630, 665] on textarea "https://www.lowes.com/sitemap/lpl-refinements3.xml https://www.lowes.com/sitema…" at bounding box center [892, 667] width 965 height 85
drag, startPoint x: 473, startPoint y: 660, endPoint x: 305, endPoint y: 644, distance: 168.8
click at [305, 644] on div "Compare with Sitemaps https://www.lowes.com/sitemap/lpl-refinements3.xml https:…" at bounding box center [794, 667] width 1187 height 85
click at [625, 658] on textarea "https://www.lowes.com/sitemap/lpl-refinements3.xml https://www.lowes.com/sitema…" at bounding box center [892, 667] width 965 height 85
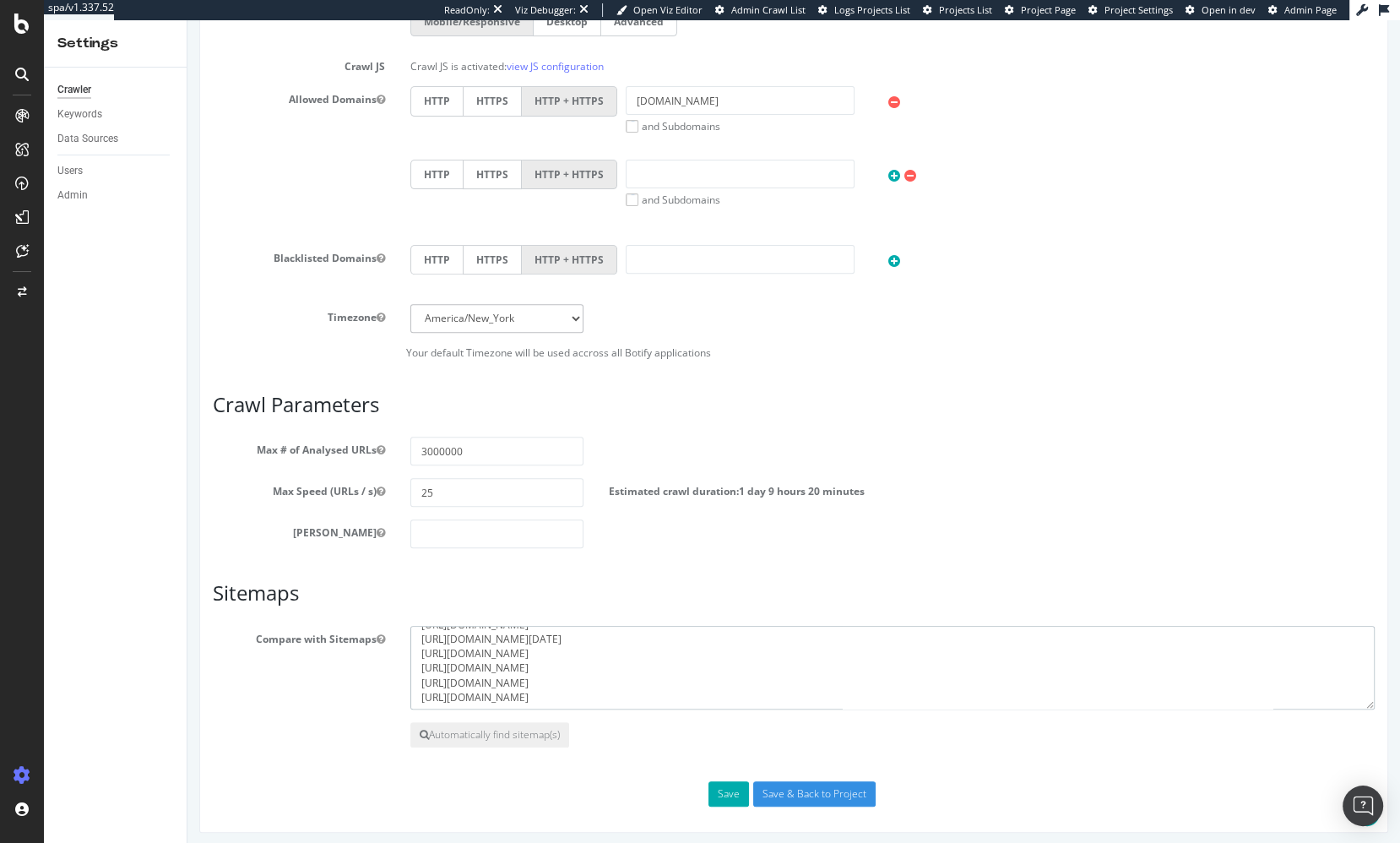
drag, startPoint x: 624, startPoint y: 663, endPoint x: 399, endPoint y: 657, distance: 225.1
click at [397, 657] on div "https://www.lowes.com/sitemap/lpl-refinements3.xml https://www.lowes.com/sitema…" at bounding box center [892, 667] width 989 height 85
click at [500, 663] on textarea "https://www.lowes.com/sitemap/lpl-refinements3.xml https://www.lowes.com/sitema…" at bounding box center [892, 667] width 965 height 85
click at [583, 669] on textarea "https://www.lowes.com/sitemap/lpl-refinements3.xml https://www.lowes.com/sitema…" at bounding box center [892, 667] width 965 height 85
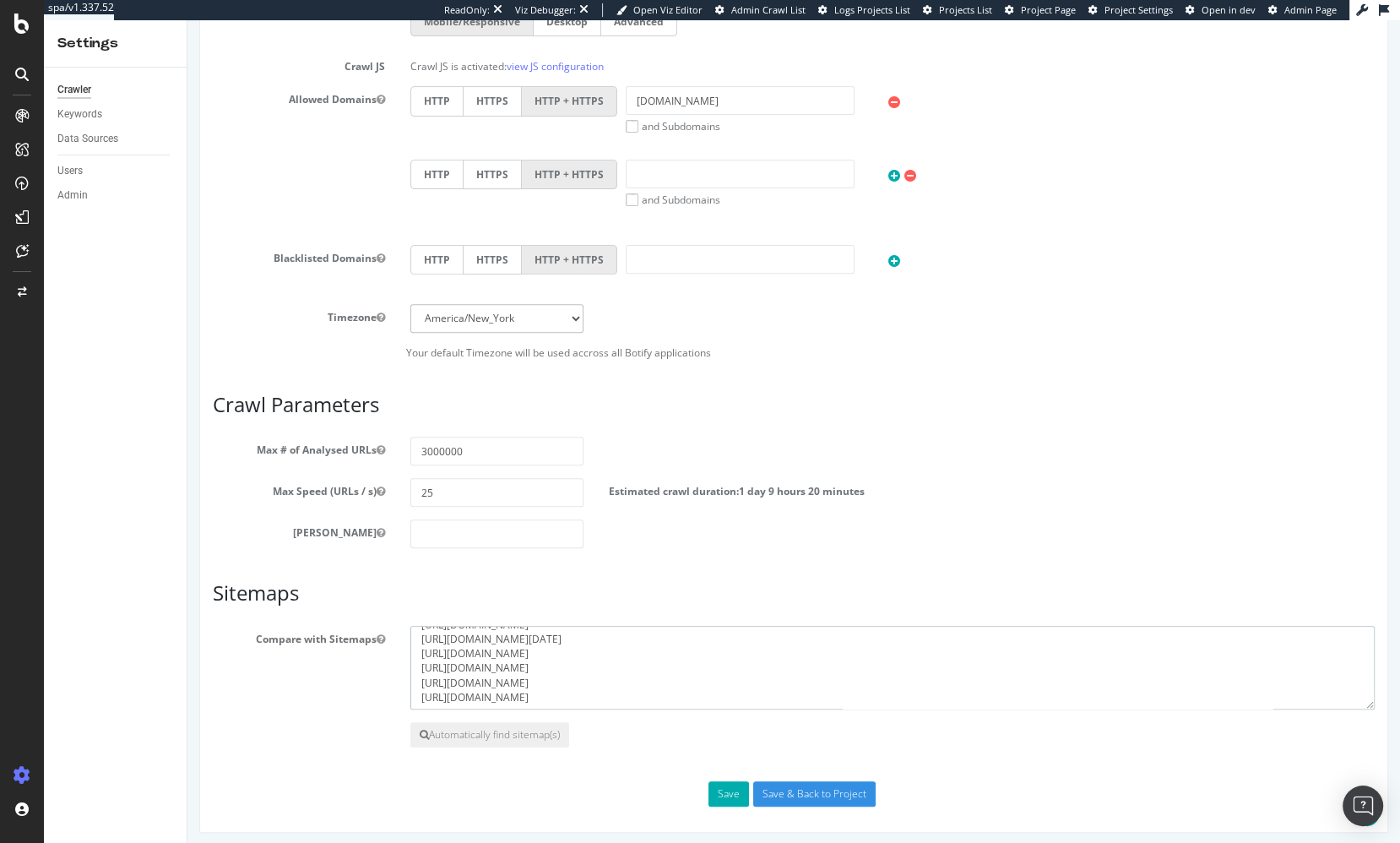
click at [582, 669] on textarea "https://www.lowes.com/sitemap/lpl-refinements3.xml https://www.lowes.com/sitema…" at bounding box center [892, 667] width 965 height 85
click at [665, 690] on textarea "https://www.lowes.com/sitemap/lpl-refinements3.xml https://www.lowes.com/sitema…" at bounding box center [892, 667] width 965 height 85
drag, startPoint x: 997, startPoint y: 504, endPoint x: 953, endPoint y: 537, distance: 55.0
click at [996, 504] on section "Max # of Analysed URLs 3000000 Max Speed (URLs / s) 25 Estimated crawl duration…" at bounding box center [794, 492] width 1162 height 112
click at [644, 769] on div "Scope Project Name www.lowes.com Start URLs https://www.lowes.com/ Or upload a …" at bounding box center [794, 197] width 1162 height 1218
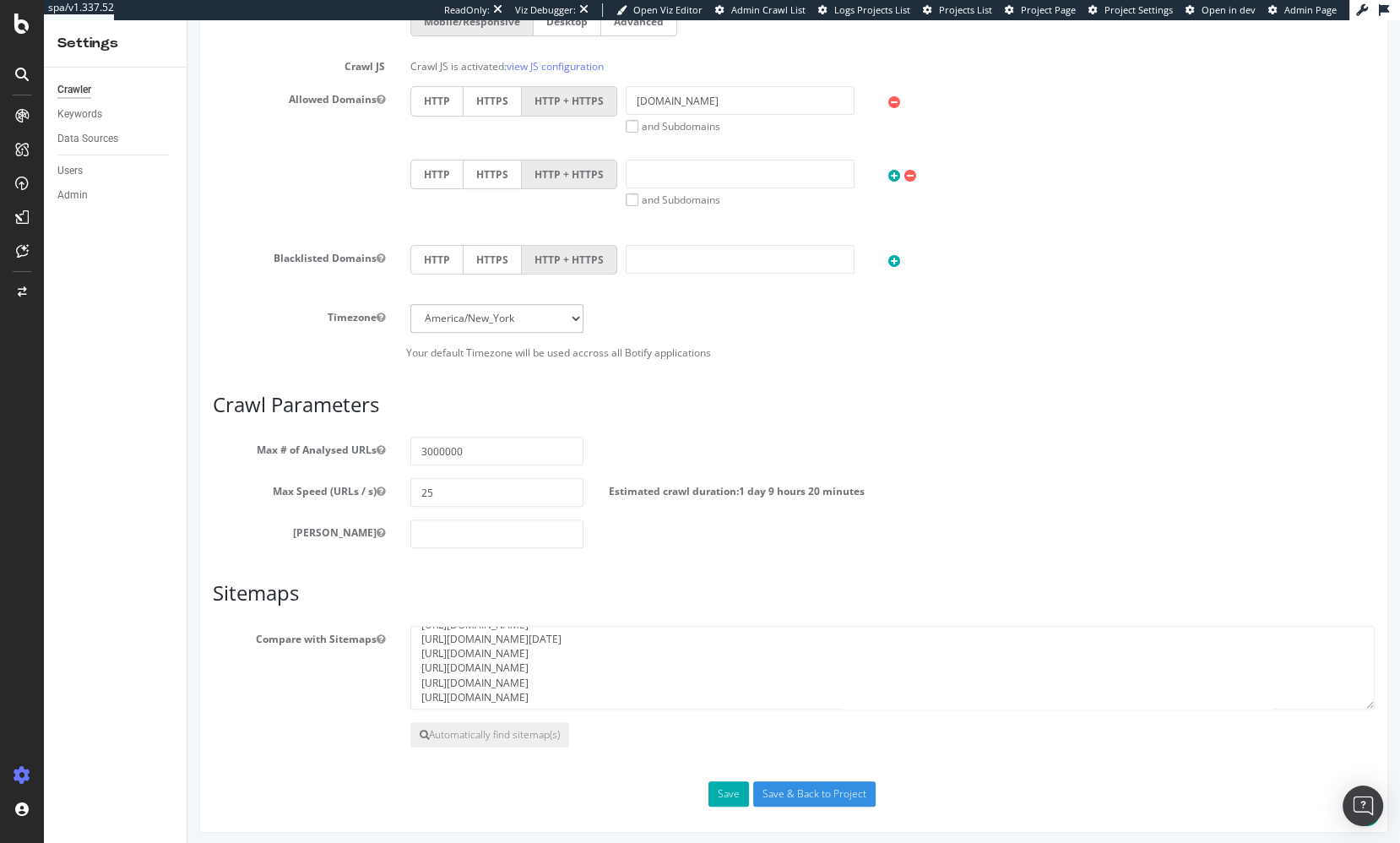
click at [1168, 117] on div "HTTP HTTPS HTTP + HTTPS www.lowes.com and Subdomains User Agent: Mobile Desktop…" at bounding box center [892, 110] width 981 height 47
click at [971, 499] on div "Max Speed (URLs / s) 25 Estimated crawl duration: 1 day 9 hours 20 minutes" at bounding box center [794, 493] width 1187 height 29
click at [792, 281] on div "HTTP HTTPS HTTP + HTTPS" at bounding box center [892, 274] width 989 height 59
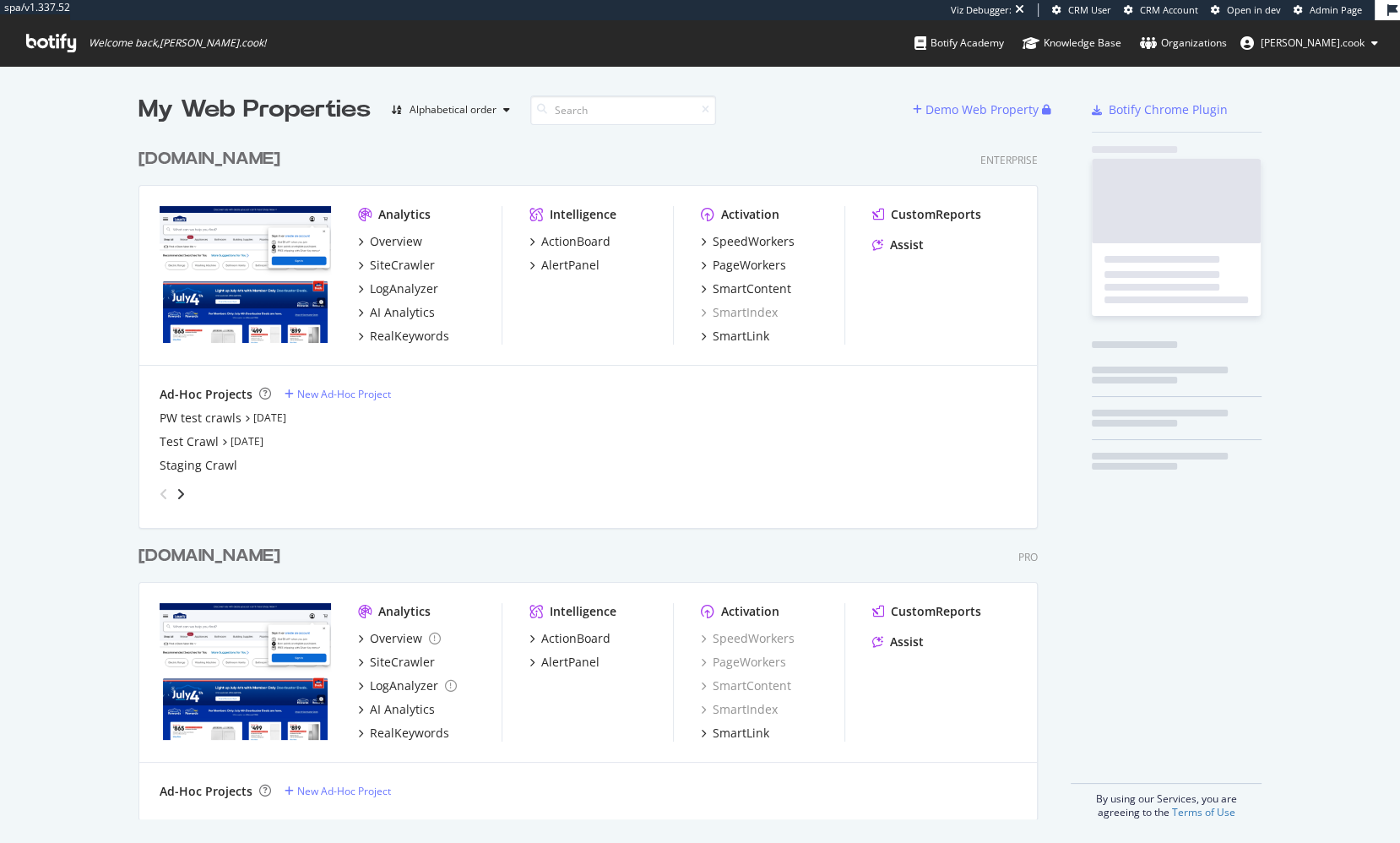
scroll to position [693, 913]
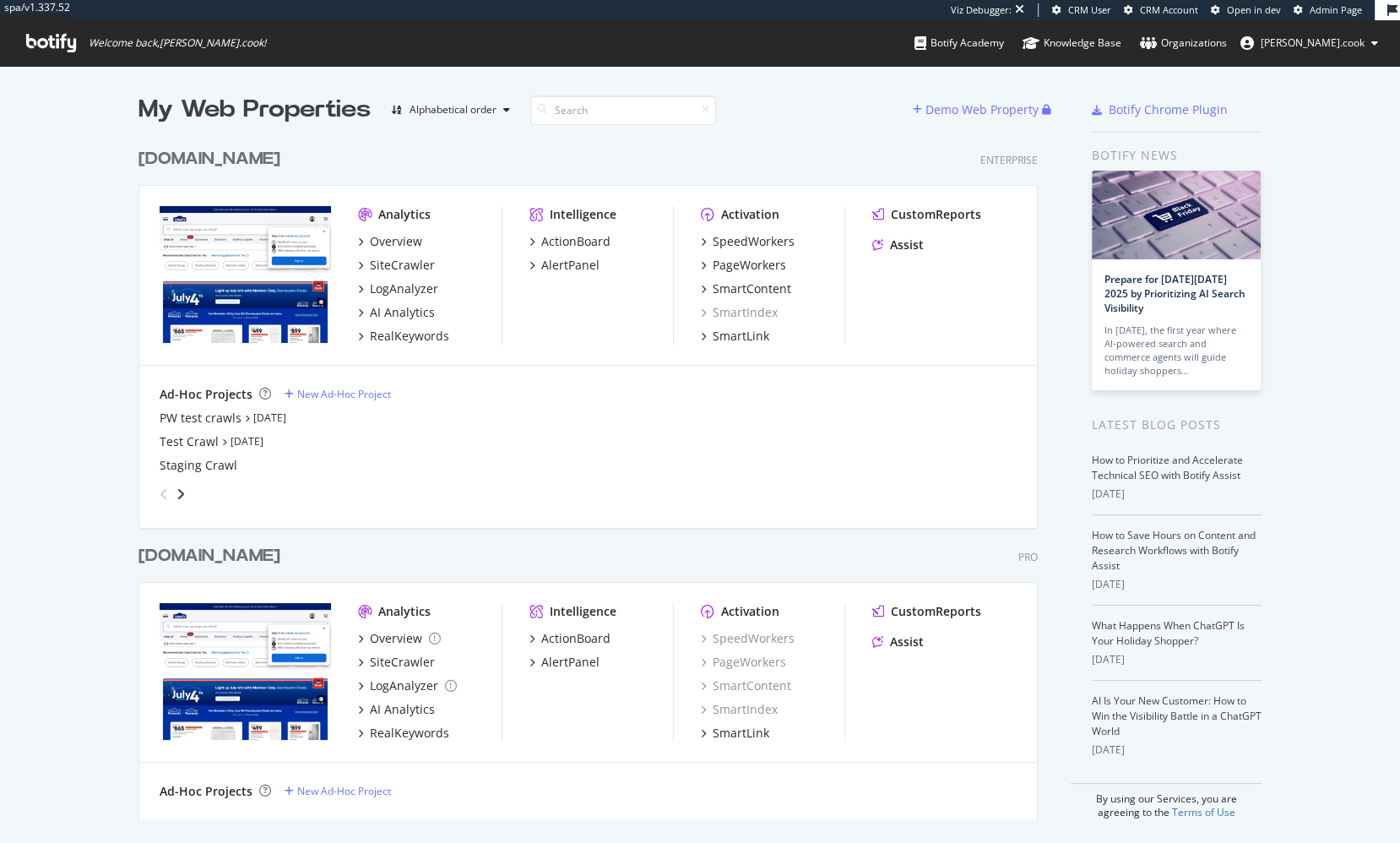
click at [135, 635] on div "My Web Properties Alphabetical order Demo Web Property [DOMAIN_NAME] Enterprise…" at bounding box center [700, 456] width 1400 height 780
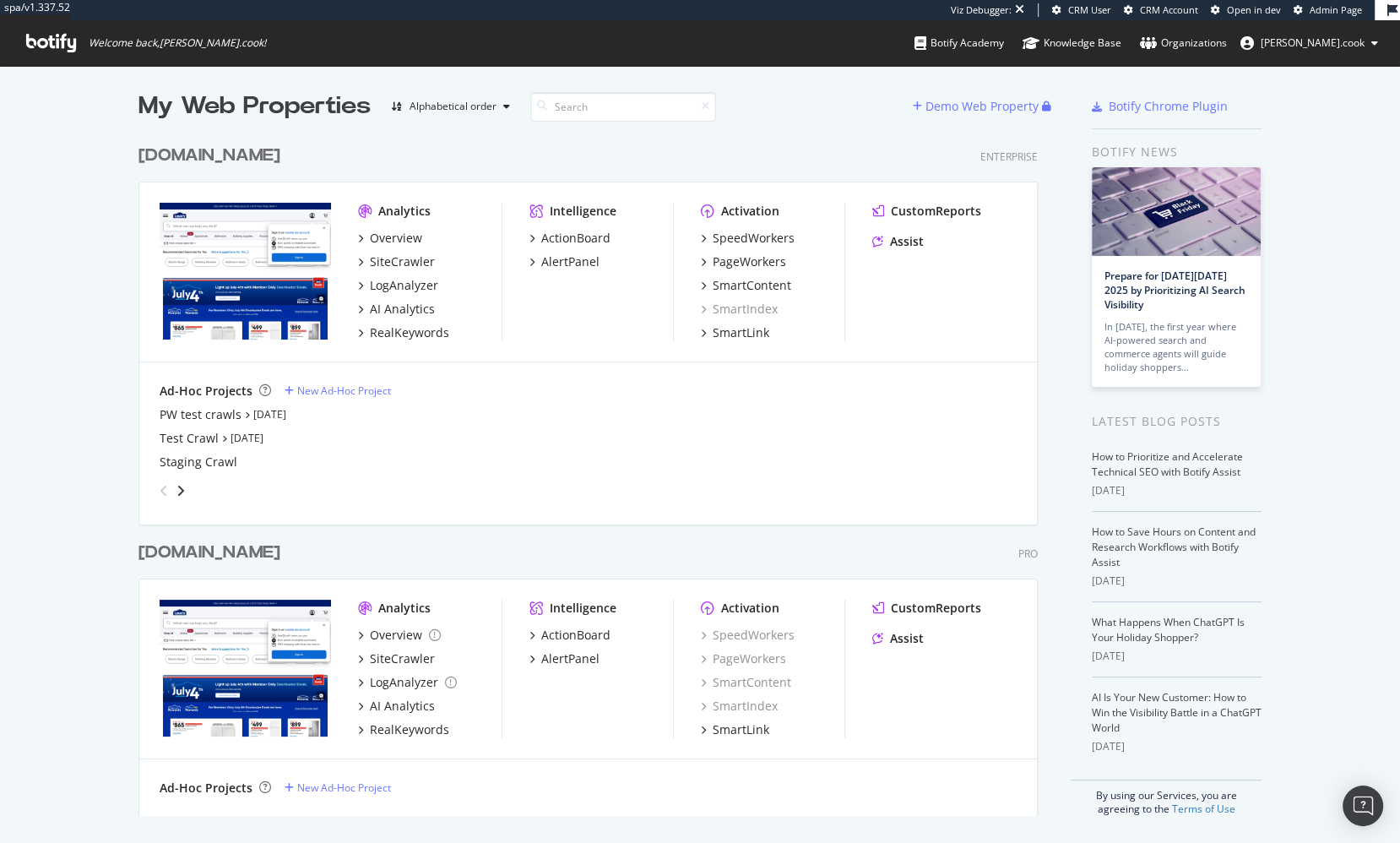
click at [444, 749] on div "Analytics Overview SiteCrawler LogAnalyzer AI Analytics RealKeywords Intelligen…" at bounding box center [587, 669] width 897 height 180
click at [411, 742] on div "Analytics Overview SiteCrawler LogAnalyzer AI Analytics RealKeywords Intelligen…" at bounding box center [587, 669] width 897 height 180
click at [496, 538] on div "[DOMAIN_NAME] Pro Analytics Overview SiteCrawler LogAnalyzer AI Analytics RealK…" at bounding box center [595, 667] width 913 height 296
click at [405, 722] on div "RealKeywords" at bounding box center [409, 729] width 79 height 17
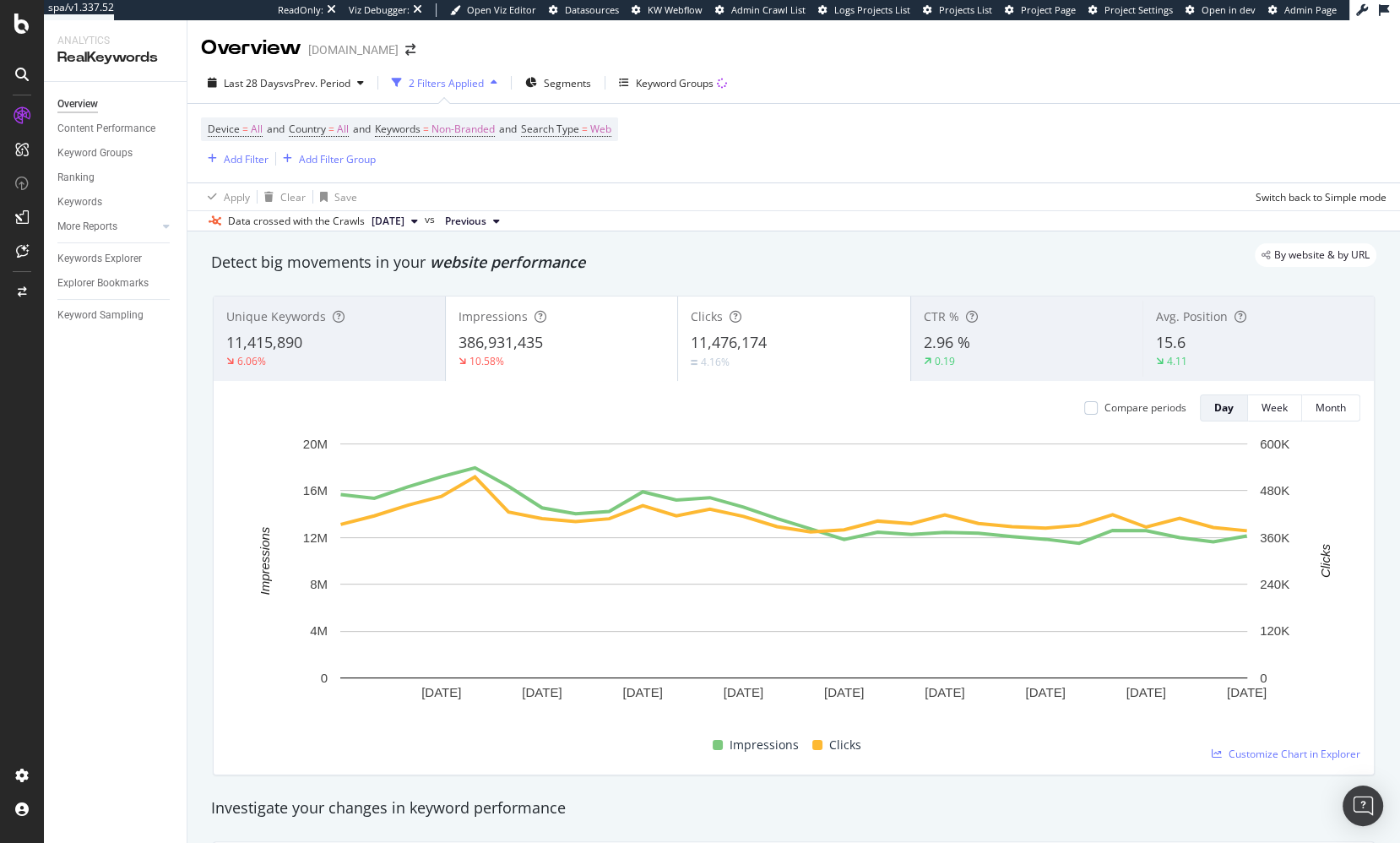
click at [182, 533] on div "Overview Content Performance Keyword Groups Ranking Keywords More Reports Count…" at bounding box center [115, 462] width 143 height 761
click at [24, 30] on icon at bounding box center [22, 24] width 15 height 20
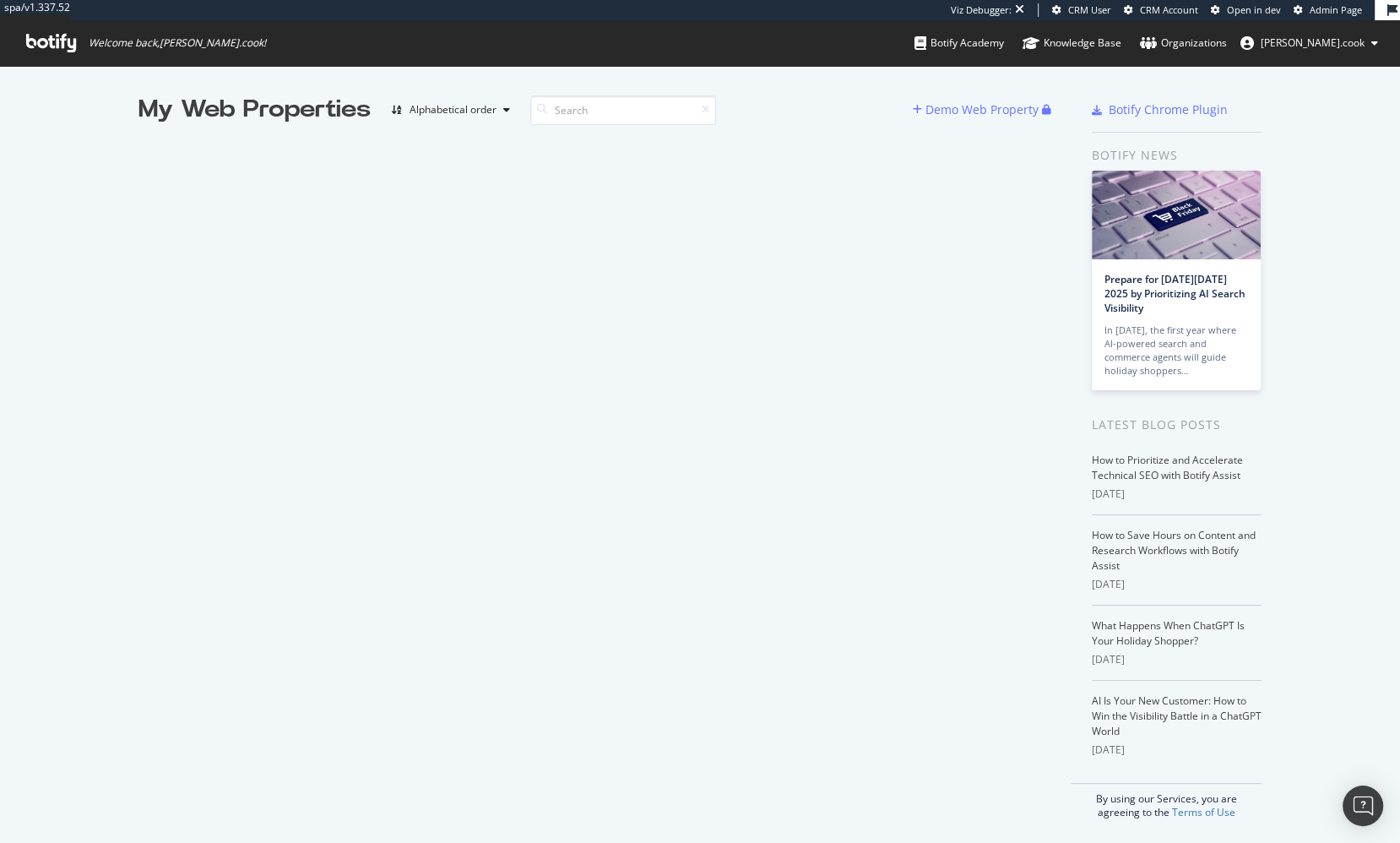
scroll to position [842, 1399]
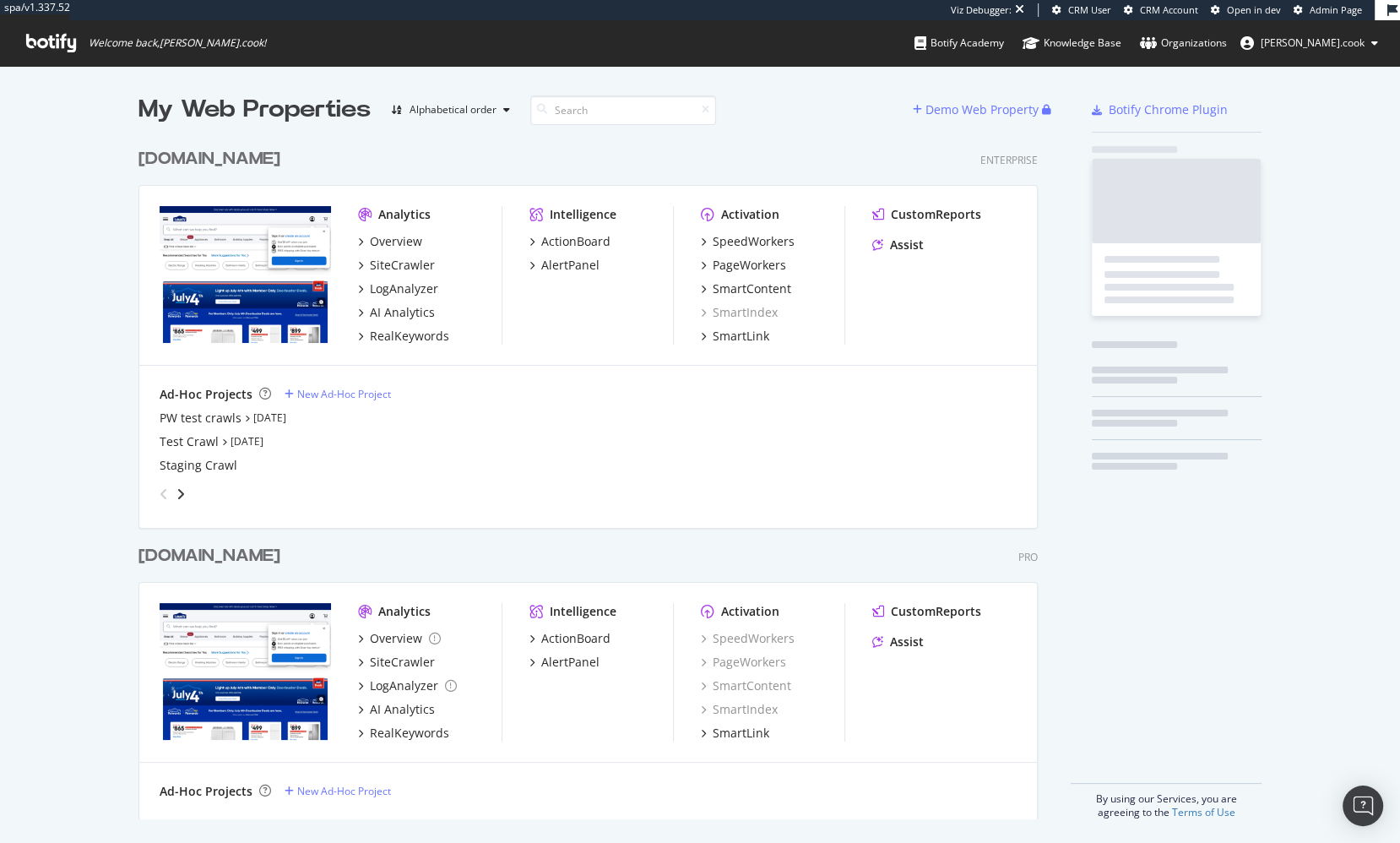
scroll to position [693, 913]
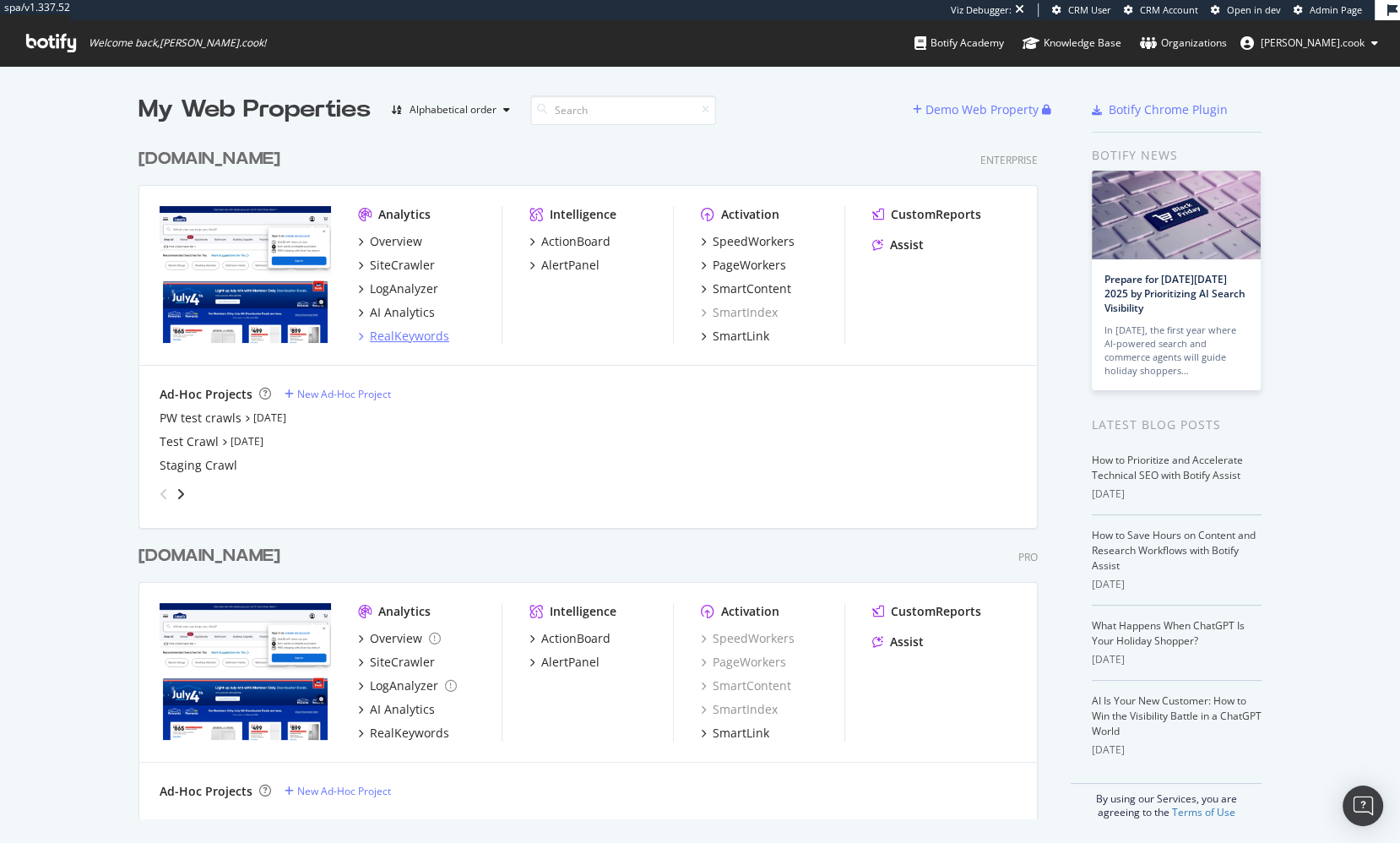
click at [400, 332] on div "RealKeywords" at bounding box center [409, 336] width 79 height 17
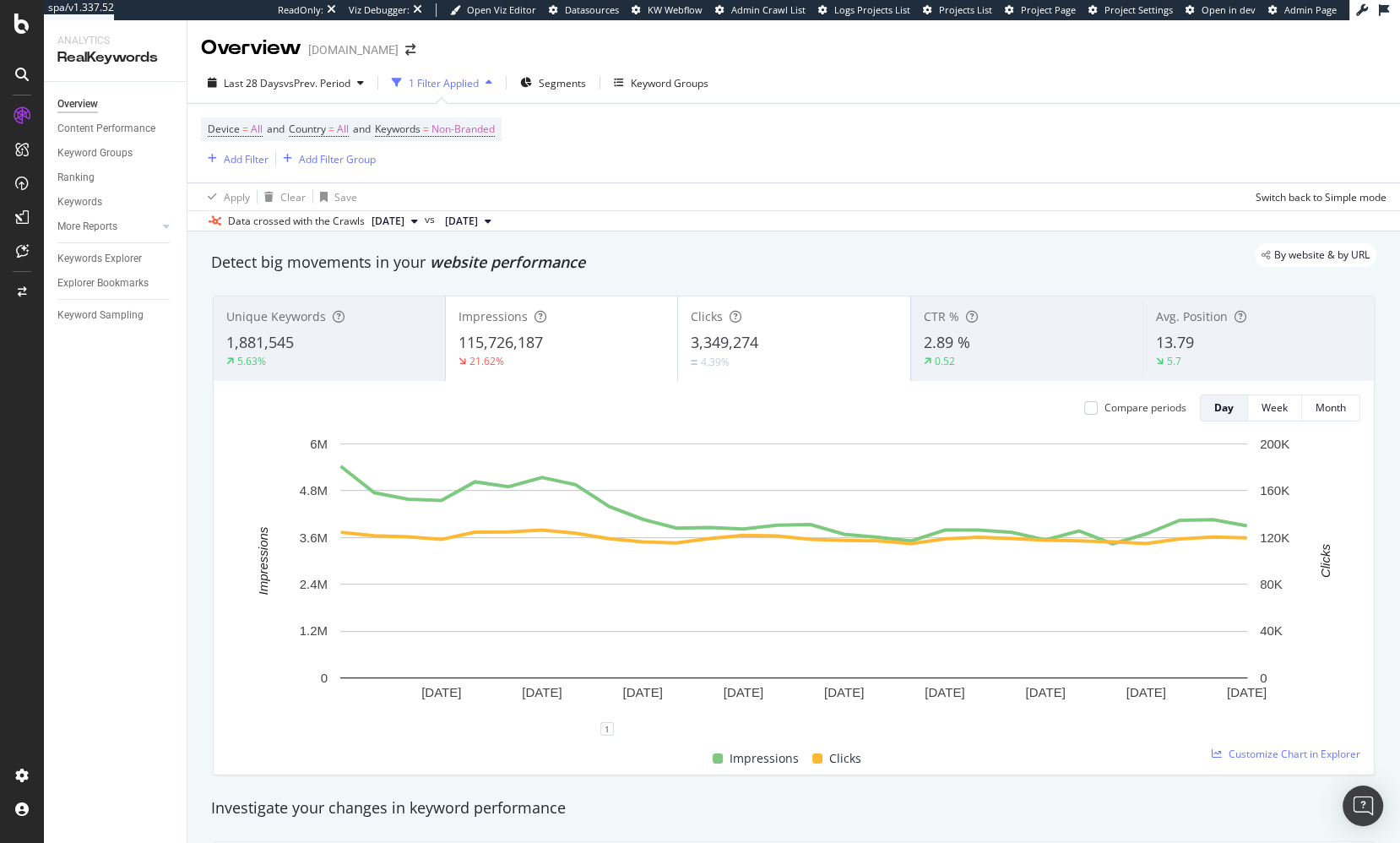
click at [220, 476] on div "Compare periods Day Week Month [DATE] [DATE] [DATE] [DATE] [DATE] [DATE] [DATE]…" at bounding box center [794, 577] width 1160 height 394
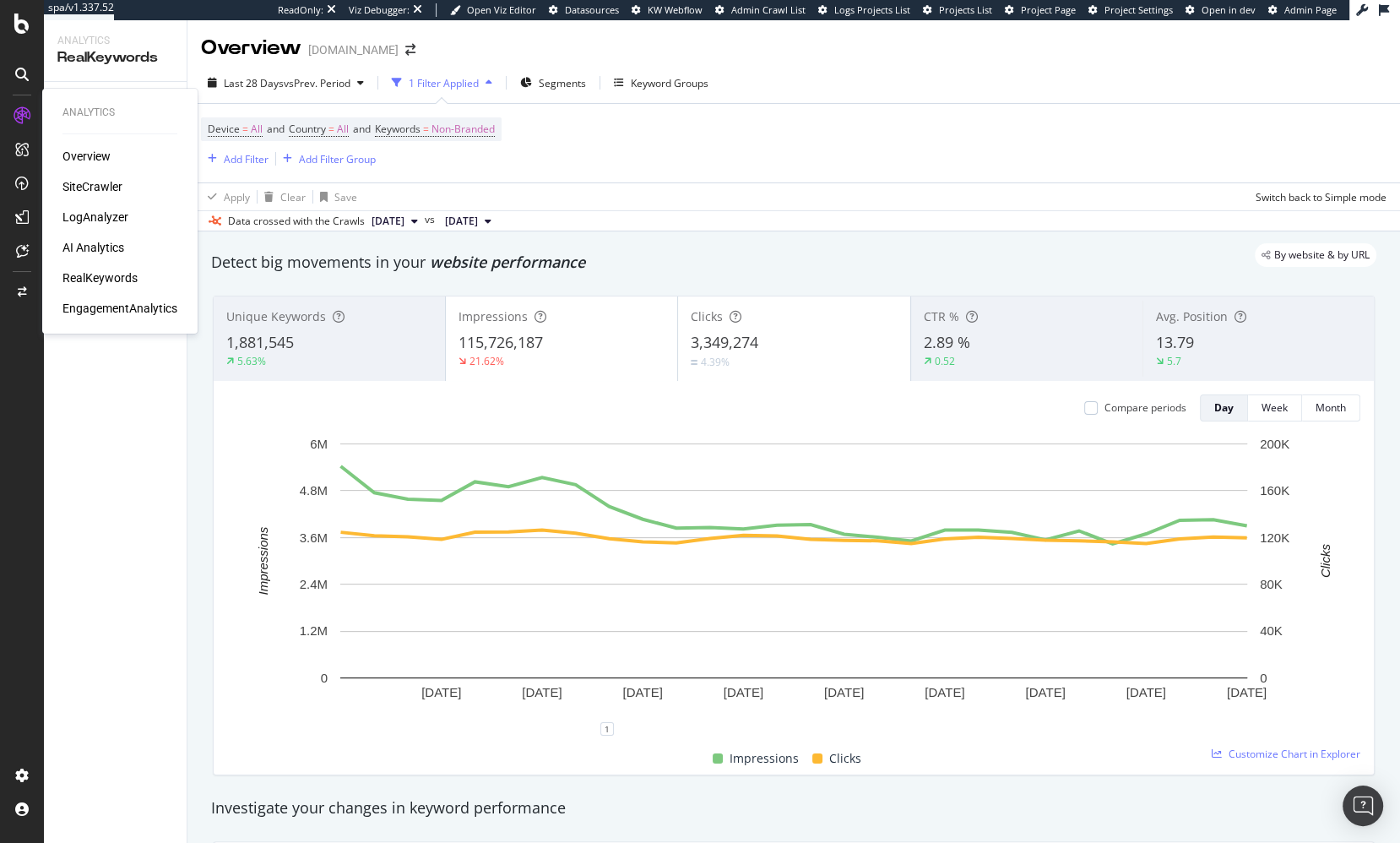
click at [96, 186] on div "SiteCrawler" at bounding box center [93, 186] width 60 height 17
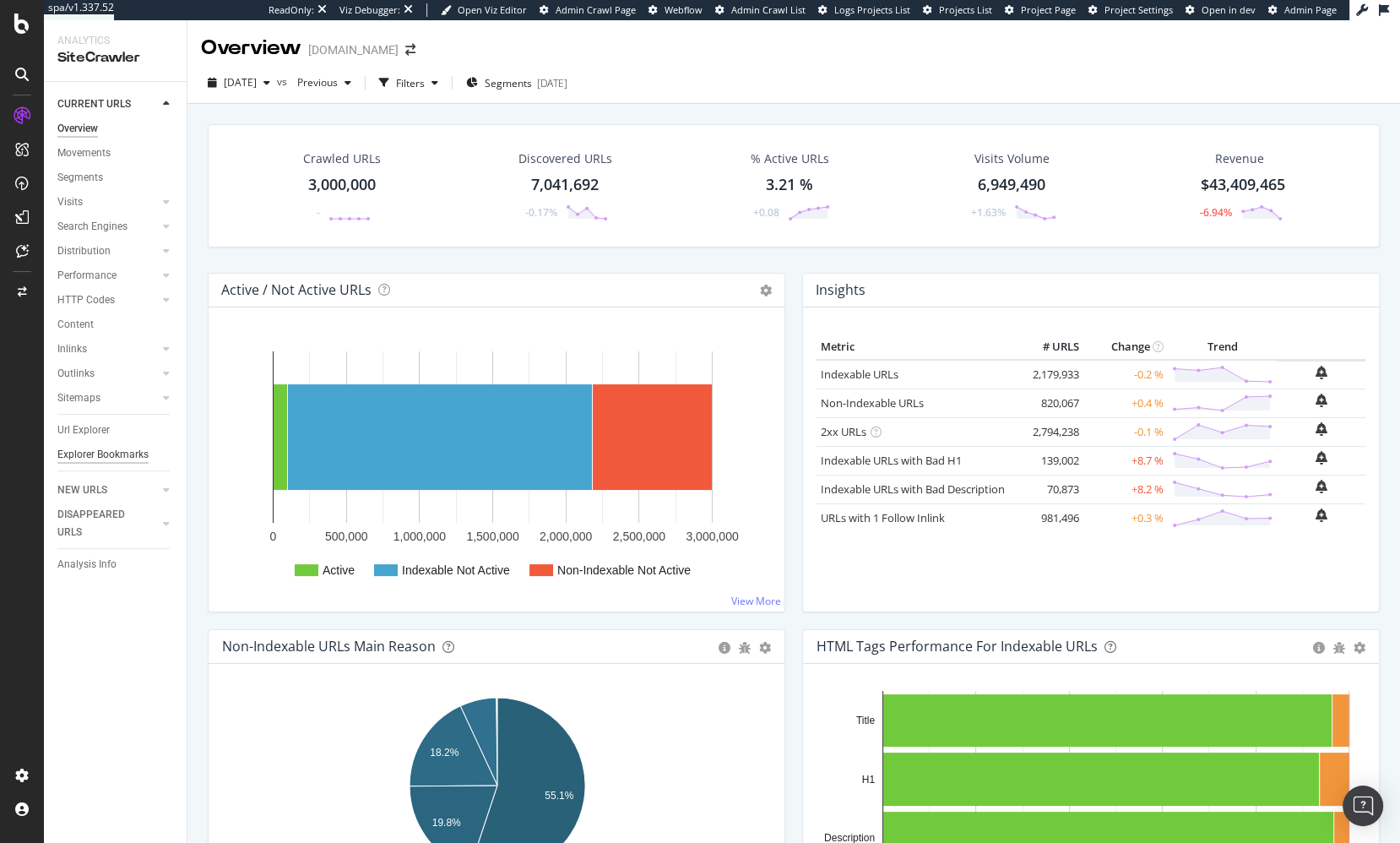
click at [135, 456] on div "Explorer Bookmarks" at bounding box center [103, 455] width 91 height 18
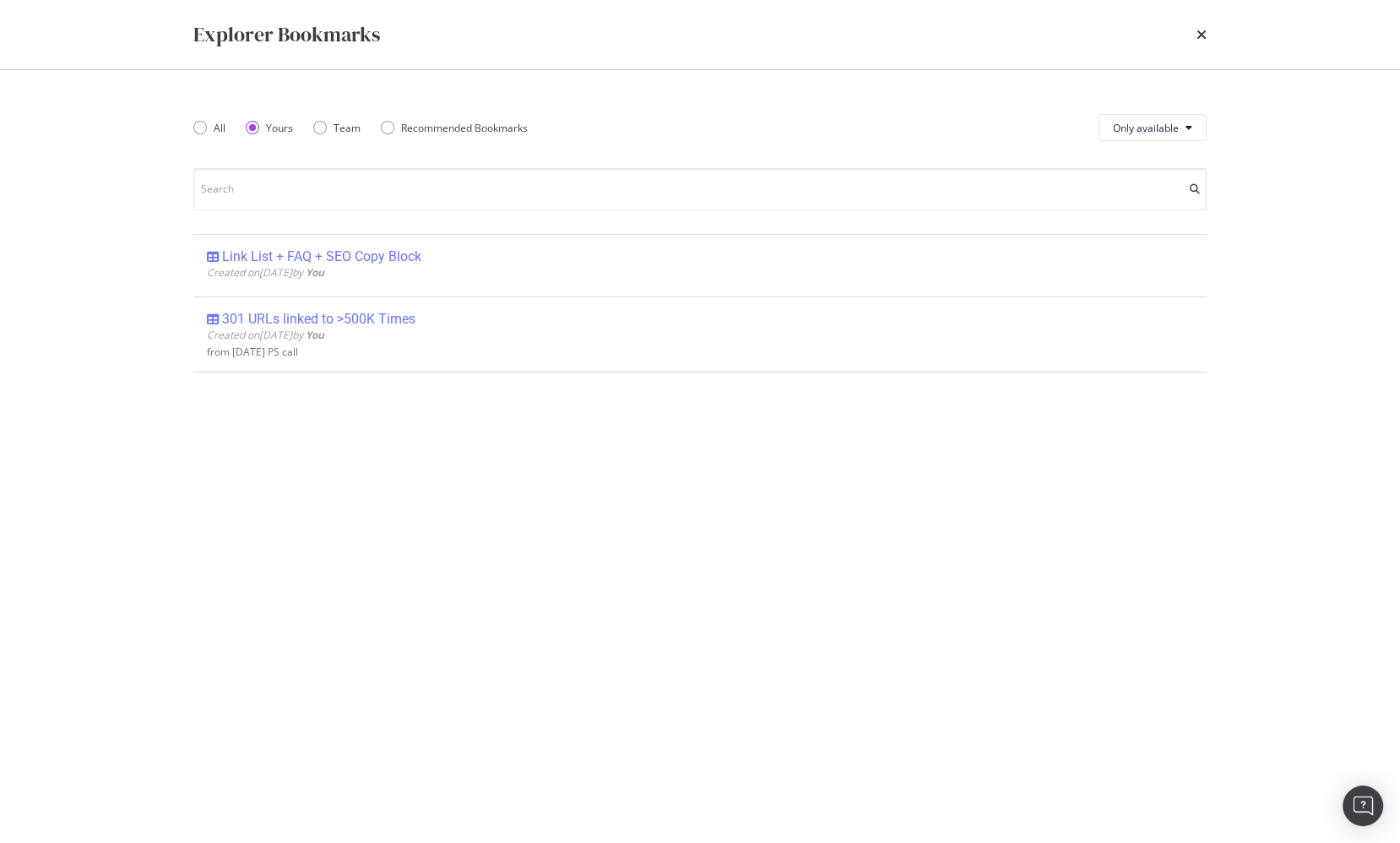
drag, startPoint x: 348, startPoint y: 251, endPoint x: 393, endPoint y: 261, distance: 46.1
click at [348, 251] on div "Link List + FAQ + SEO Copy Block" at bounding box center [321, 256] width 199 height 17
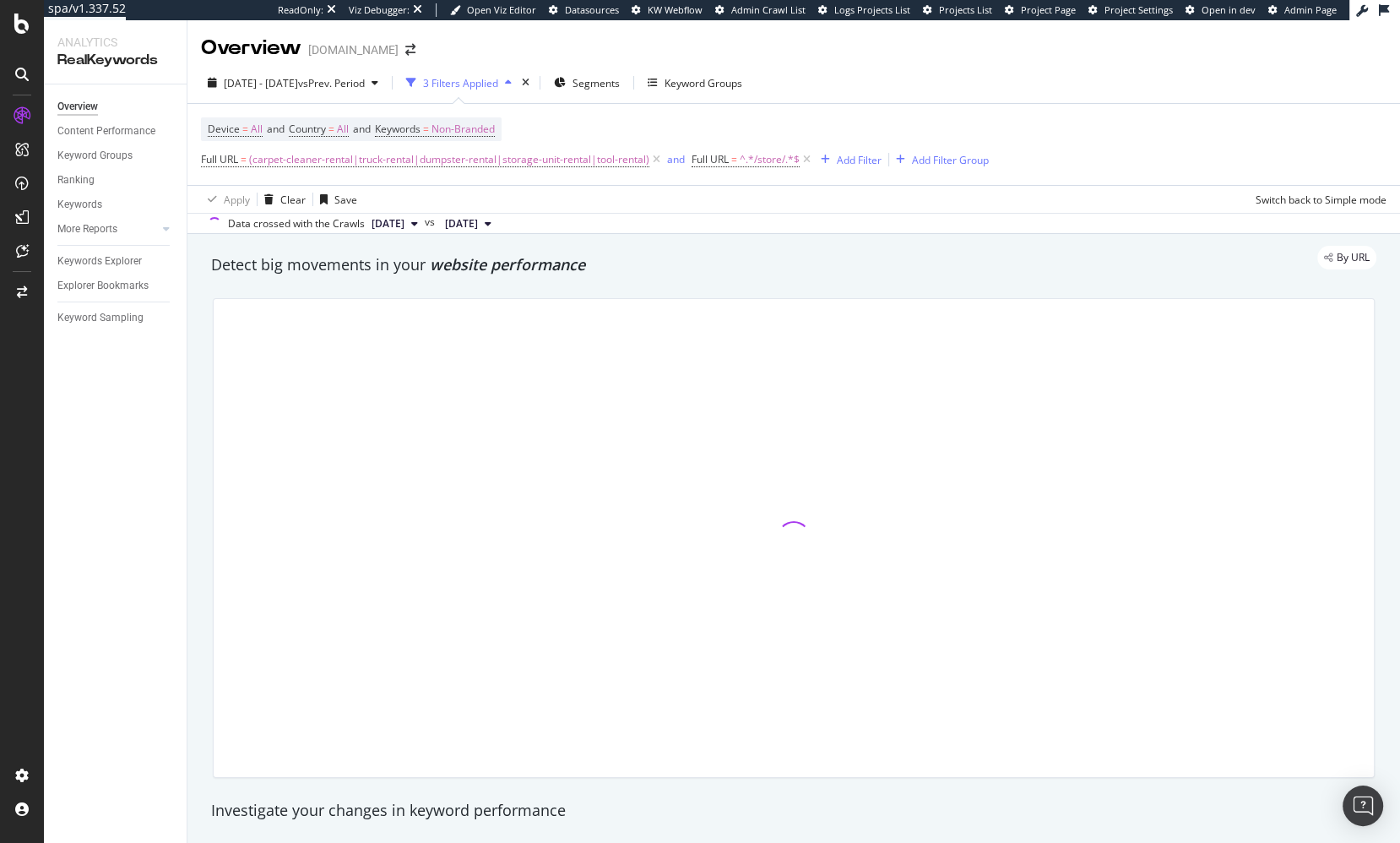
click at [169, 441] on div "Overview Content Performance Keyword Groups Ranking Keywords More Reports Count…" at bounding box center [115, 464] width 143 height 758
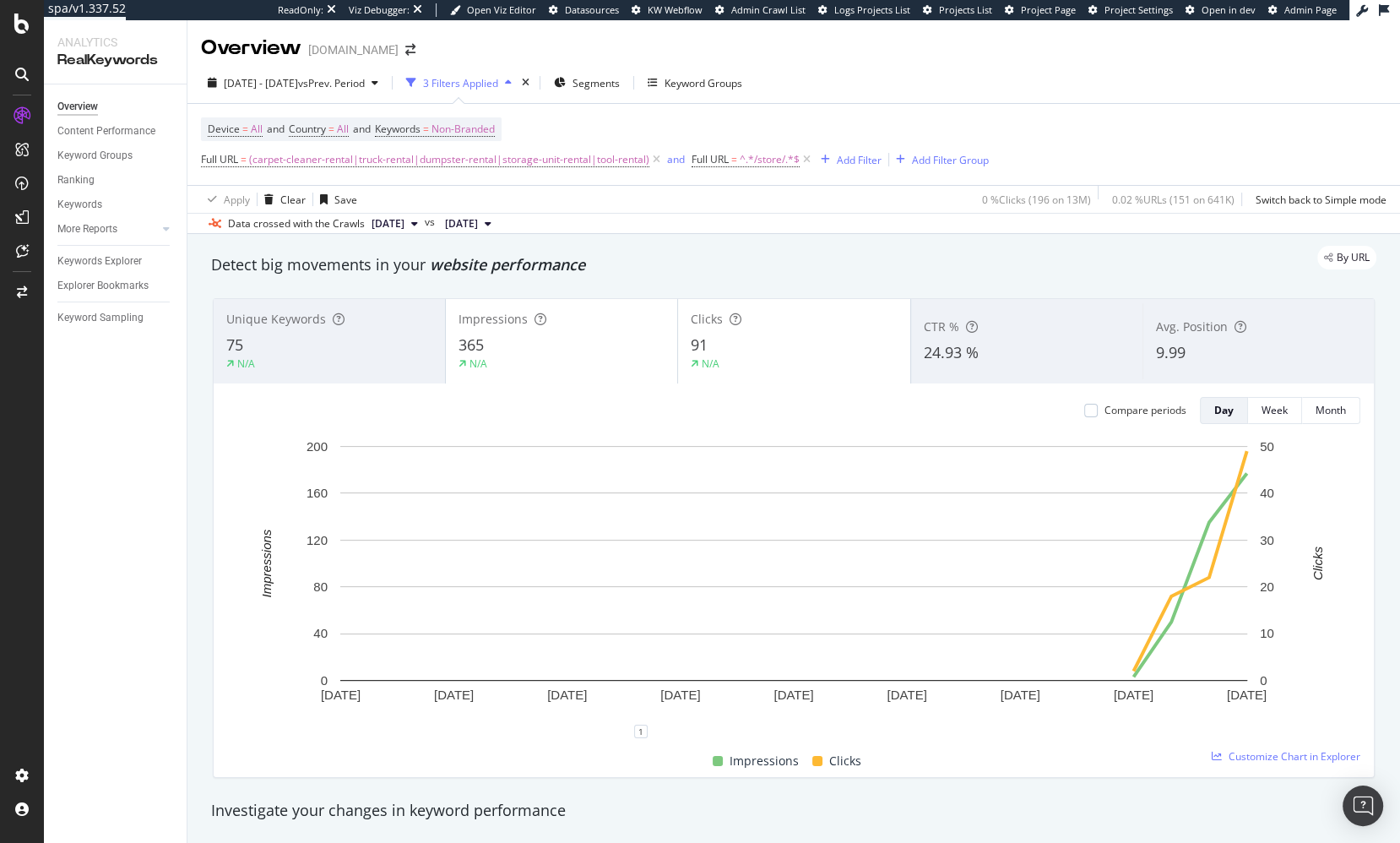
click at [617, 266] on div "By URL" at bounding box center [785, 257] width 1182 height 24
click at [1038, 285] on div "Unique Keywords 75 N/A Impressions 365 N/A Clicks 91 N/A CTR % 24.93 % Avg. Pos…" at bounding box center [794, 537] width 1182 height 507
drag, startPoint x: 715, startPoint y: 256, endPoint x: 123, endPoint y: 12, distance: 640.3
click at [705, 255] on div "By URL" at bounding box center [785, 257] width 1182 height 24
click at [0, 0] on div at bounding box center [22, 421] width 44 height 843
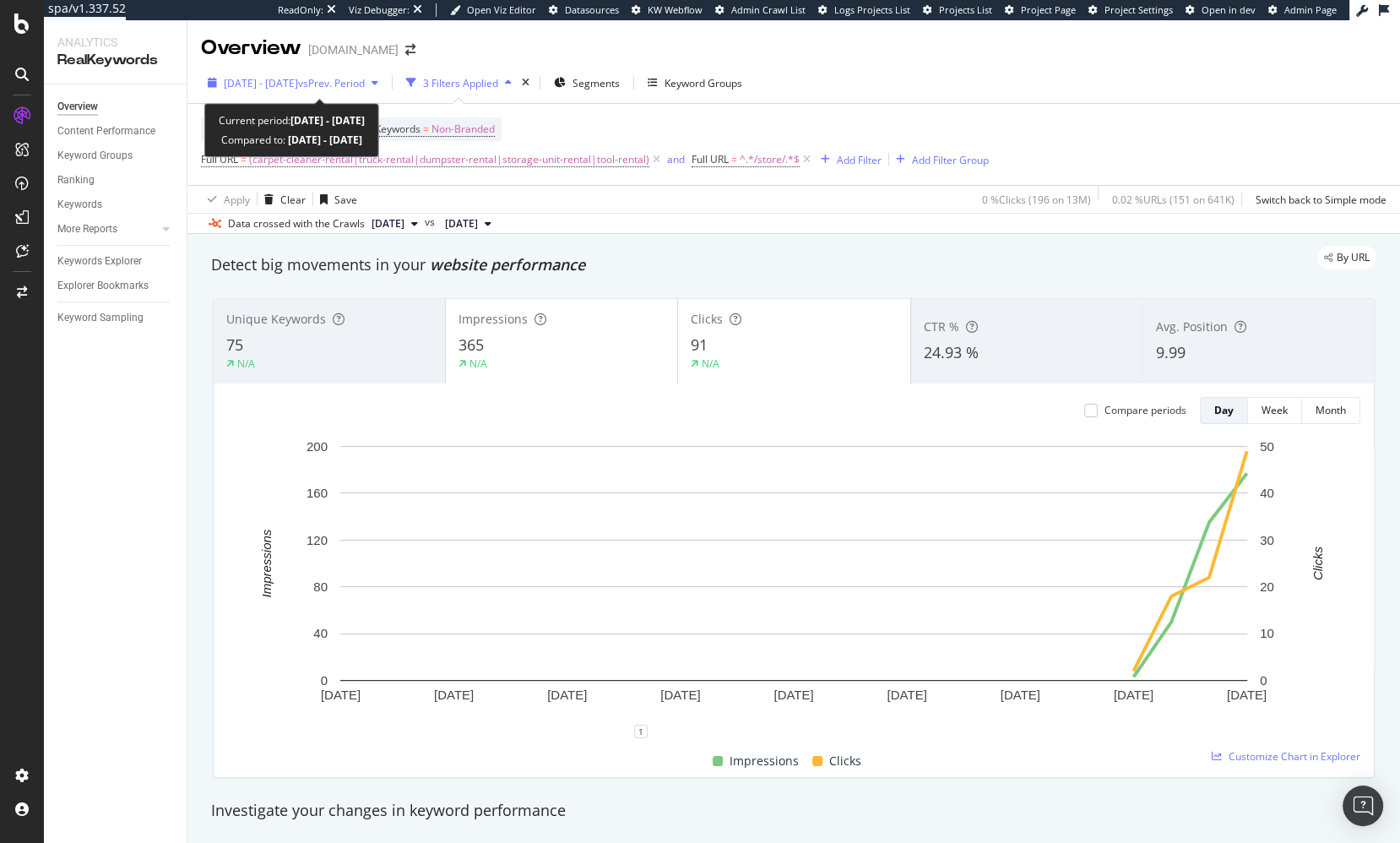
click at [298, 85] on span "2025 Aug. 30th - Sep. 26th" at bounding box center [261, 84] width 75 height 15
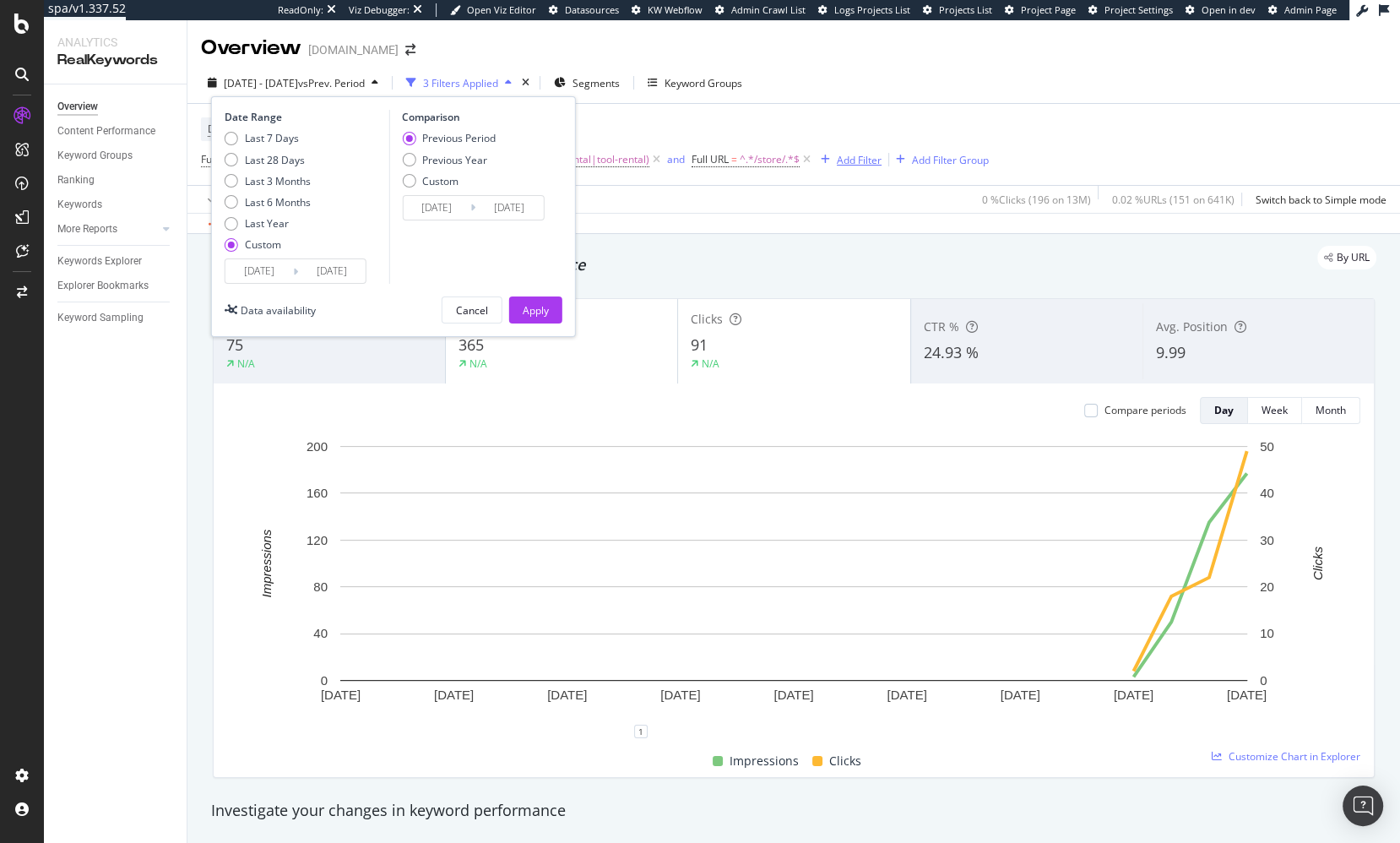
click at [768, 208] on div "Apply Clear Save 0 % Clicks ( 196 on 13M ) 0.02 % URLs ( 151 on 641K ) Switch b…" at bounding box center [794, 198] width 1213 height 28
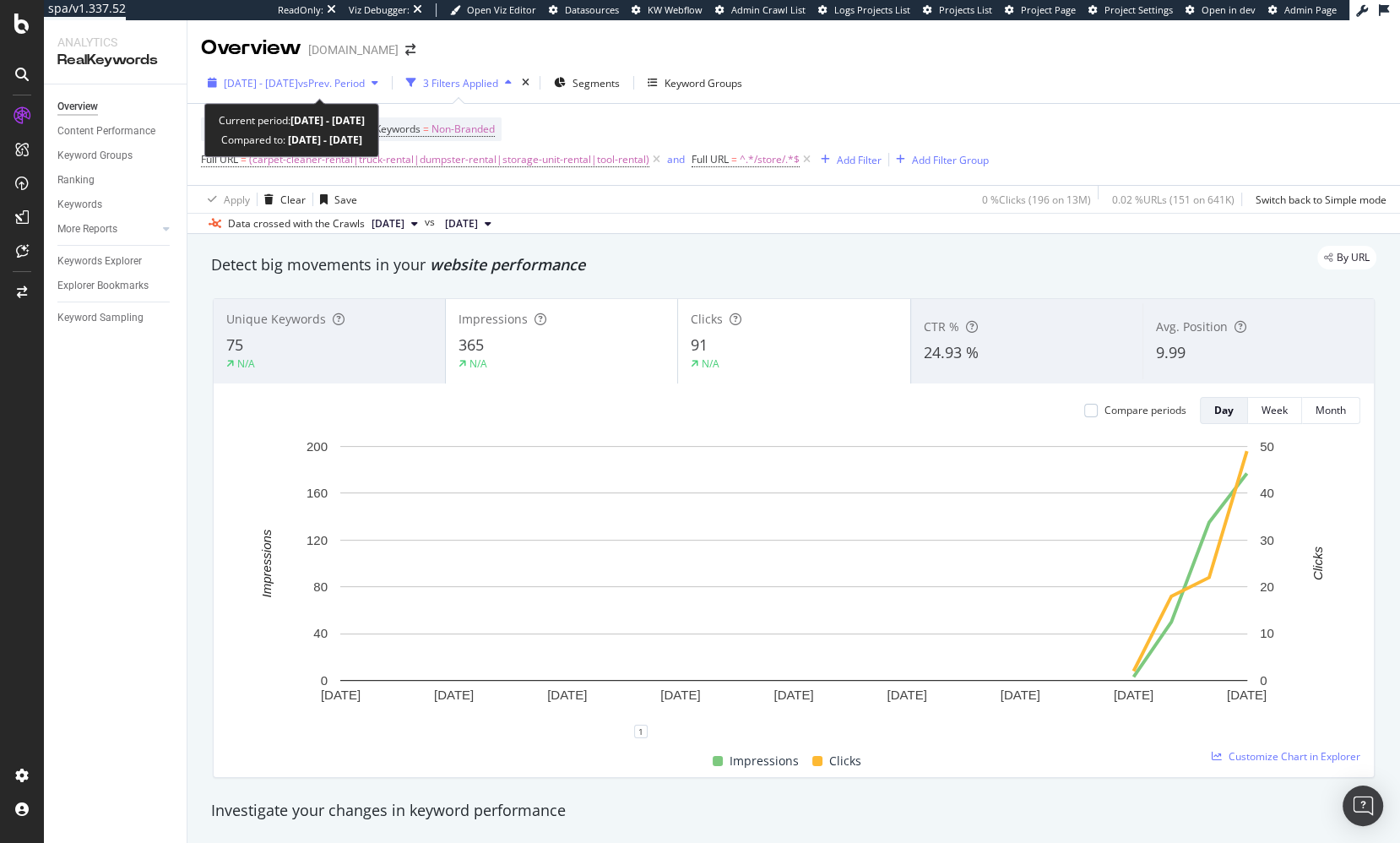
click at [298, 81] on span "2025 Aug. 30th - Sep. 26th" at bounding box center [261, 84] width 75 height 15
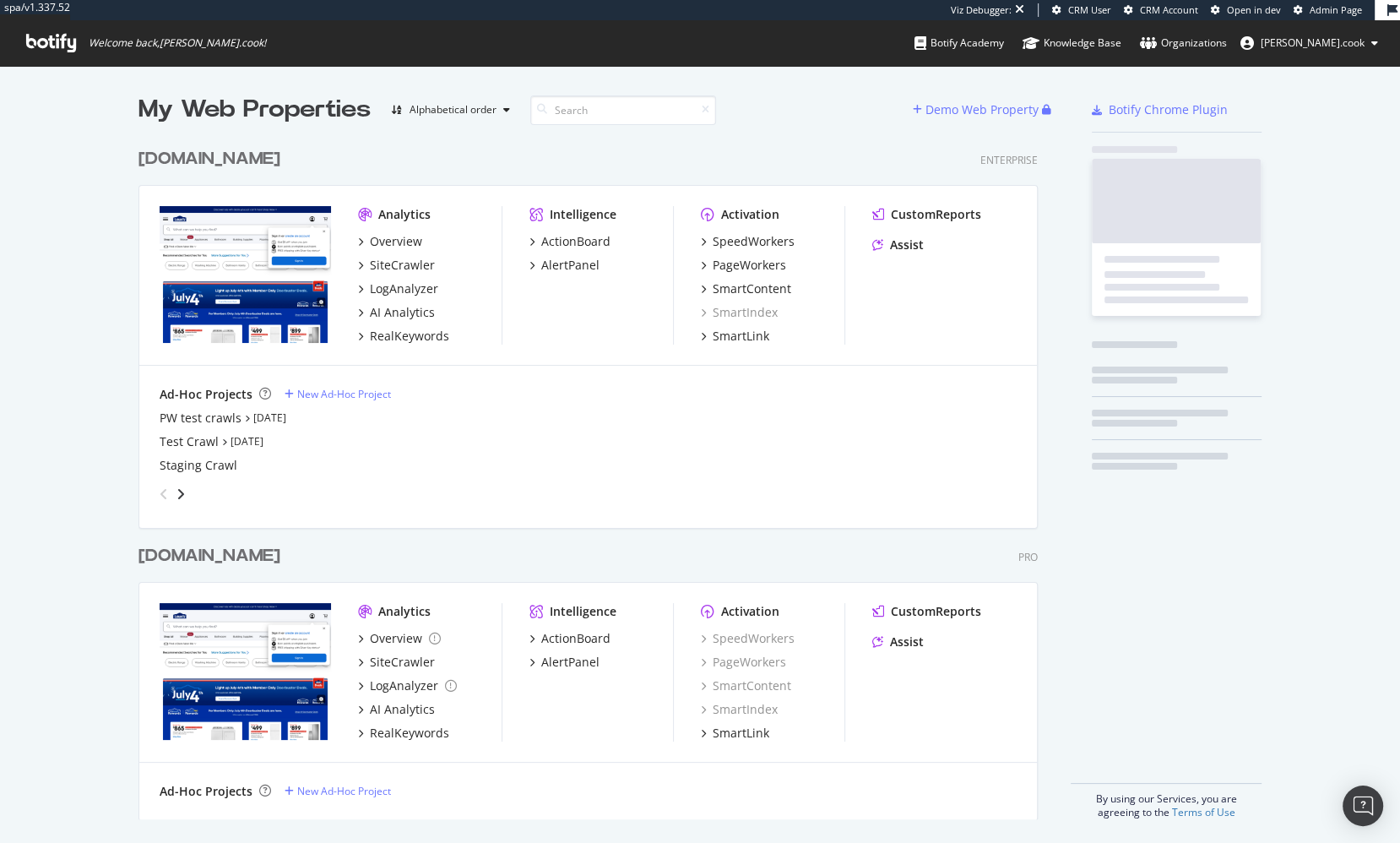
scroll to position [693, 913]
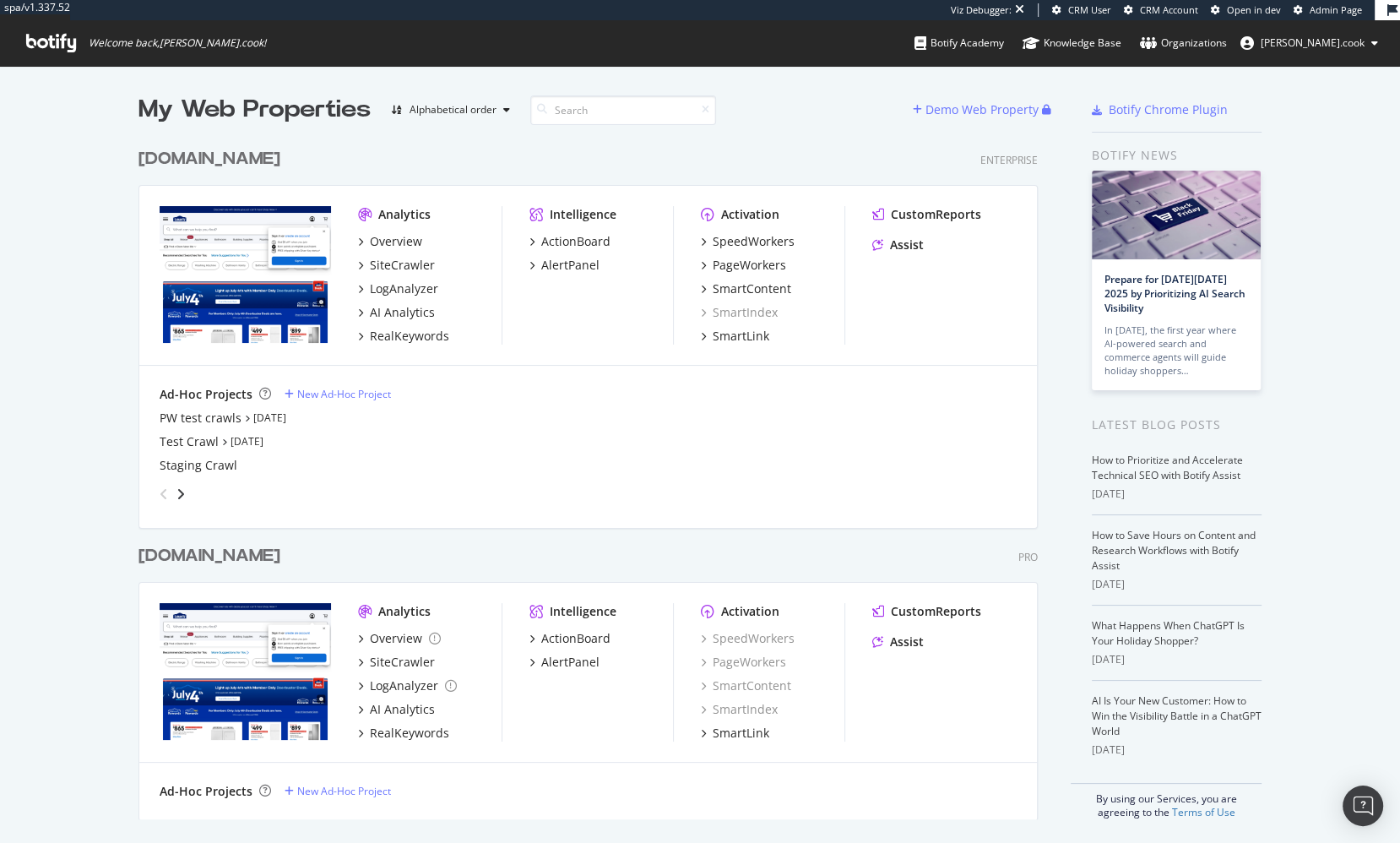
drag, startPoint x: 438, startPoint y: 129, endPoint x: 524, endPoint y: 495, distance: 376.0
click at [441, 136] on div "[DOMAIN_NAME] Enterprise Analytics Overview SiteCrawler LogAnalyzer AI Analytic…" at bounding box center [595, 325] width 913 height 396
drag, startPoint x: 578, startPoint y: 564, endPoint x: 458, endPoint y: 638, distance: 141.0
click at [575, 564] on div "[DOMAIN_NAME] Pro" at bounding box center [587, 556] width 899 height 25
click at [425, 734] on div "RealKeywords" at bounding box center [409, 733] width 79 height 17
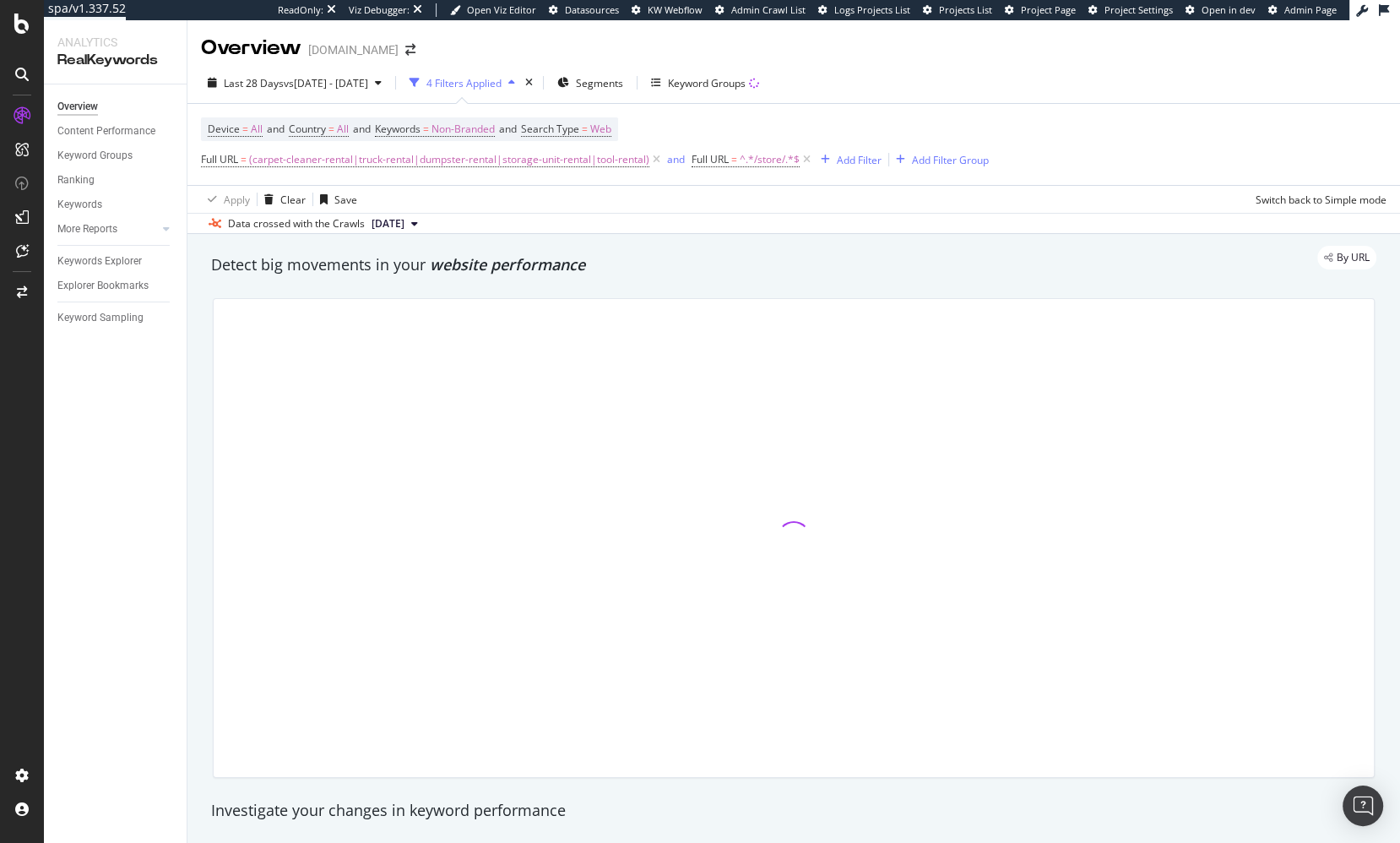
click at [765, 270] on div "Detect big movements in your website performance" at bounding box center [794, 266] width 1165 height 22
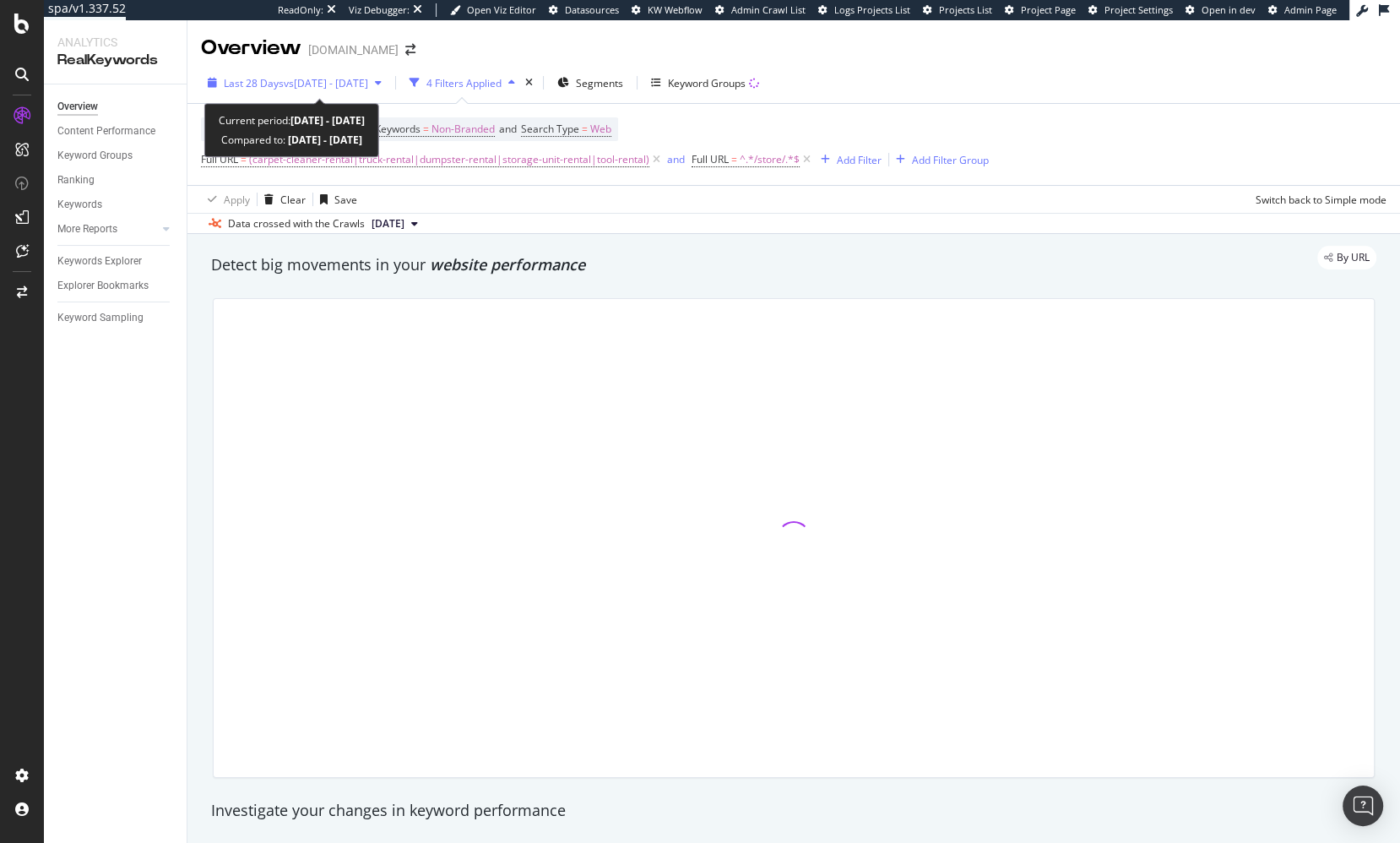
click at [323, 84] on span "vs [DATE] - [DATE]" at bounding box center [325, 84] width 85 height 15
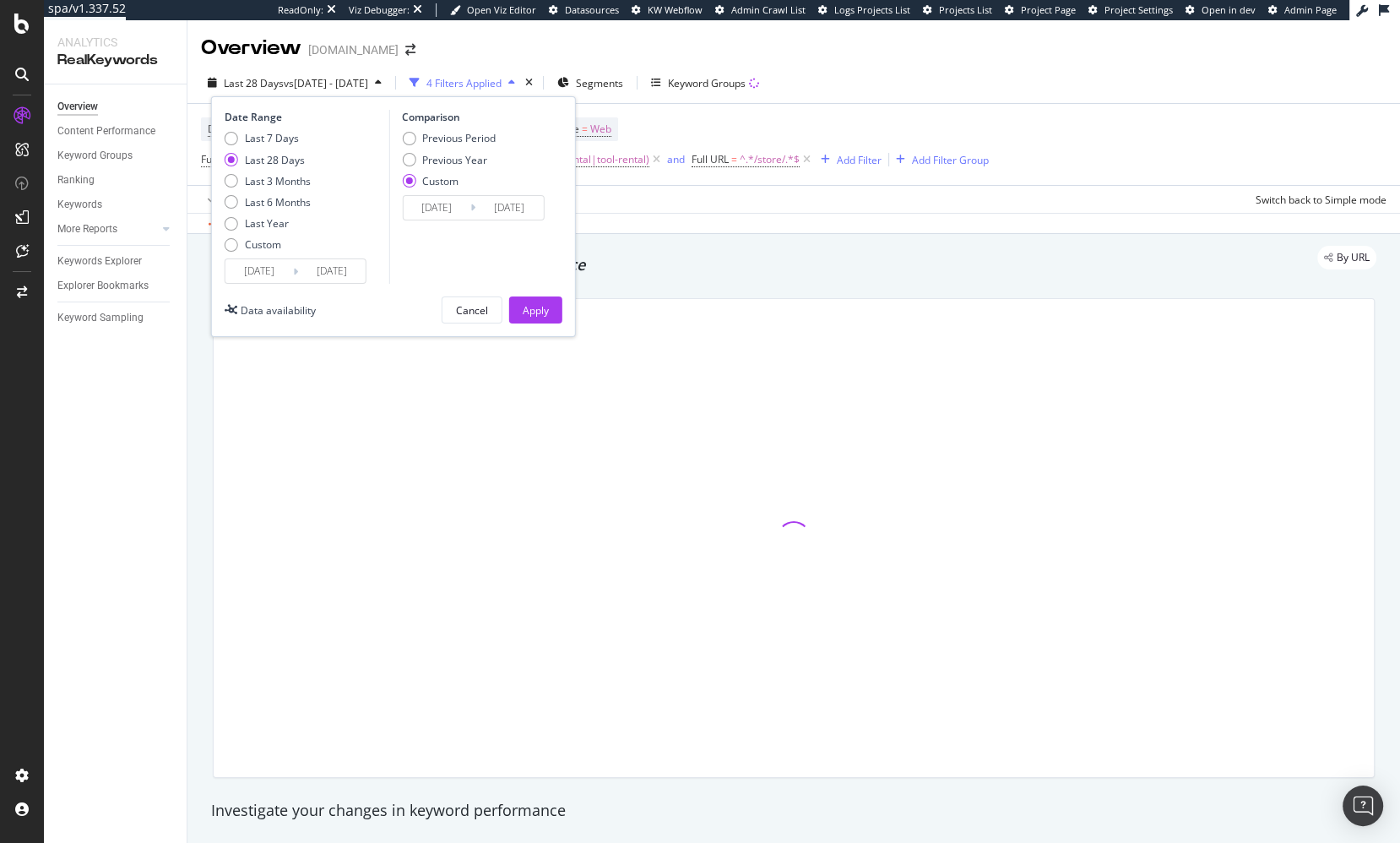
click at [662, 267] on div "Detect big movements in your website performance" at bounding box center [794, 266] width 1165 height 22
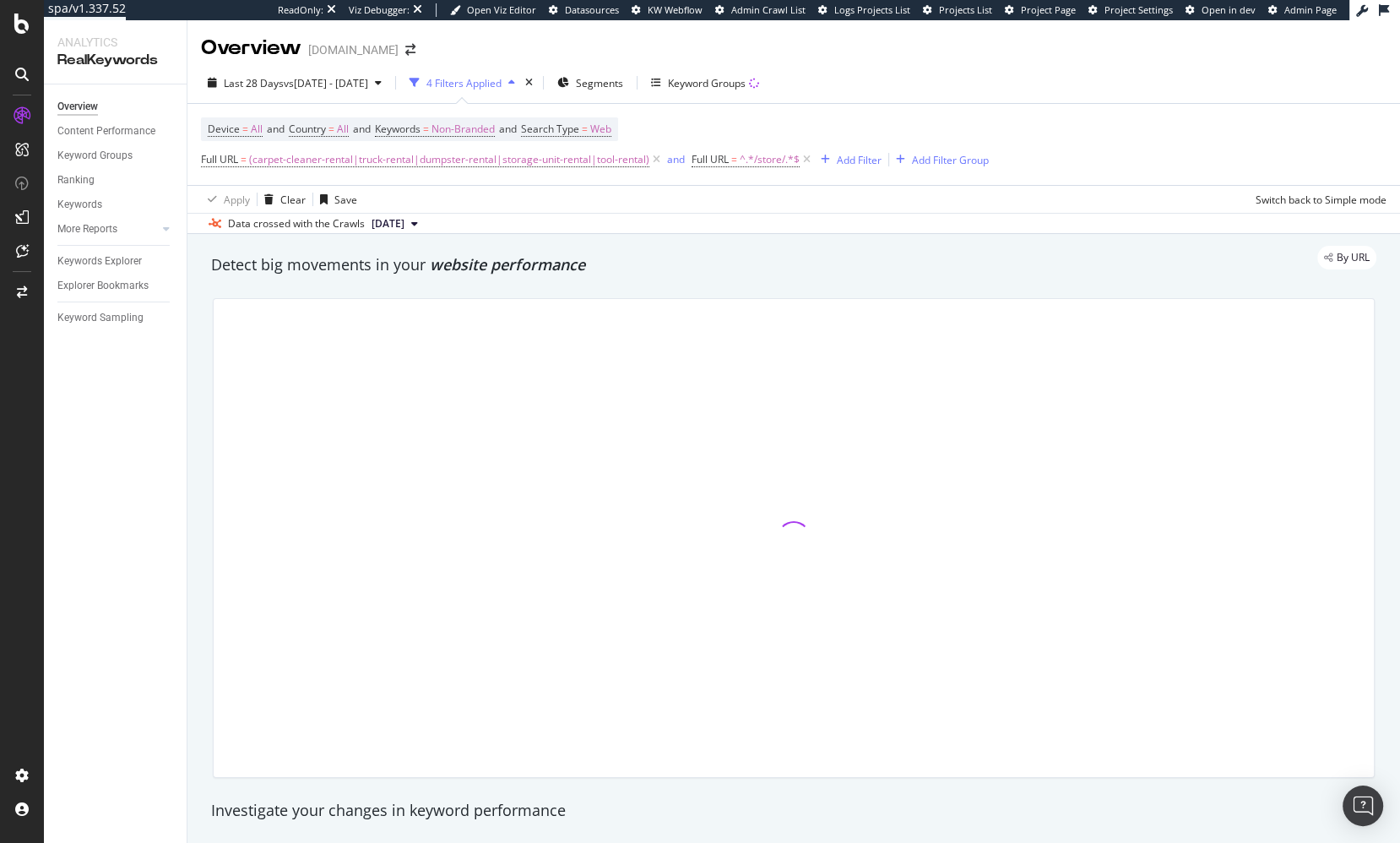
click at [597, 265] on div "By URL" at bounding box center [785, 257] width 1182 height 24
drag, startPoint x: 994, startPoint y: 239, endPoint x: 1008, endPoint y: 172, distance: 68.4
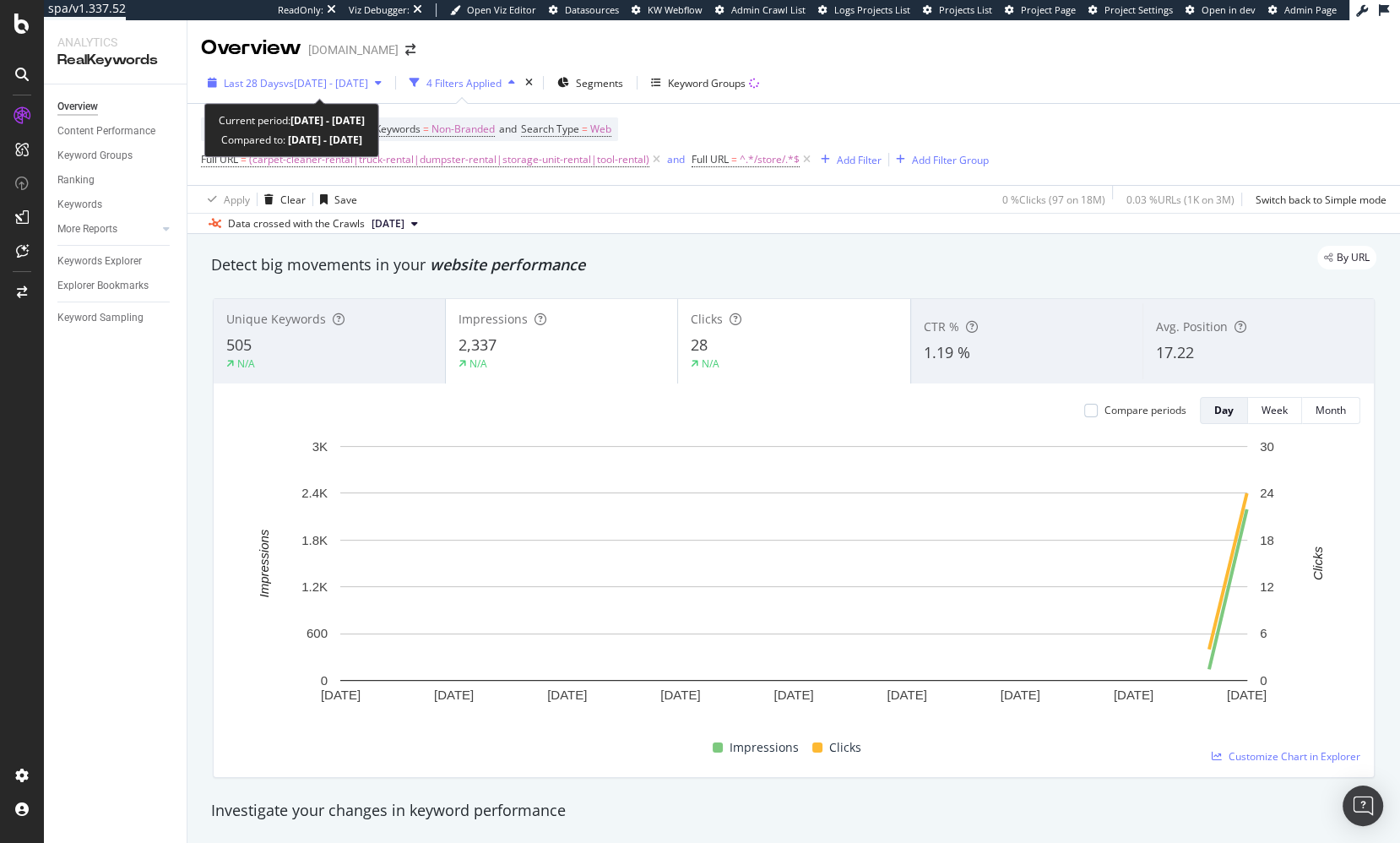
click at [302, 90] on div "Last 28 Days vs 2025 Aug. 2nd - Aug. 29th" at bounding box center [295, 83] width 187 height 25
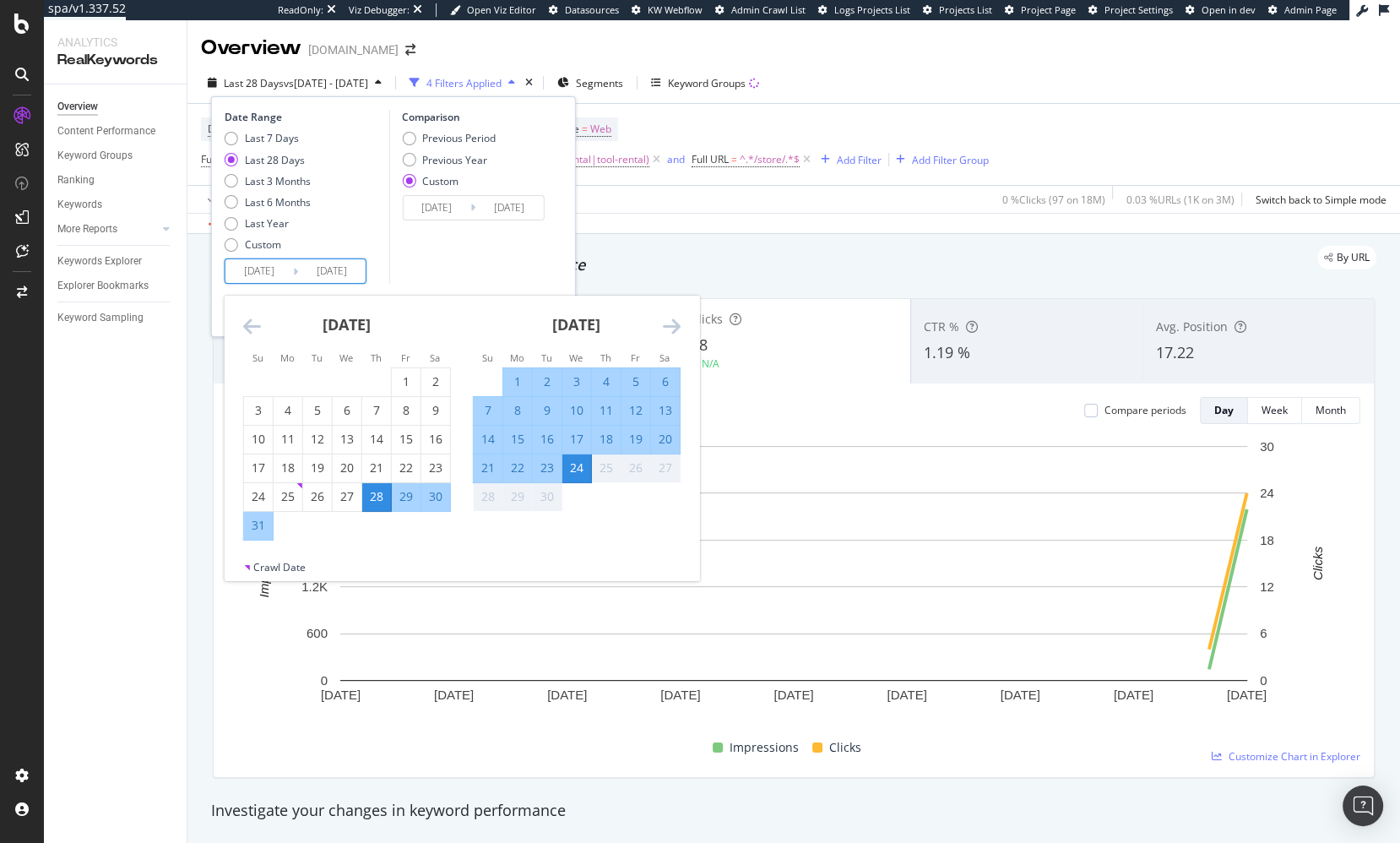
click at [275, 266] on input "2025/08/28" at bounding box center [259, 271] width 67 height 24
click at [435, 501] on div "30" at bounding box center [435, 497] width 29 height 17
type input "2025/08/30"
click at [489, 272] on div "Comparison Previous Period Previous Year Custom 2025/08/02 Navigate forward to …" at bounding box center [468, 196] width 160 height 174
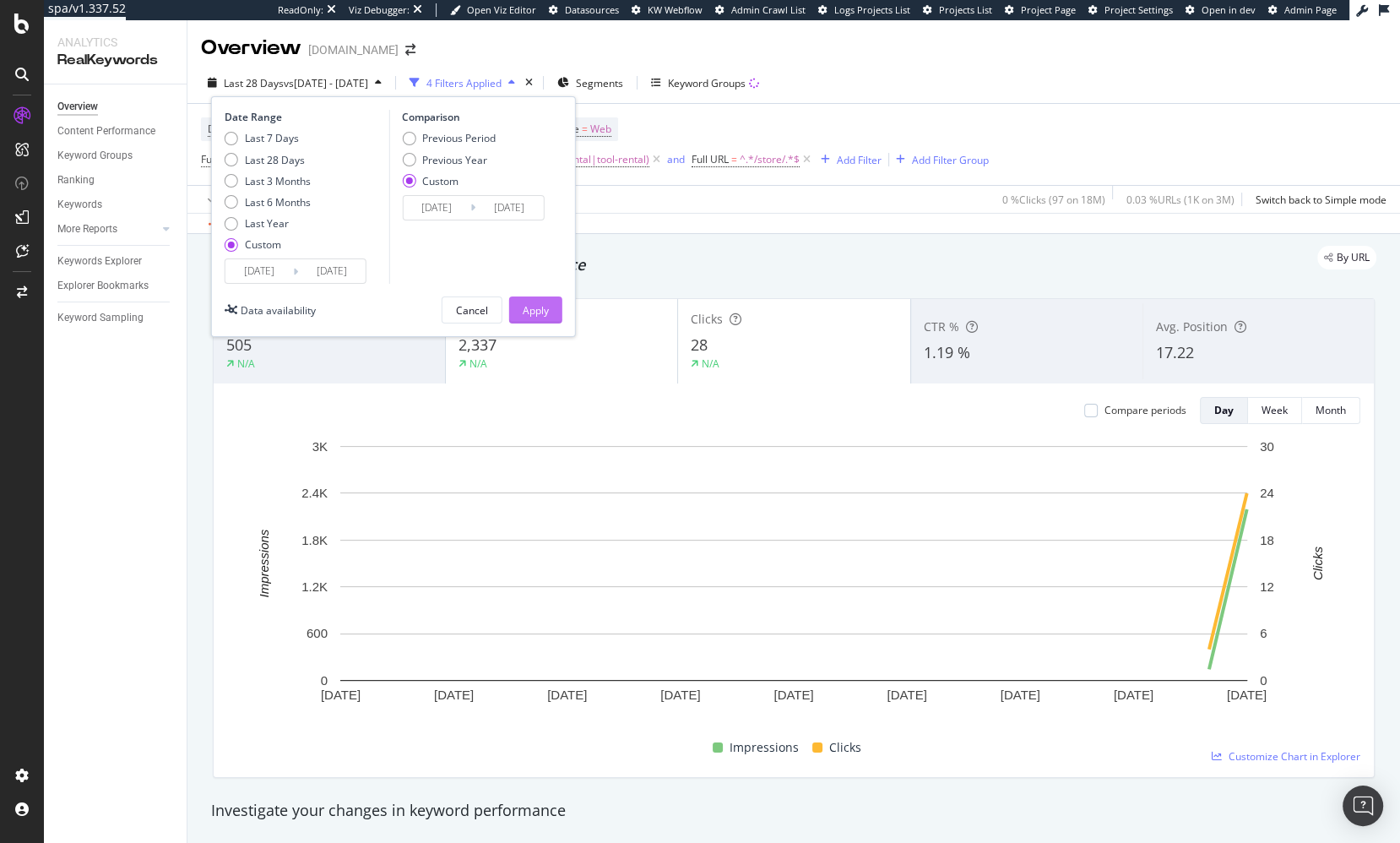
click at [535, 315] on div "Apply" at bounding box center [535, 310] width 26 height 15
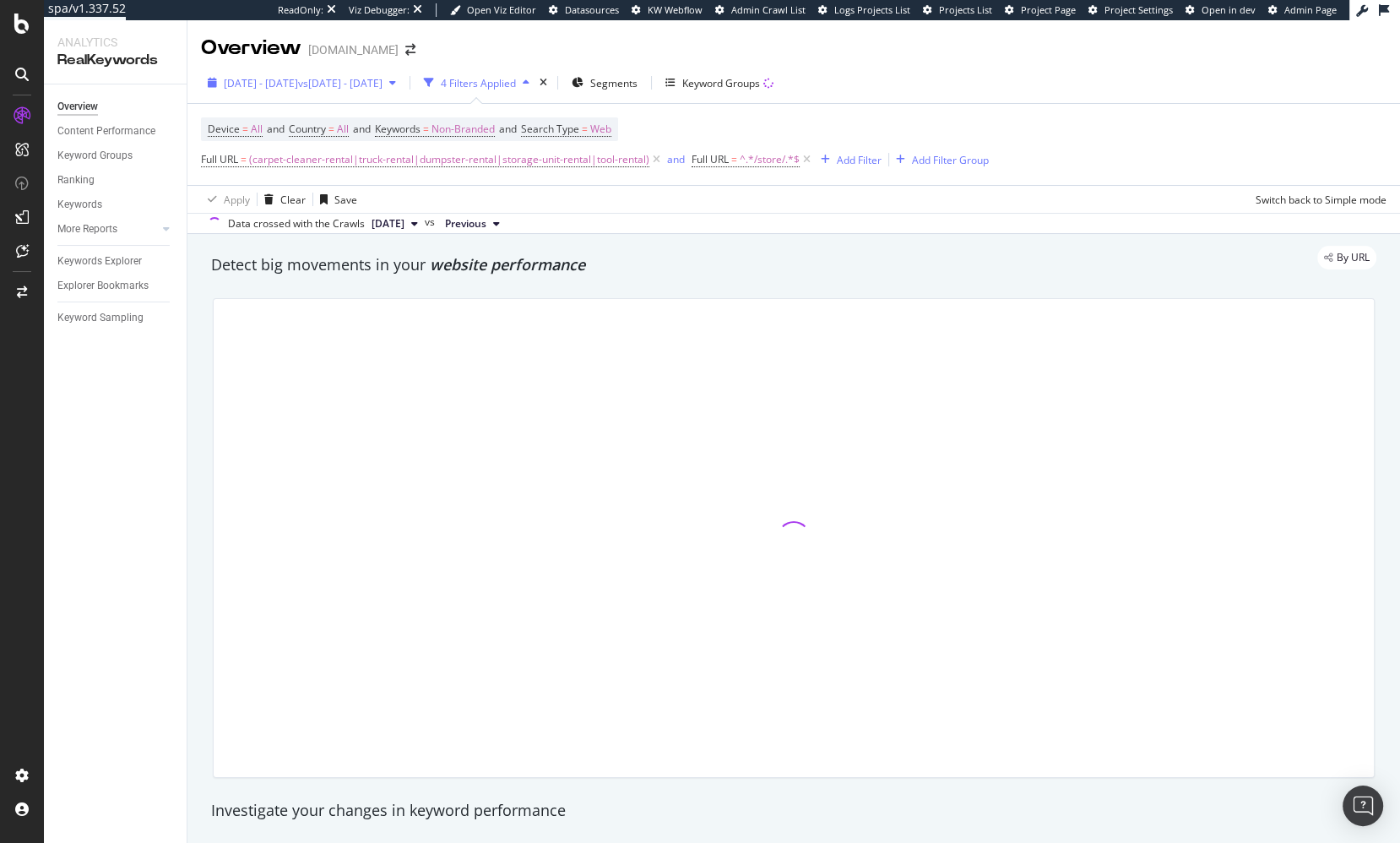
click at [279, 66] on div "2025 Aug. 30th - Sep. 24th vs 2025 Aug. 2nd - Aug. 29th 4 Filters Applied Segme…" at bounding box center [794, 148] width 1213 height 172
click at [278, 77] on span "2025 Aug. 30th - Sep. 24th" at bounding box center [261, 84] width 75 height 15
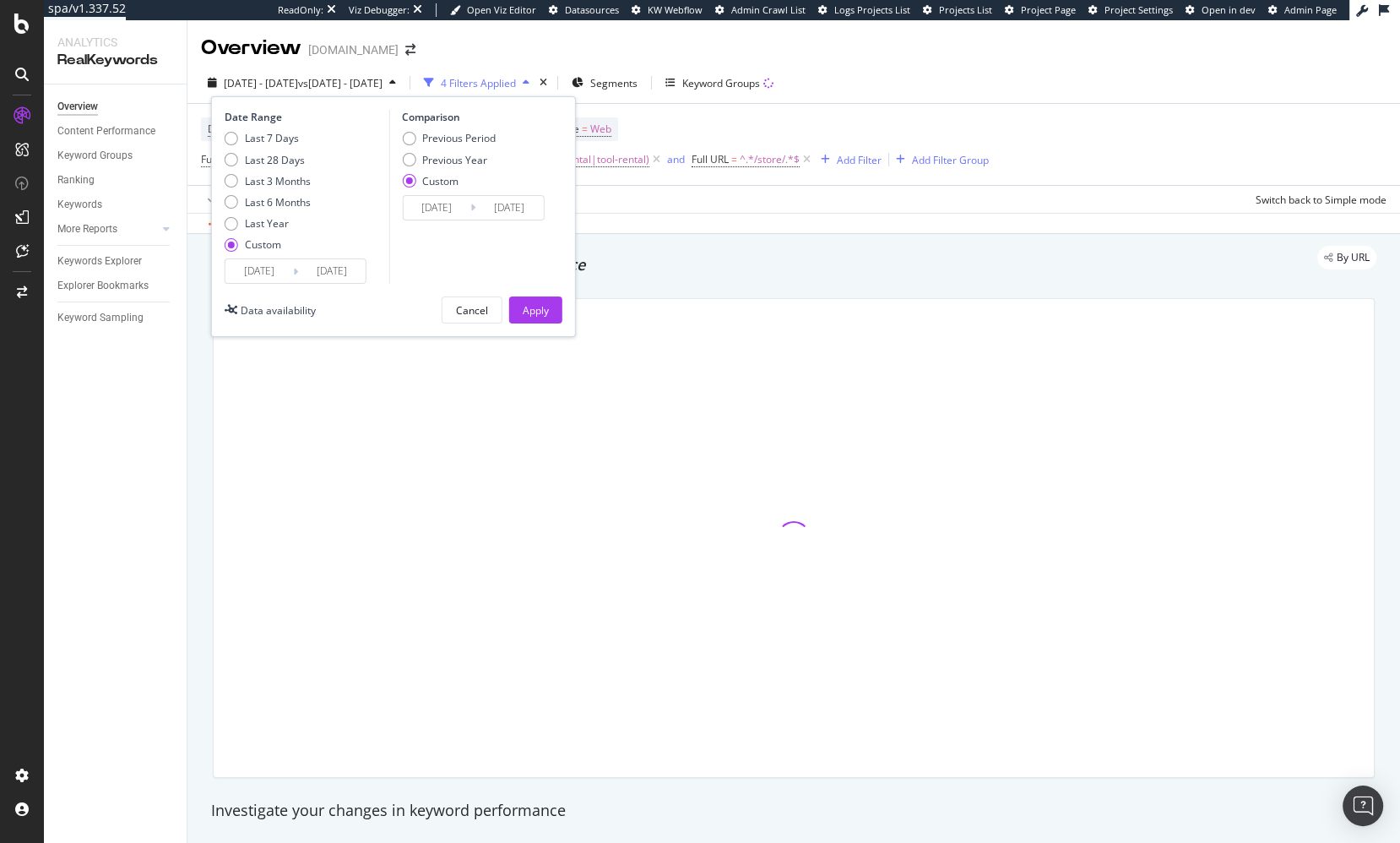
drag, startPoint x: 538, startPoint y: 245, endPoint x: 671, endPoint y: 236, distance: 133.3
click at [538, 245] on div "Comparison Previous Period Previous Year Custom 2025/08/02 Navigate forward to …" at bounding box center [468, 196] width 160 height 174
drag, startPoint x: 693, startPoint y: 236, endPoint x: 692, endPoint y: 294, distance: 58.0
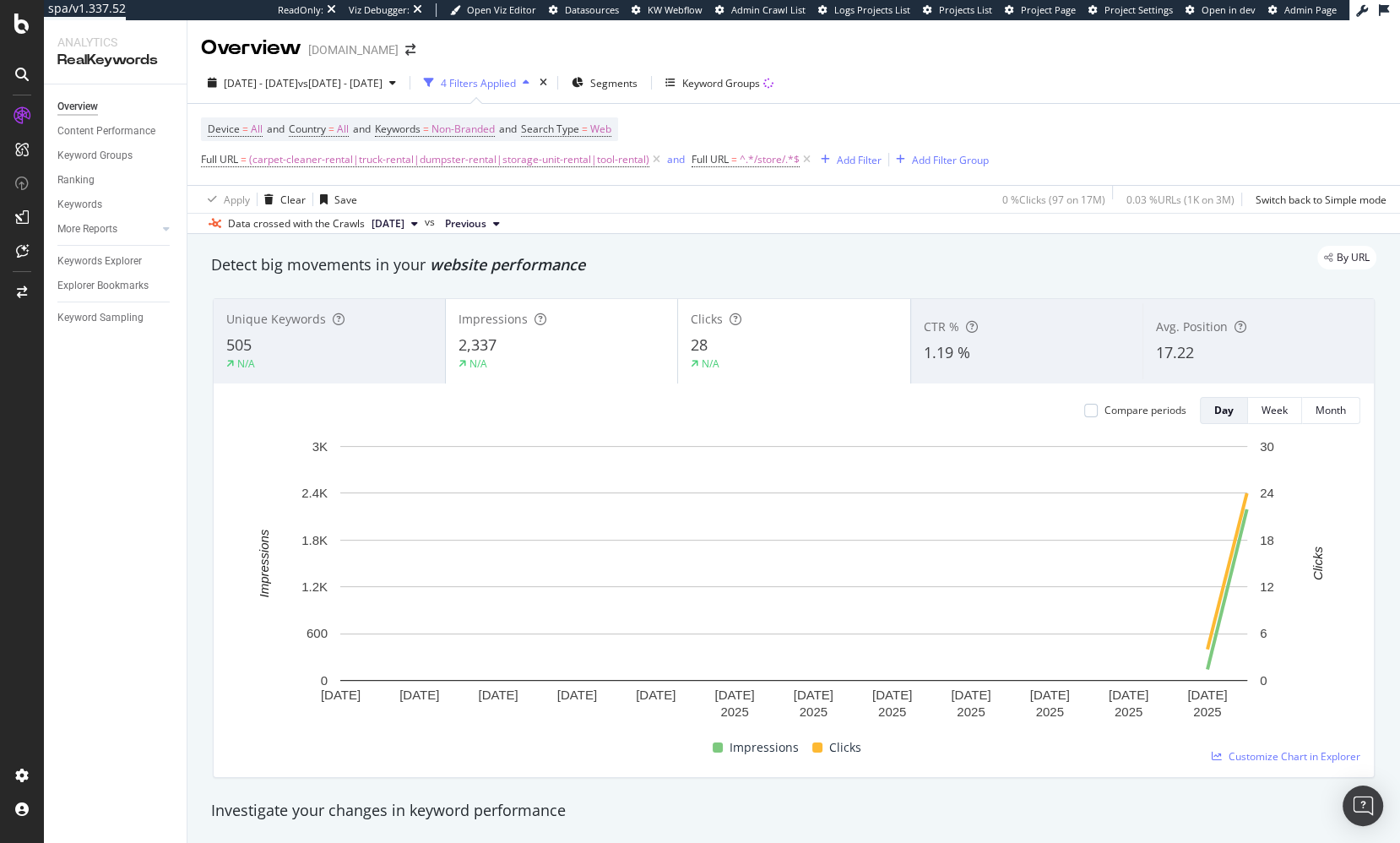
click at [775, 278] on div "Detect big movements in your website performance" at bounding box center [794, 265] width 1182 height 39
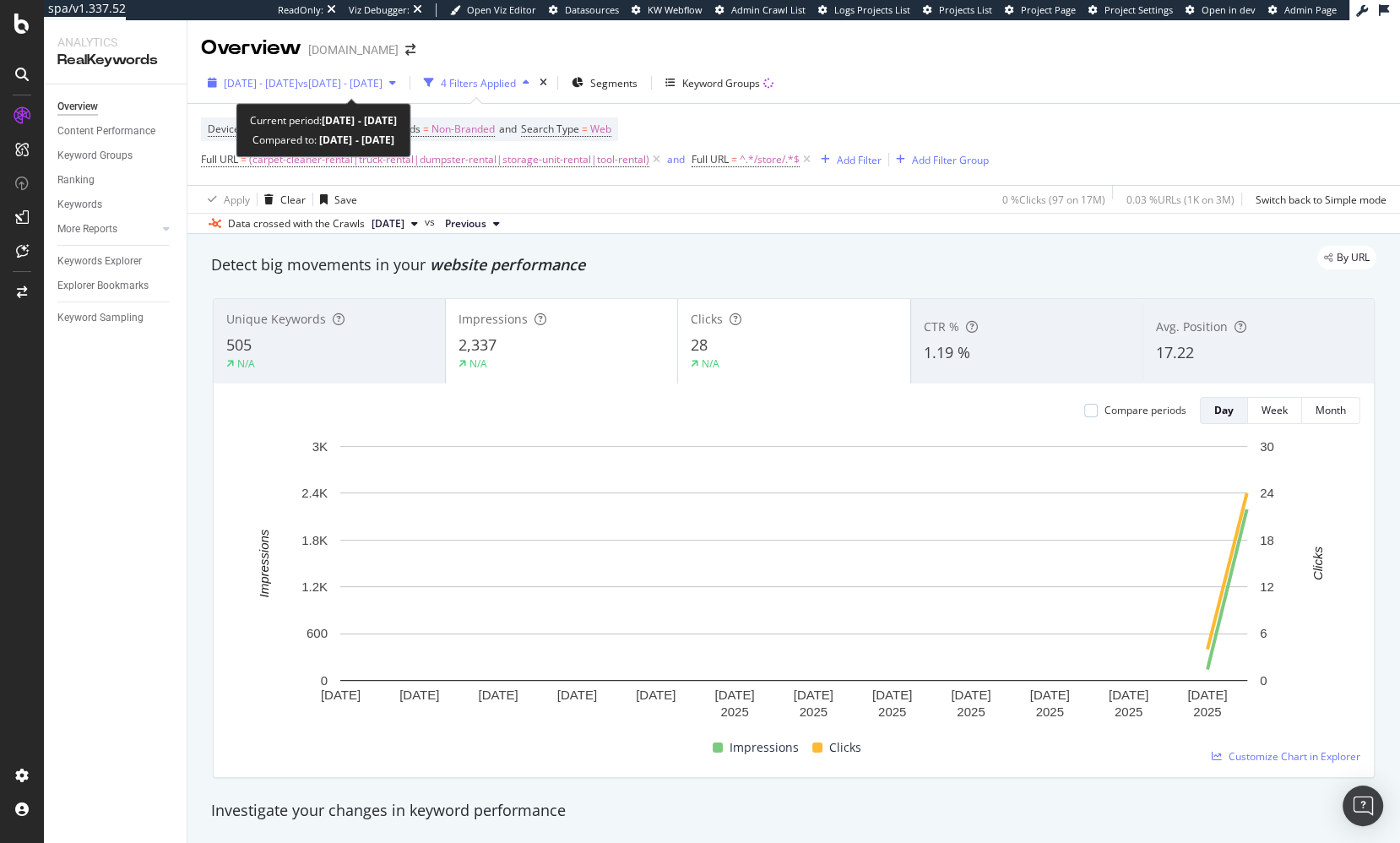
click at [383, 88] on span "vs 2025 Aug. 2nd - Aug. 29th" at bounding box center [340, 84] width 85 height 15
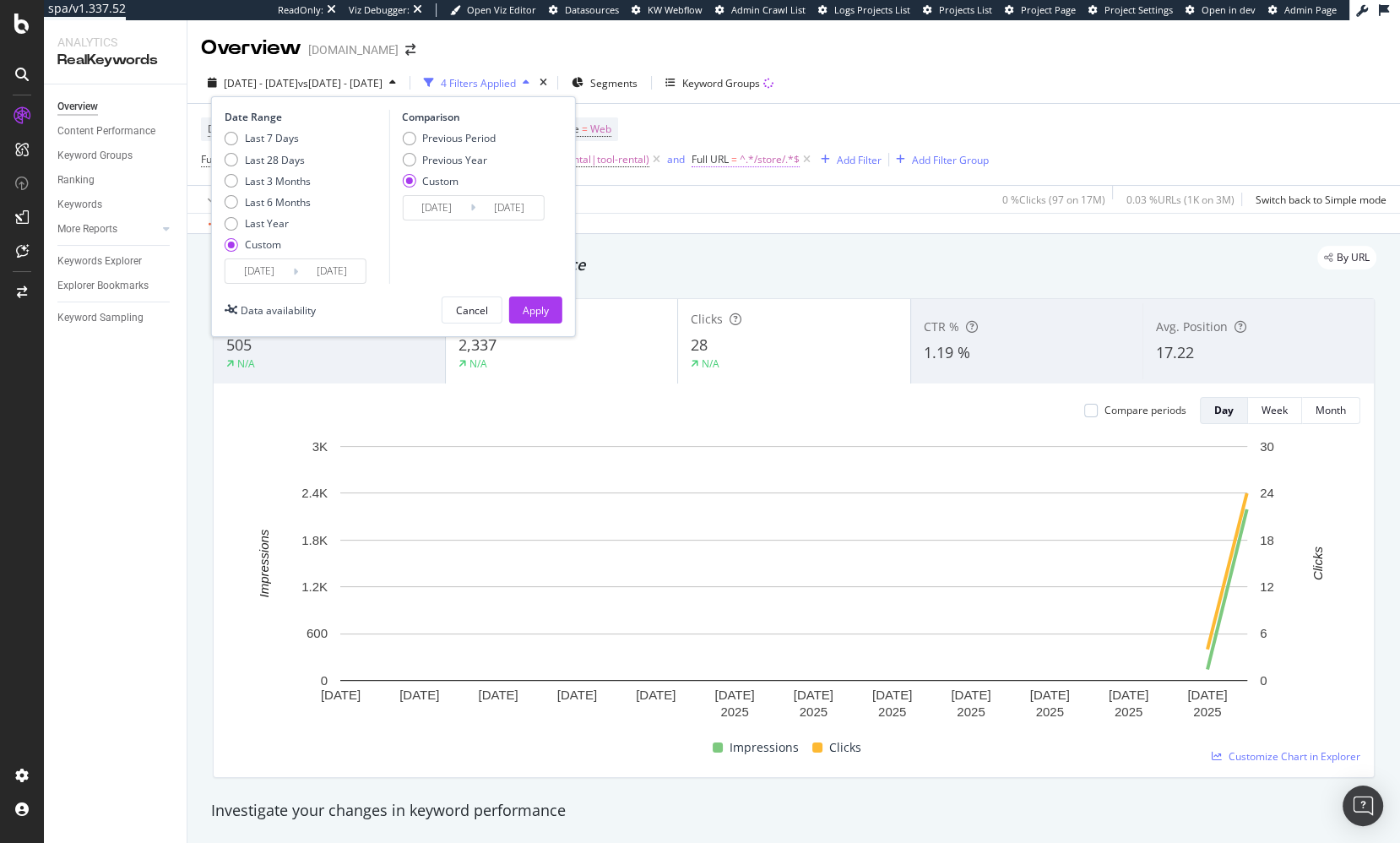
drag, startPoint x: 795, startPoint y: 226, endPoint x: 740, endPoint y: 156, distance: 89.0
click at [795, 226] on div "Data crossed with the Crawls 2025 Aug. 25th vs Previous" at bounding box center [794, 223] width 1213 height 20
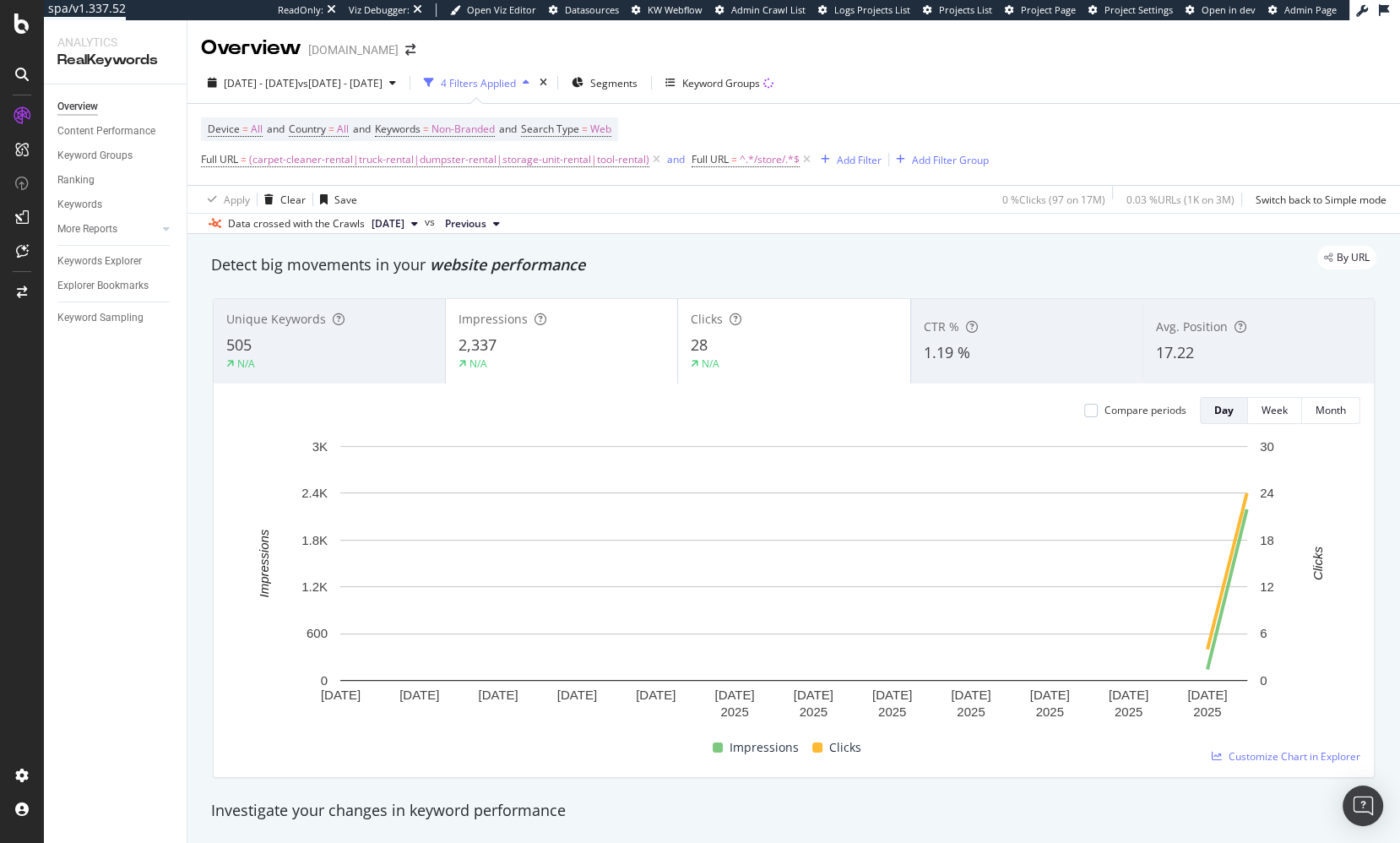
drag, startPoint x: 161, startPoint y: 490, endPoint x: 145, endPoint y: 331, distance: 159.8
click at [155, 480] on div "Overview Content Performance Keyword Groups Ranking Keywords More Reports Count…" at bounding box center [115, 464] width 143 height 758
drag, startPoint x: 135, startPoint y: 319, endPoint x: 146, endPoint y: 233, distance: 86.7
click at [135, 319] on div "Keyword Sampling" at bounding box center [100, 318] width 86 height 18
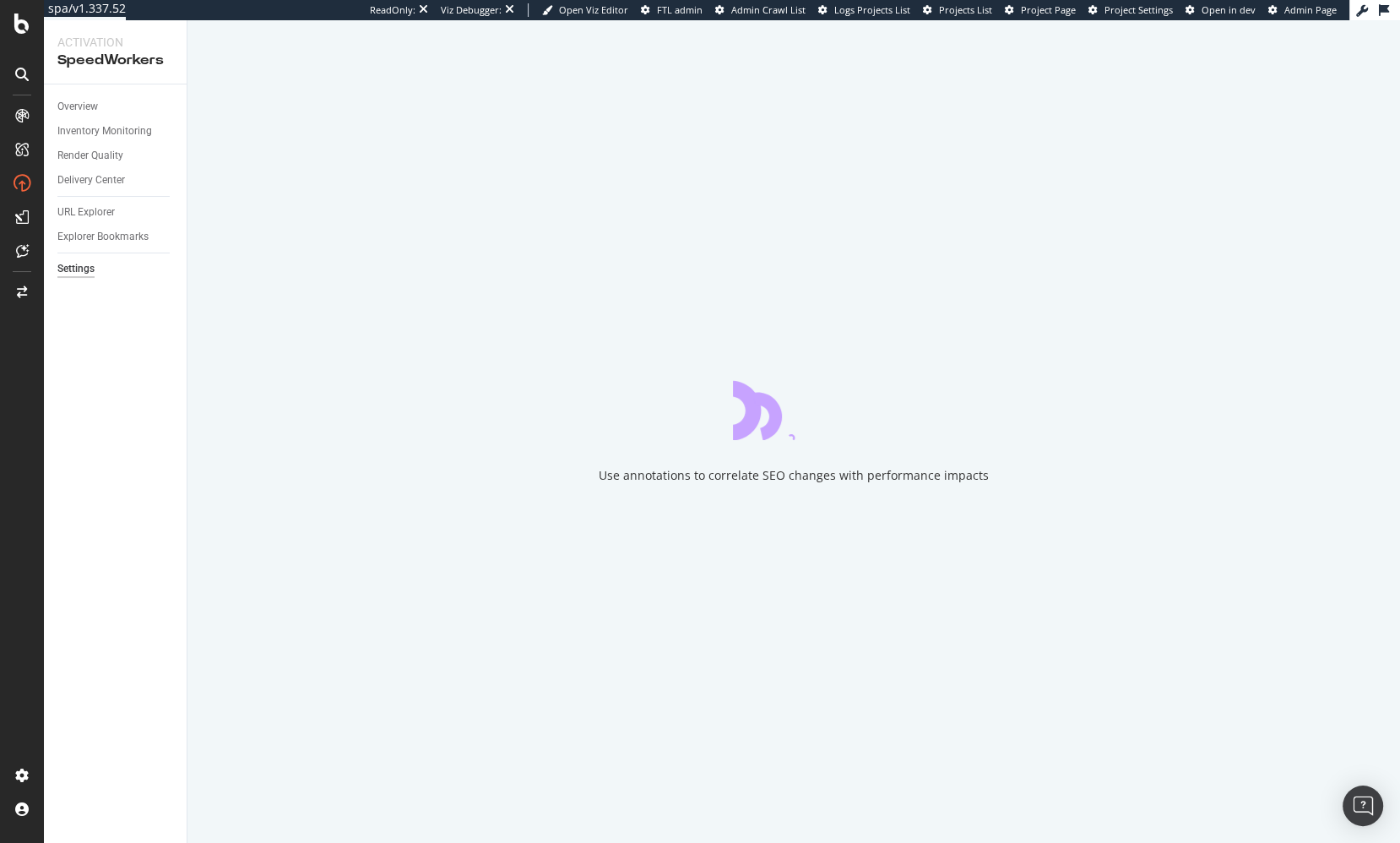
click at [114, 404] on div "Overview Inventory Monitoring Render Quality Delivery Center URL Explorer Explo…" at bounding box center [115, 464] width 143 height 758
click at [141, 421] on div "Overview Inventory Monitoring Render Quality Delivery Center URL Explorer Explo…" at bounding box center [115, 464] width 143 height 758
click at [133, 476] on div "Overview Inventory Monitoring Render Quality Delivery Center URL Explorer Explo…" at bounding box center [115, 464] width 143 height 758
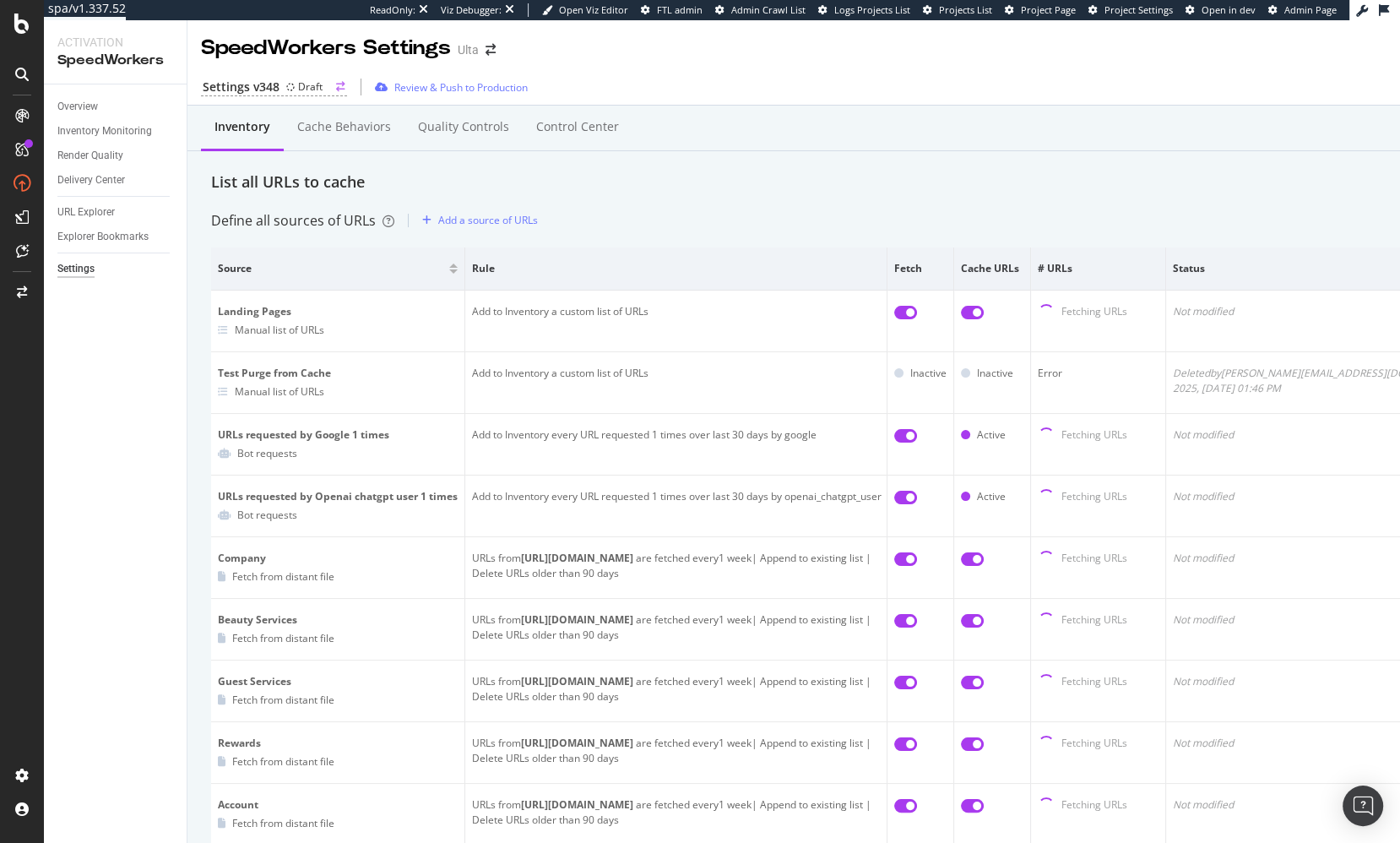
click at [269, 83] on div "Settings v348" at bounding box center [241, 86] width 77 height 17
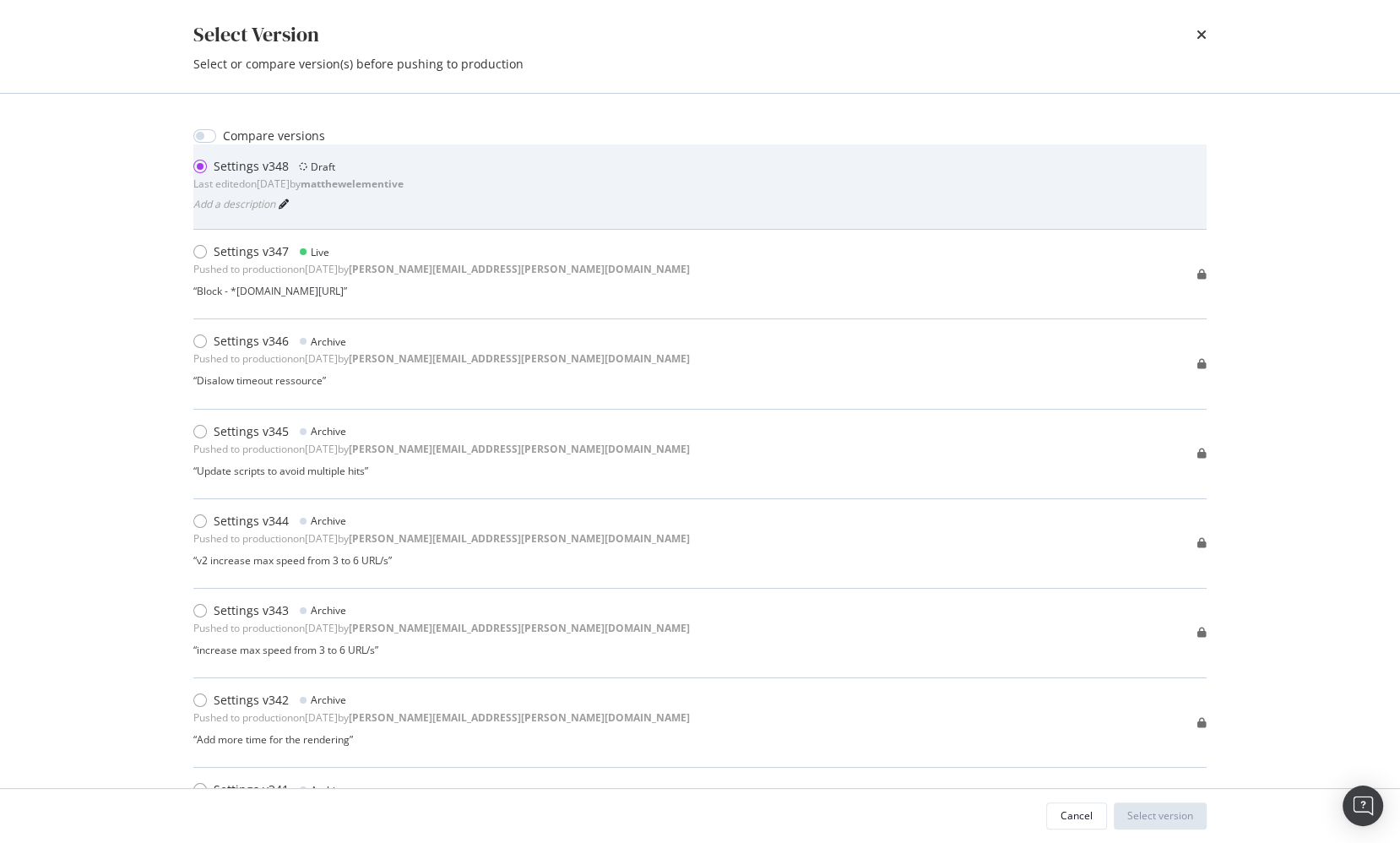
click at [287, 201] on icon "modal" at bounding box center [283, 204] width 10 height 10
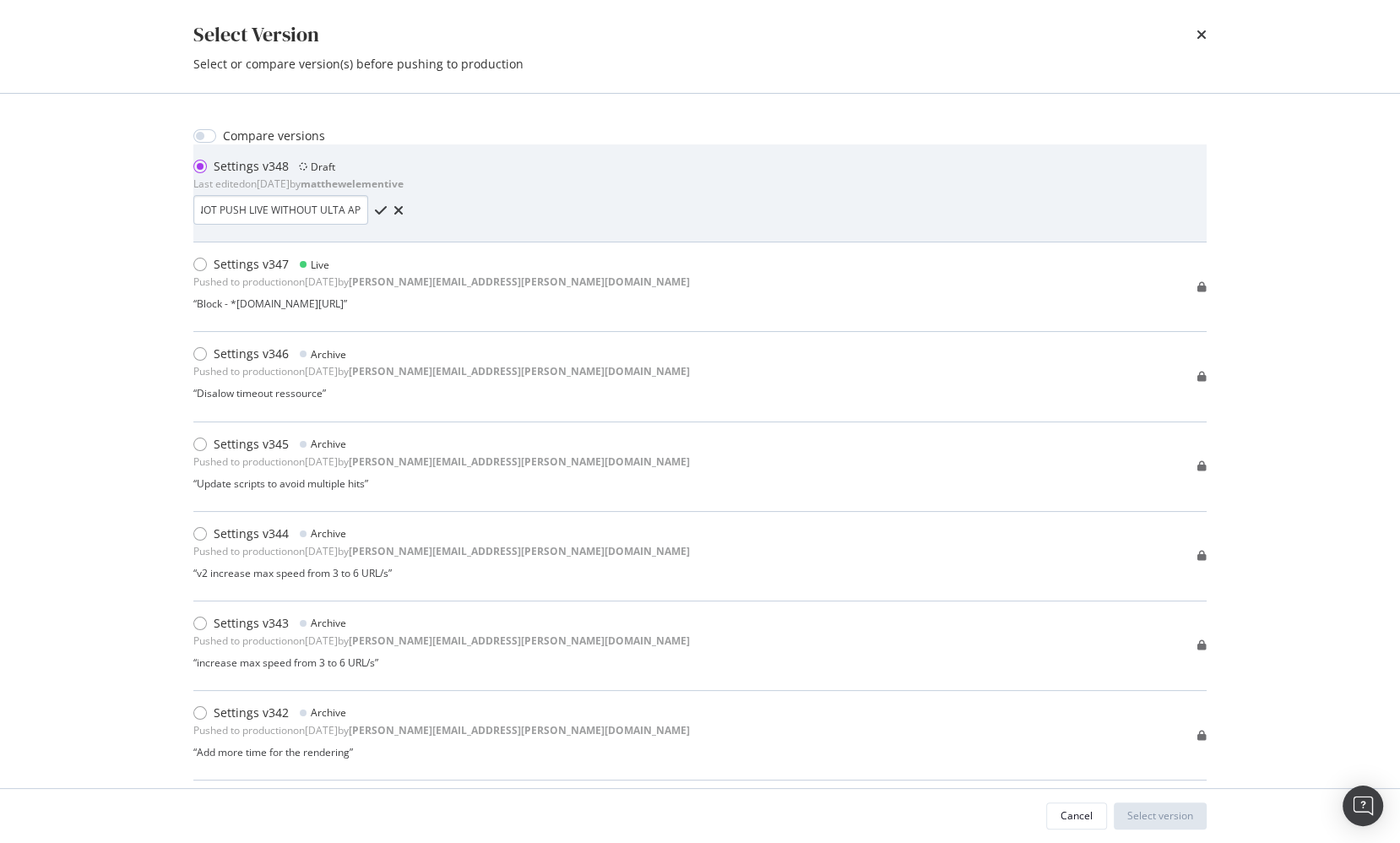
scroll to position [0, 17]
type input "DO NOT PUSH LIVE WITHOUT ULTA APPROVAL"
click at [386, 214] on icon "check" at bounding box center [380, 210] width 12 height 14
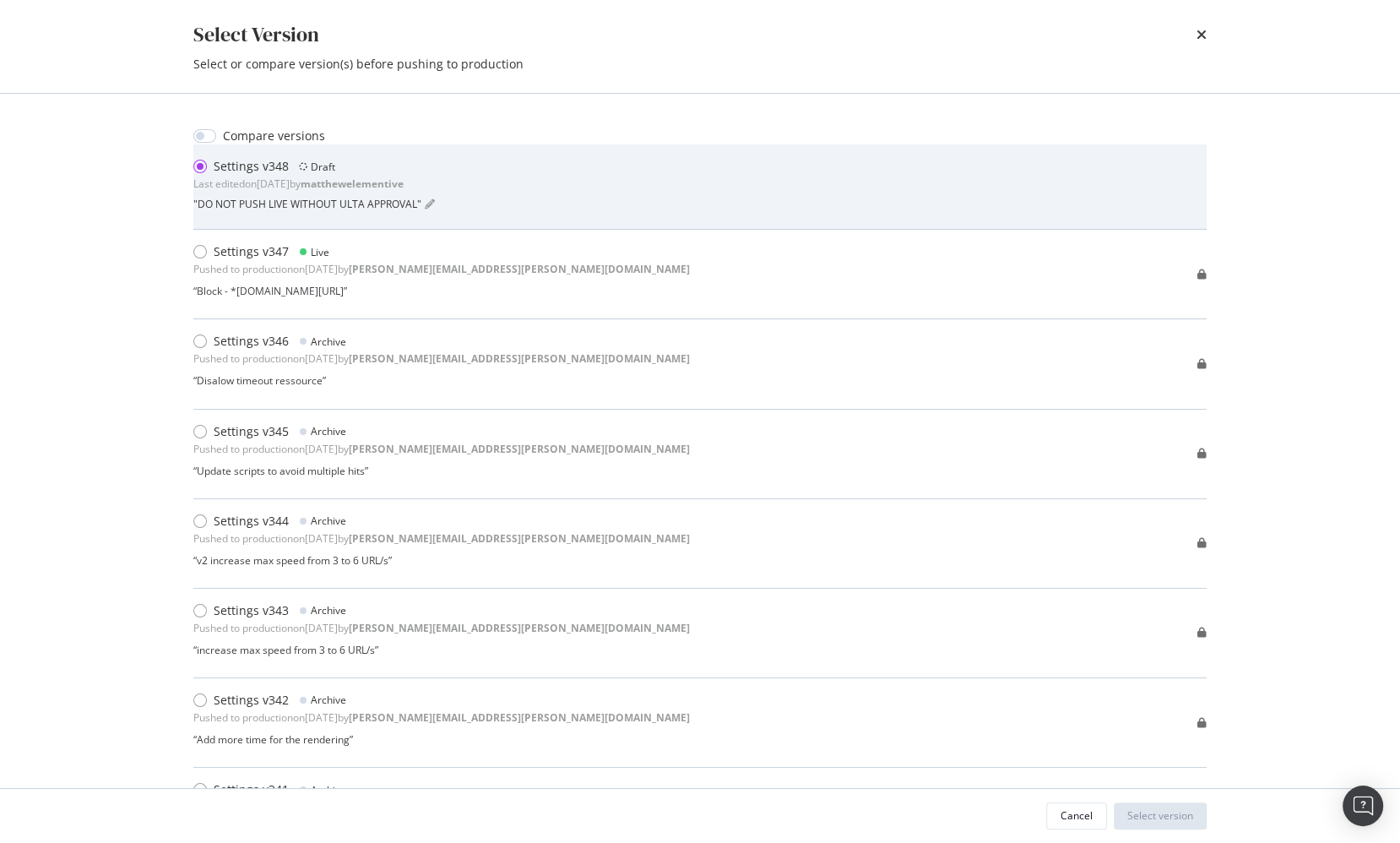
click at [75, 203] on div "Select Version Select or compare version(s) before pushing to production Compar…" at bounding box center [700, 421] width 1400 height 843
drag, startPoint x: 755, startPoint y: 48, endPoint x: 651, endPoint y: 1, distance: 114.1
click at [750, 45] on div "Select Version" at bounding box center [700, 35] width 1013 height 29
click at [1198, 35] on icon "times" at bounding box center [1201, 35] width 10 height 14
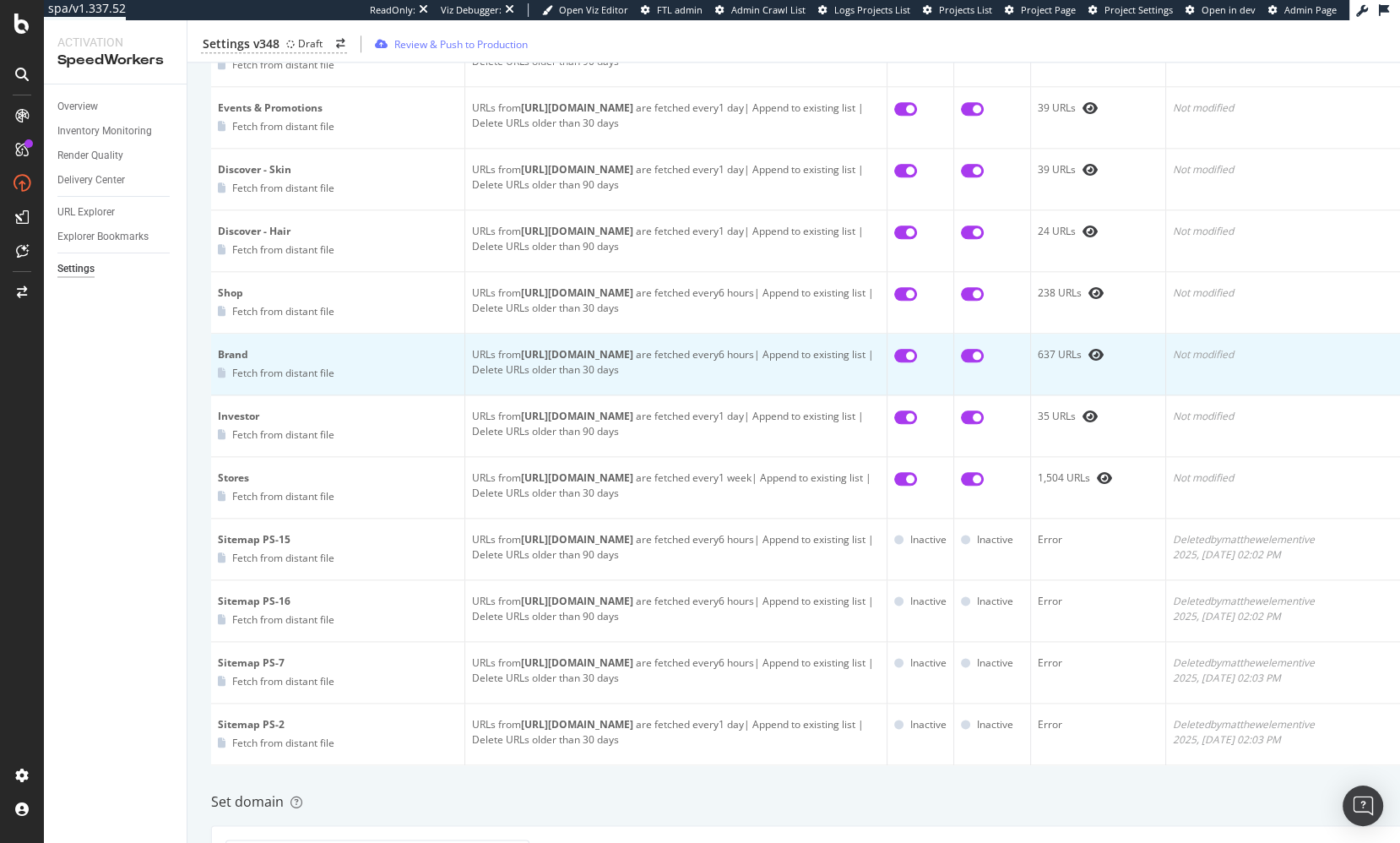
scroll to position [1936, 0]
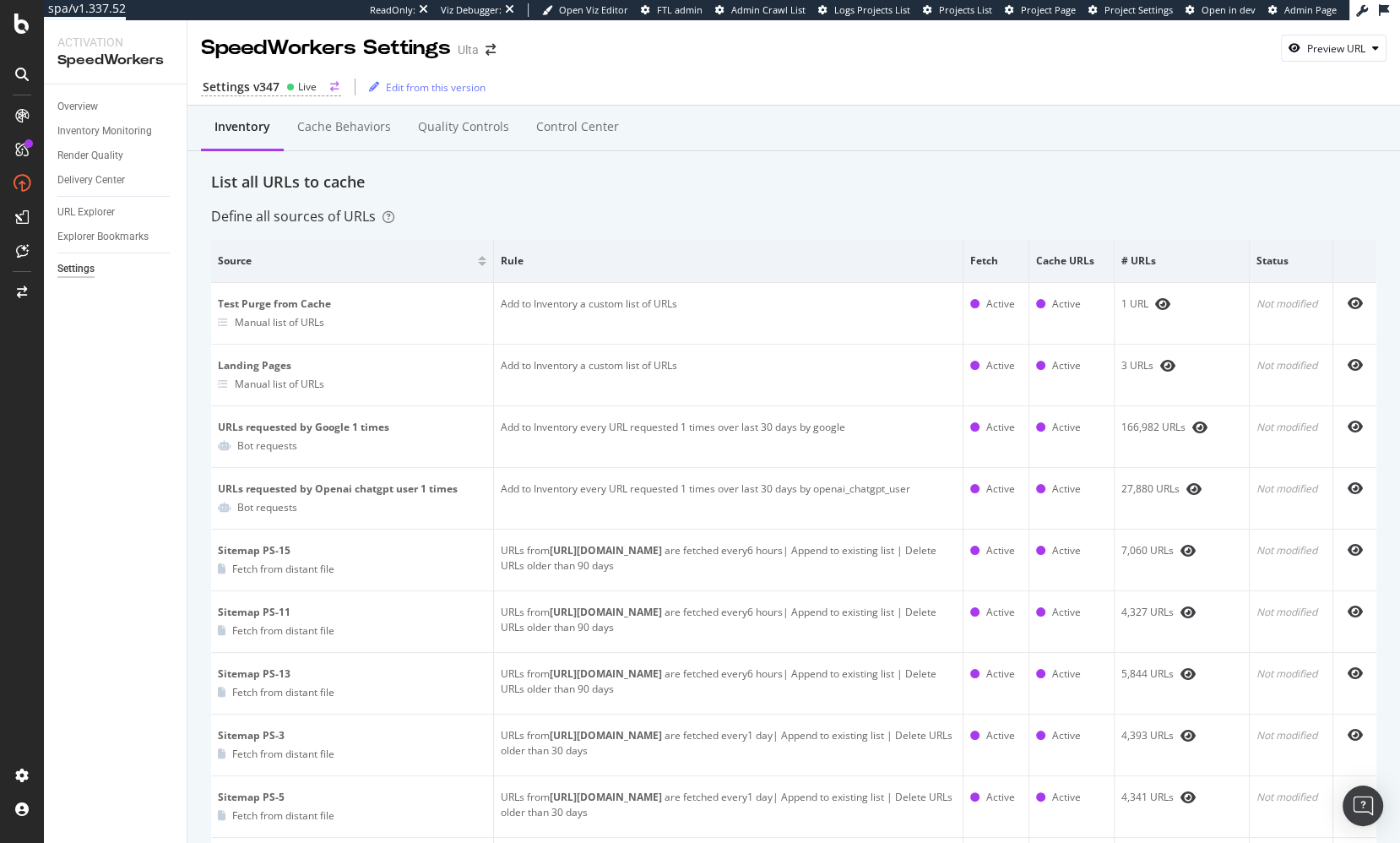
click at [265, 89] on div "Settings v347" at bounding box center [241, 86] width 77 height 17
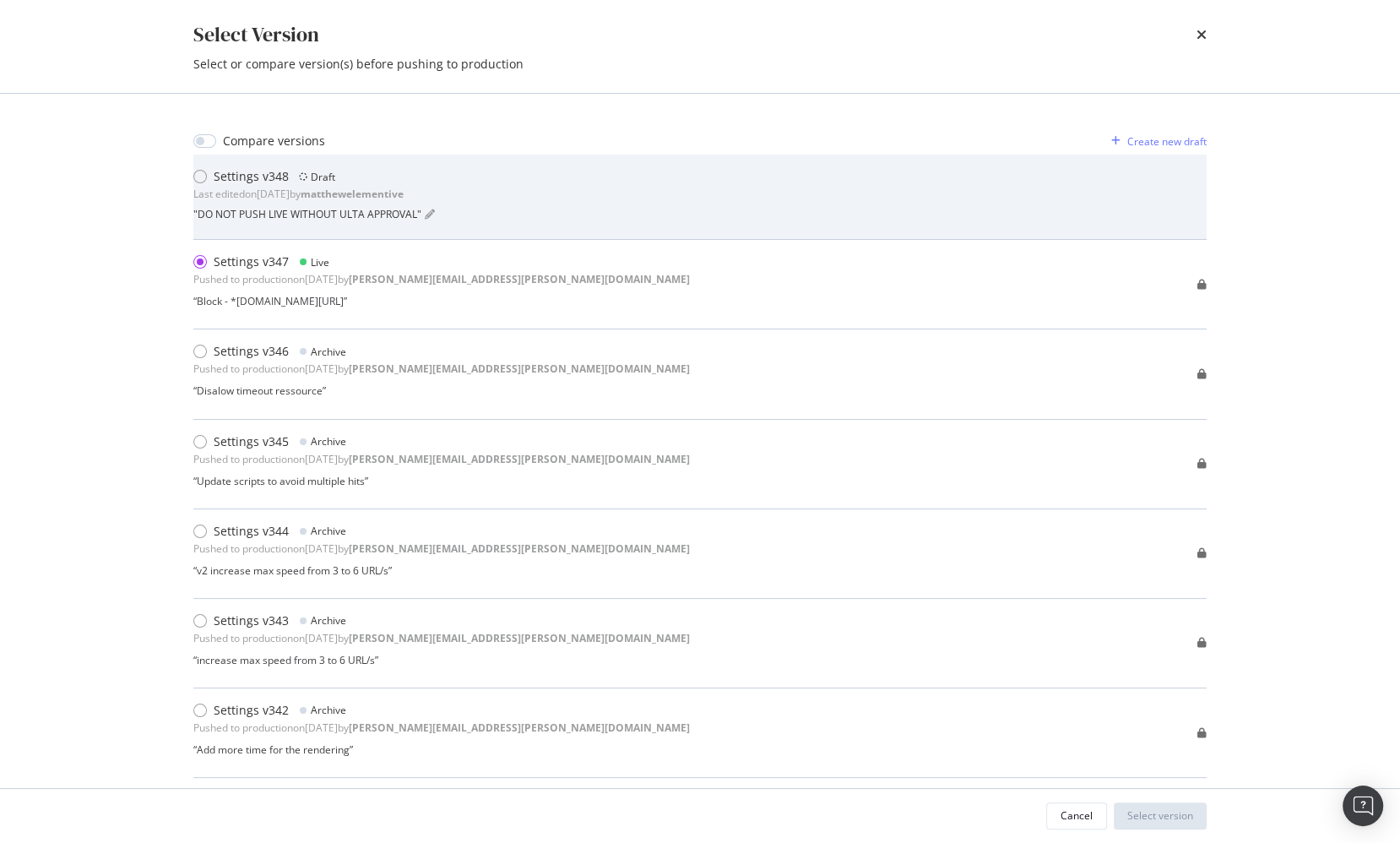
drag, startPoint x: 470, startPoint y: 190, endPoint x: 478, endPoint y: 196, distance: 10.0
click at [470, 190] on div "Settings v348 Draft Last edited on [DATE] by matthewelementive " DO NOT PUSH LI…" at bounding box center [700, 196] width 1013 height 57
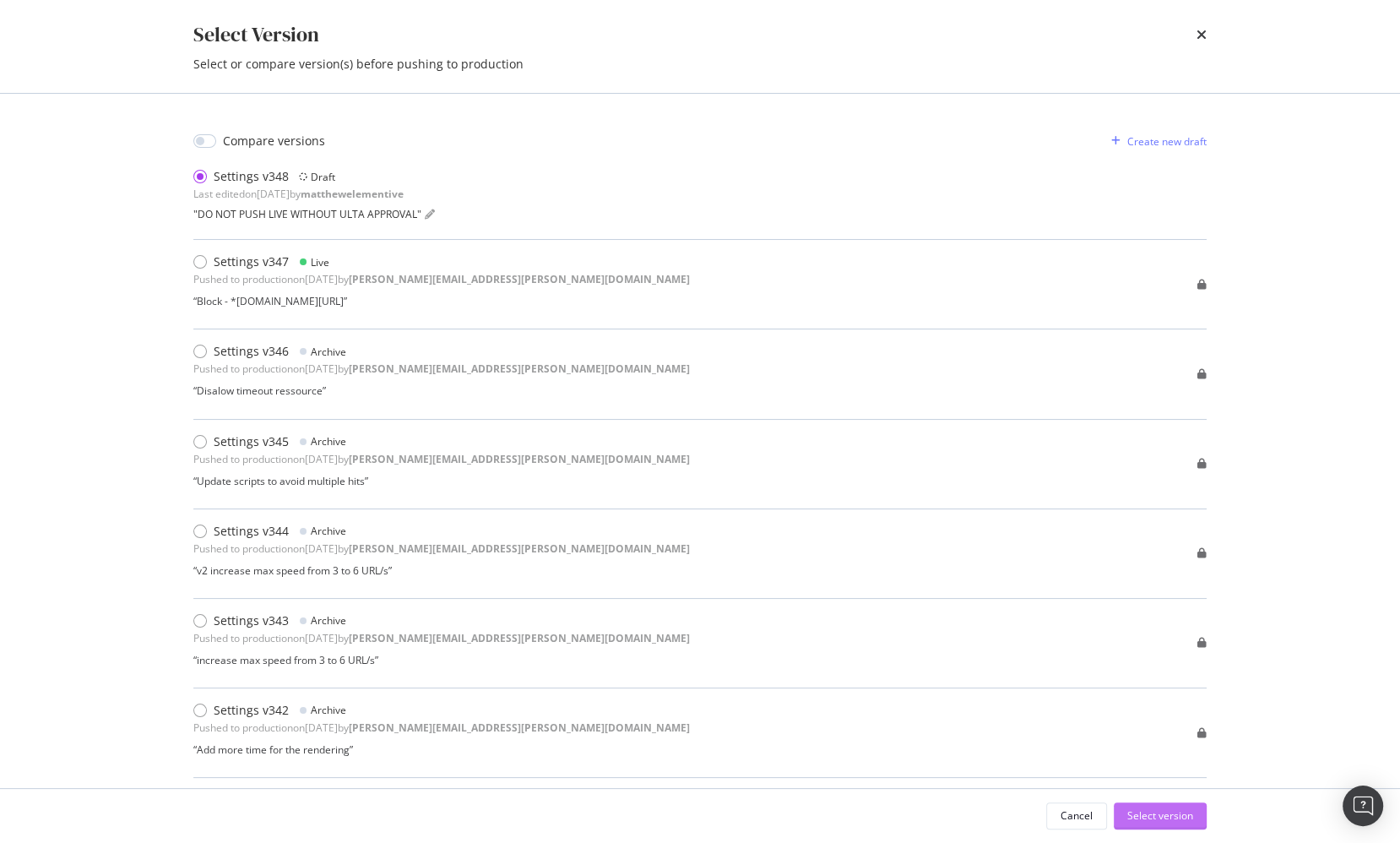
click at [1166, 817] on div "Select version" at bounding box center [1160, 816] width 65 height 15
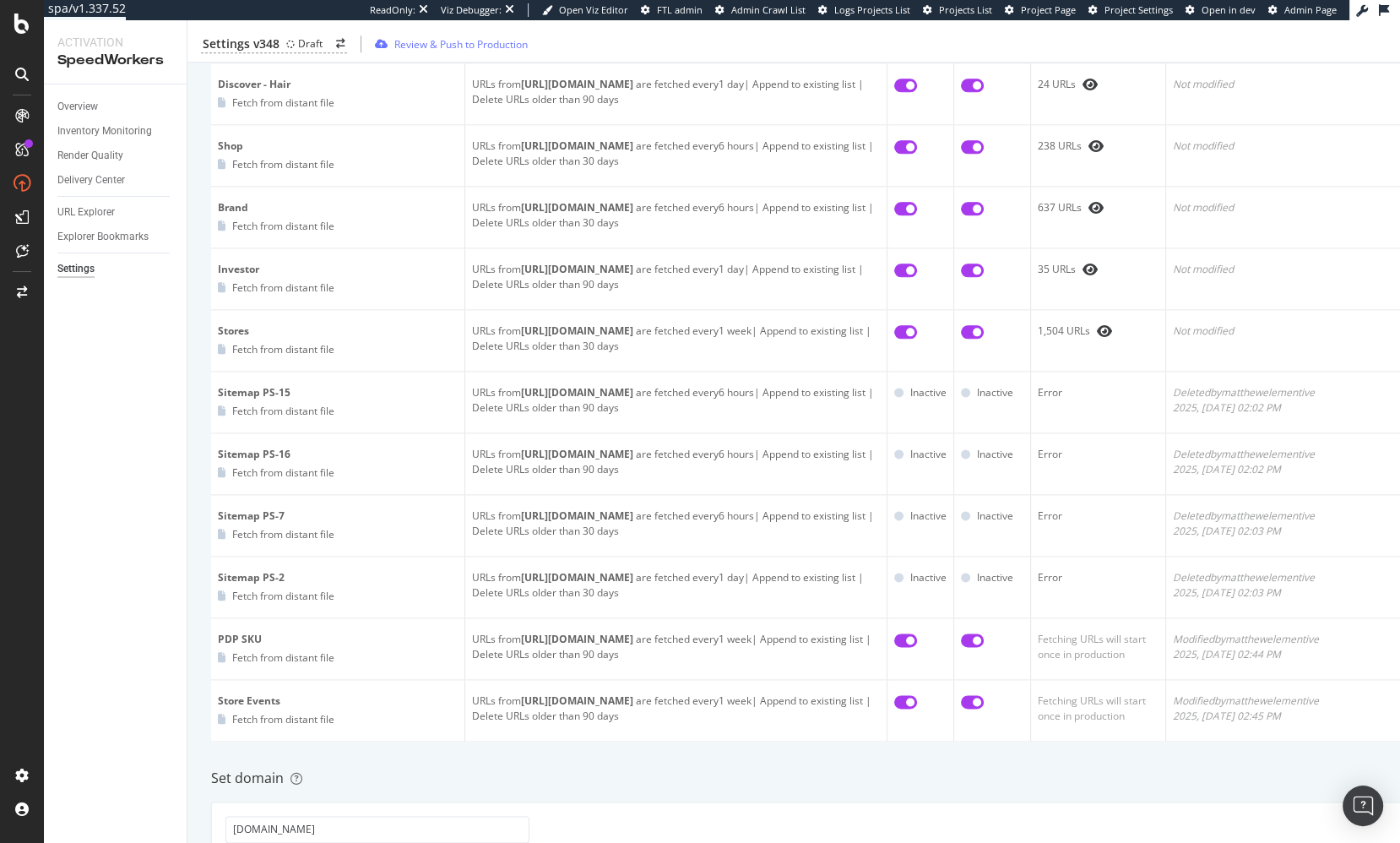
scroll to position [2131, 0]
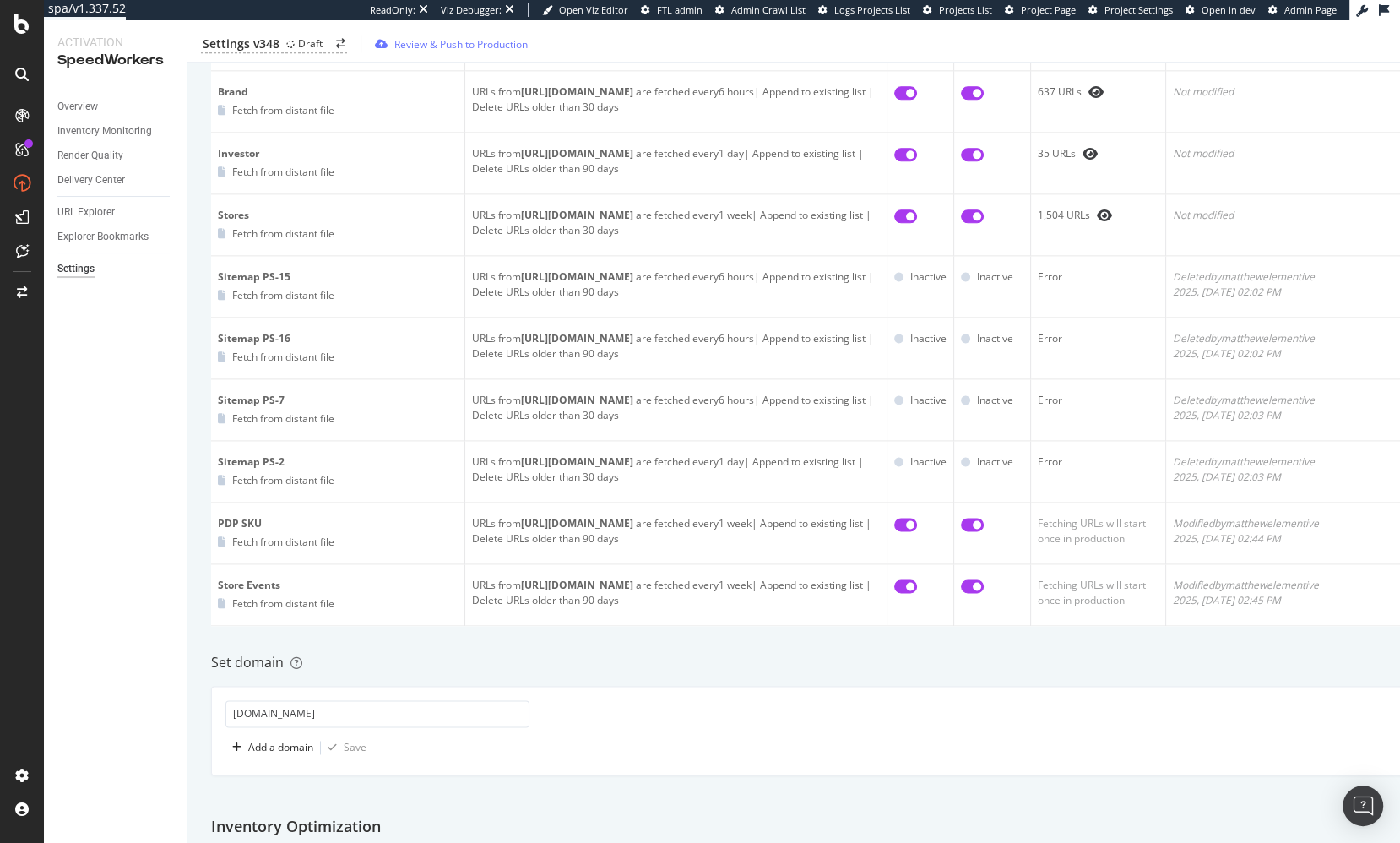
click at [647, 634] on div "Inventory Cache behaviors Quality Controls Control Center List all URLs to cach…" at bounding box center [865, 169] width 1355 height 4389
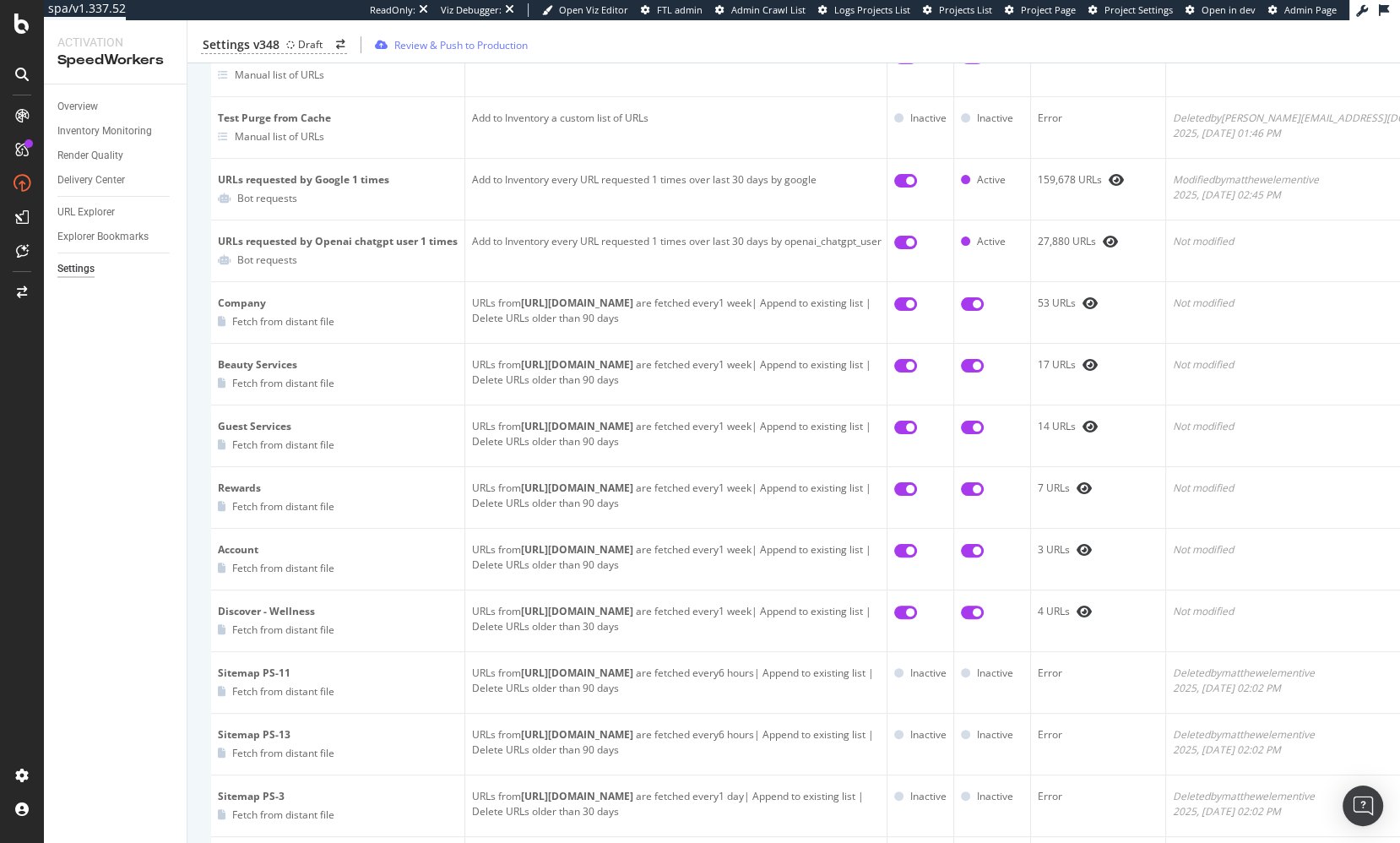
scroll to position [0, 0]
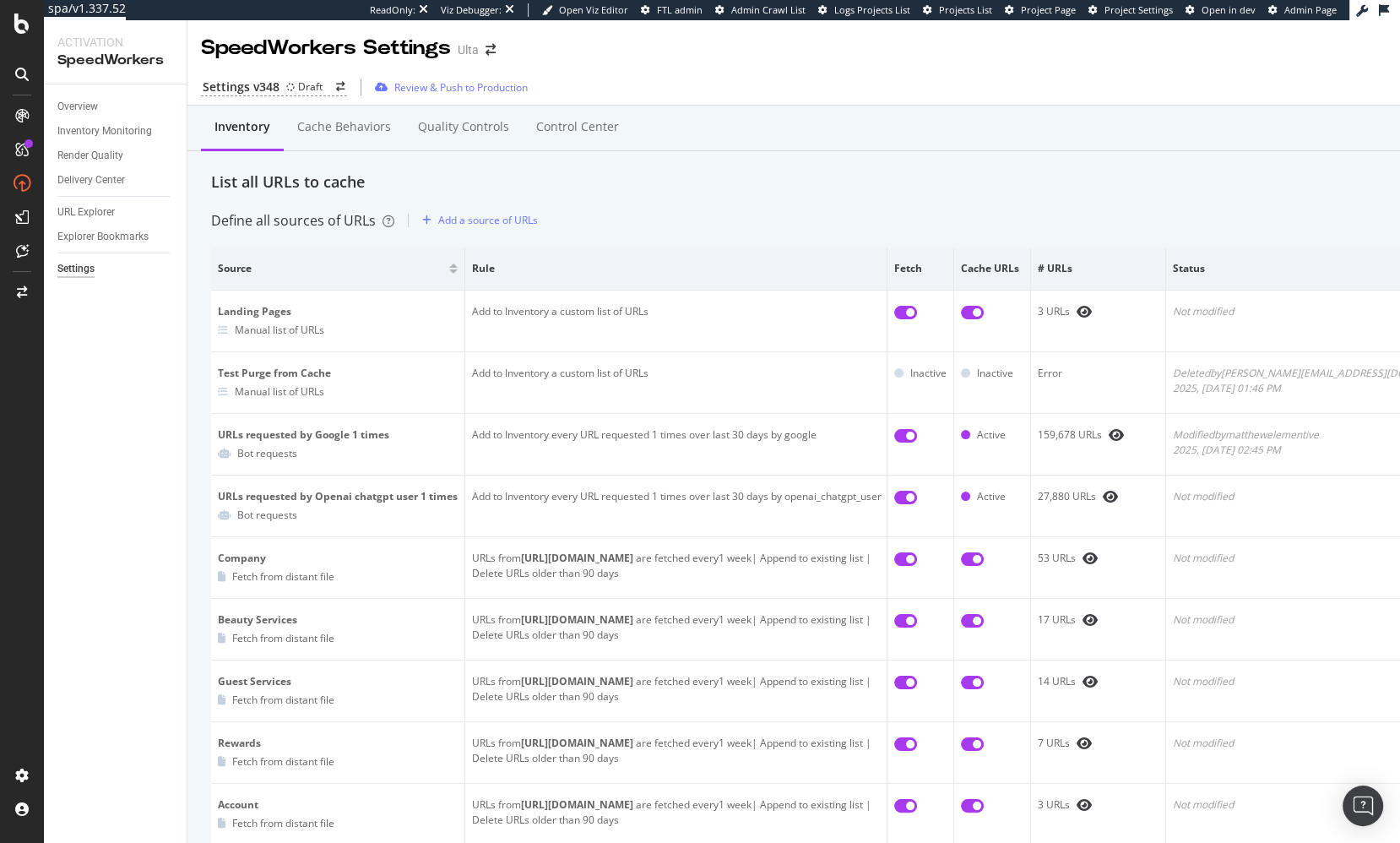
click at [665, 192] on div "List all URLs to cache" at bounding box center [865, 183] width 1308 height 22
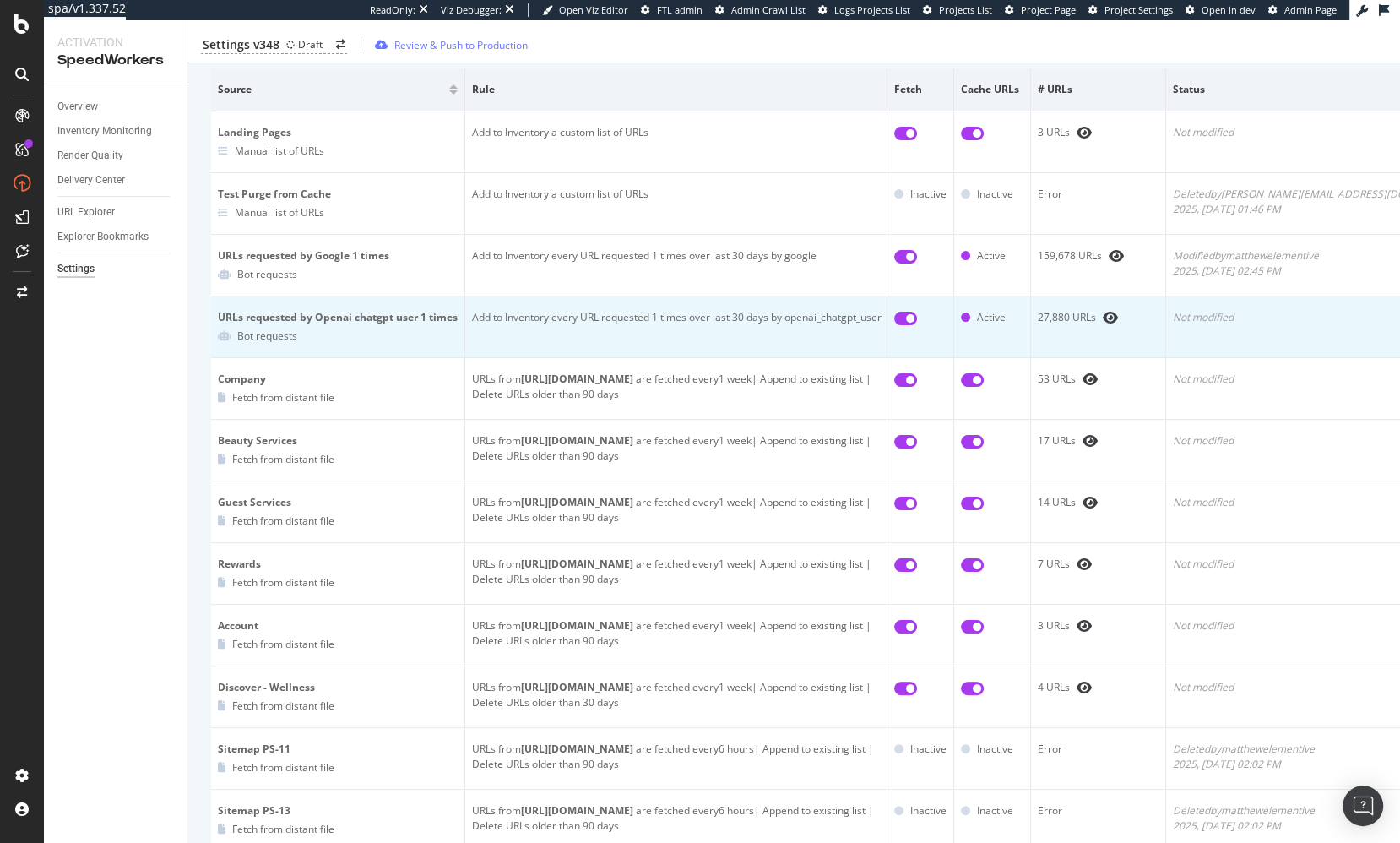
scroll to position [216, 0]
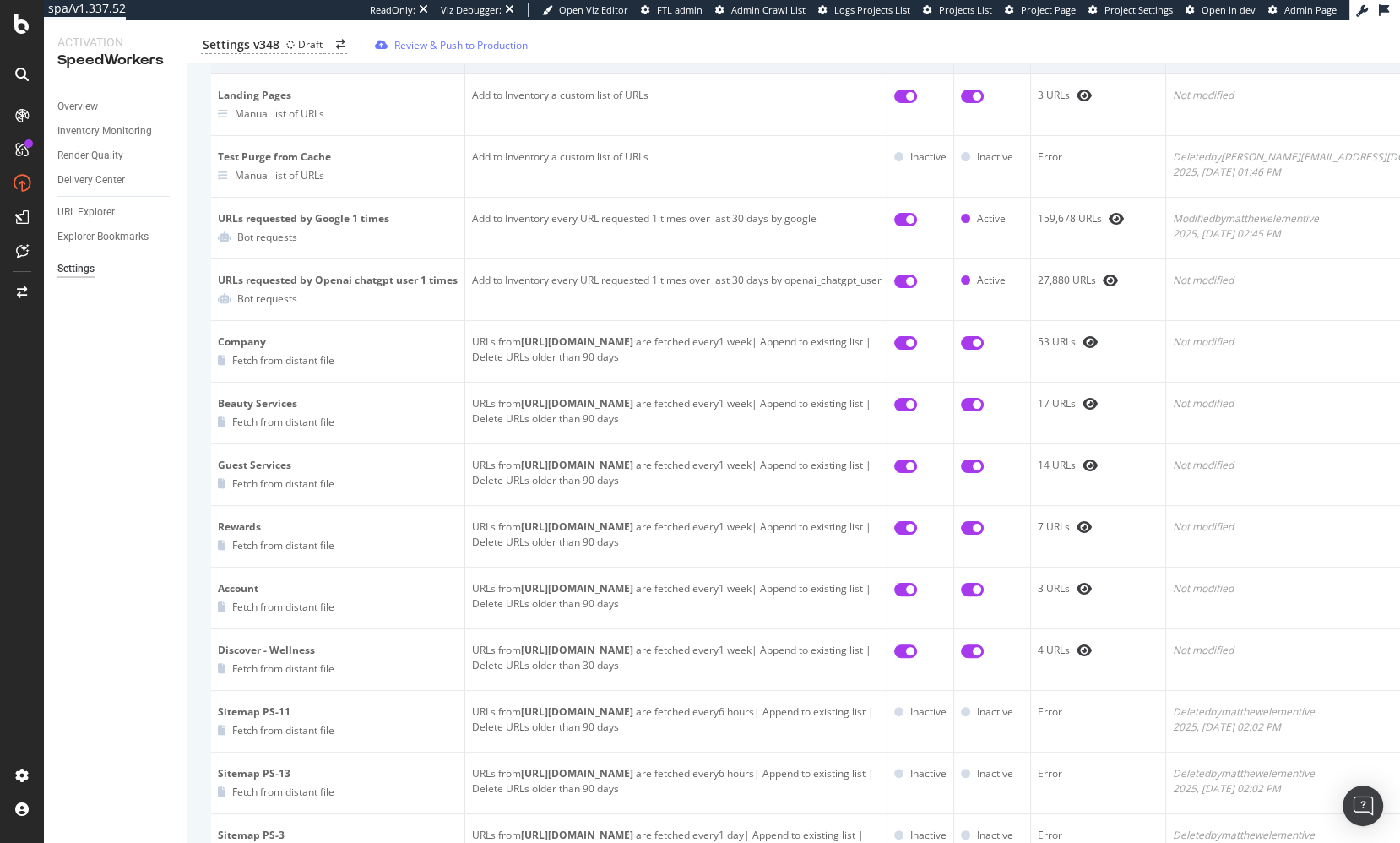
click at [67, 578] on div "Overview Inventory Monitoring Render Quality Delivery Center URL Explorer Explo…" at bounding box center [115, 464] width 143 height 758
click at [125, 549] on div "Overview Inventory Monitoring Render Quality Delivery Center URL Explorer Explo…" at bounding box center [115, 464] width 143 height 758
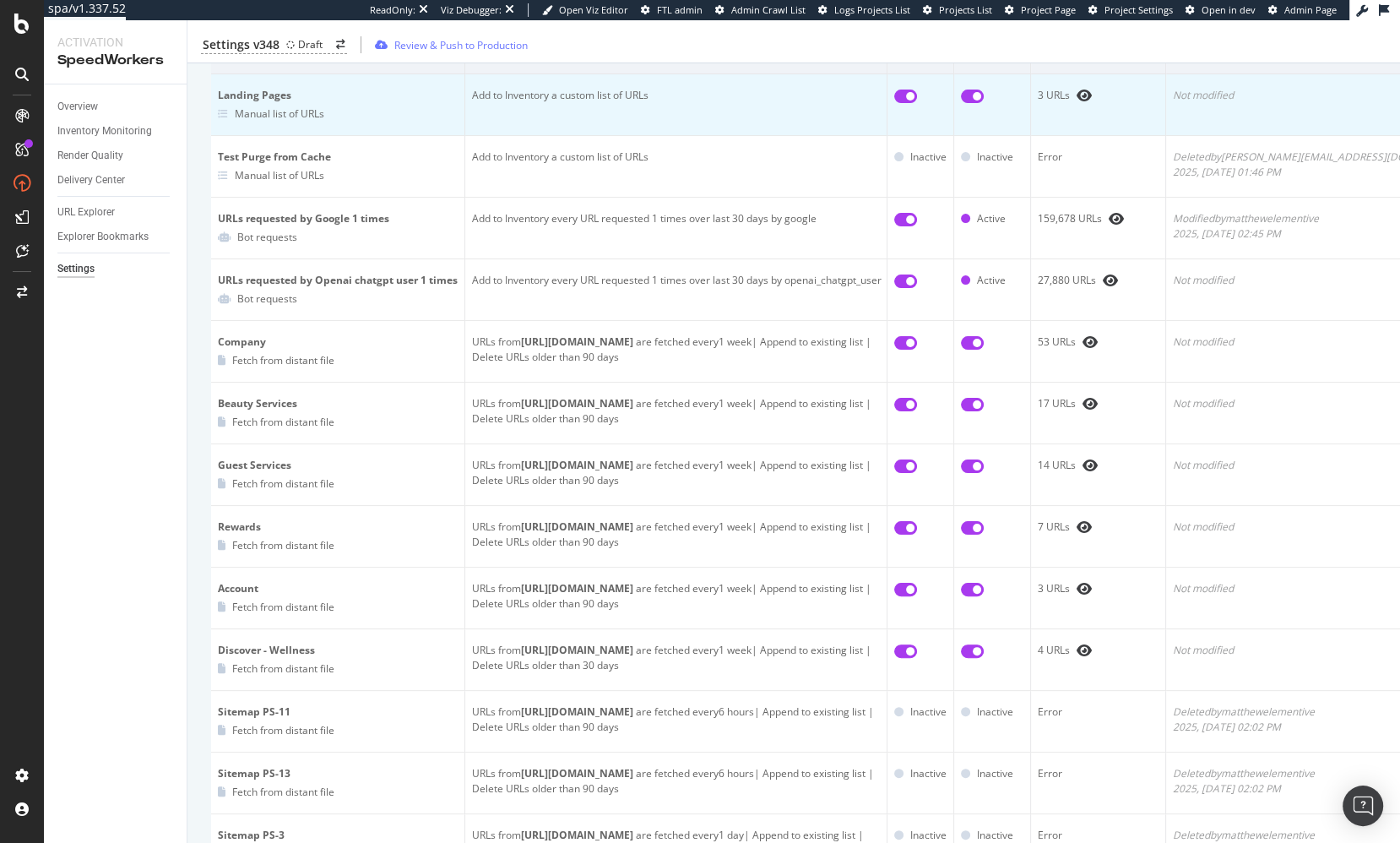
scroll to position [0, 0]
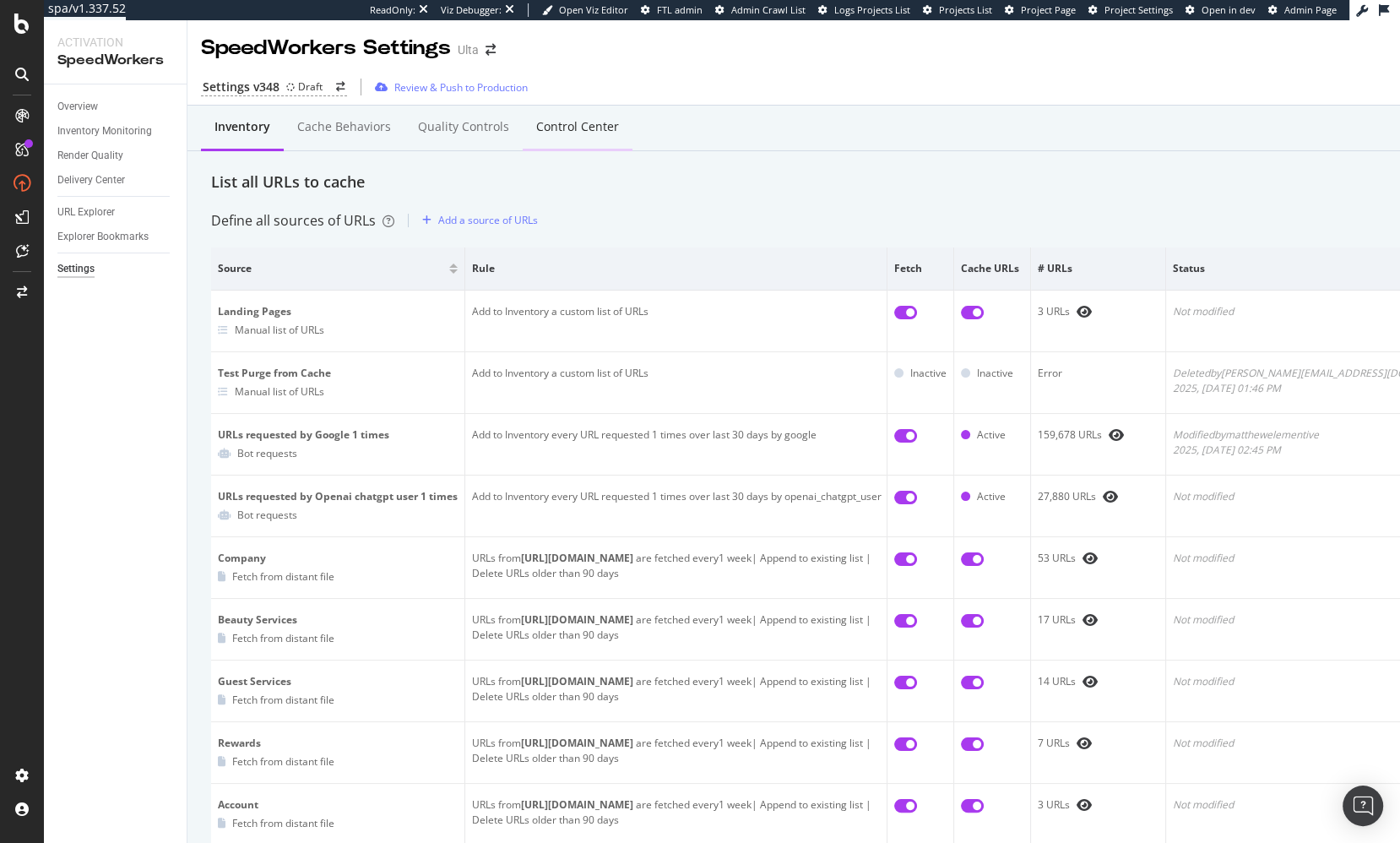
click at [592, 121] on div "Control Center" at bounding box center [577, 126] width 83 height 17
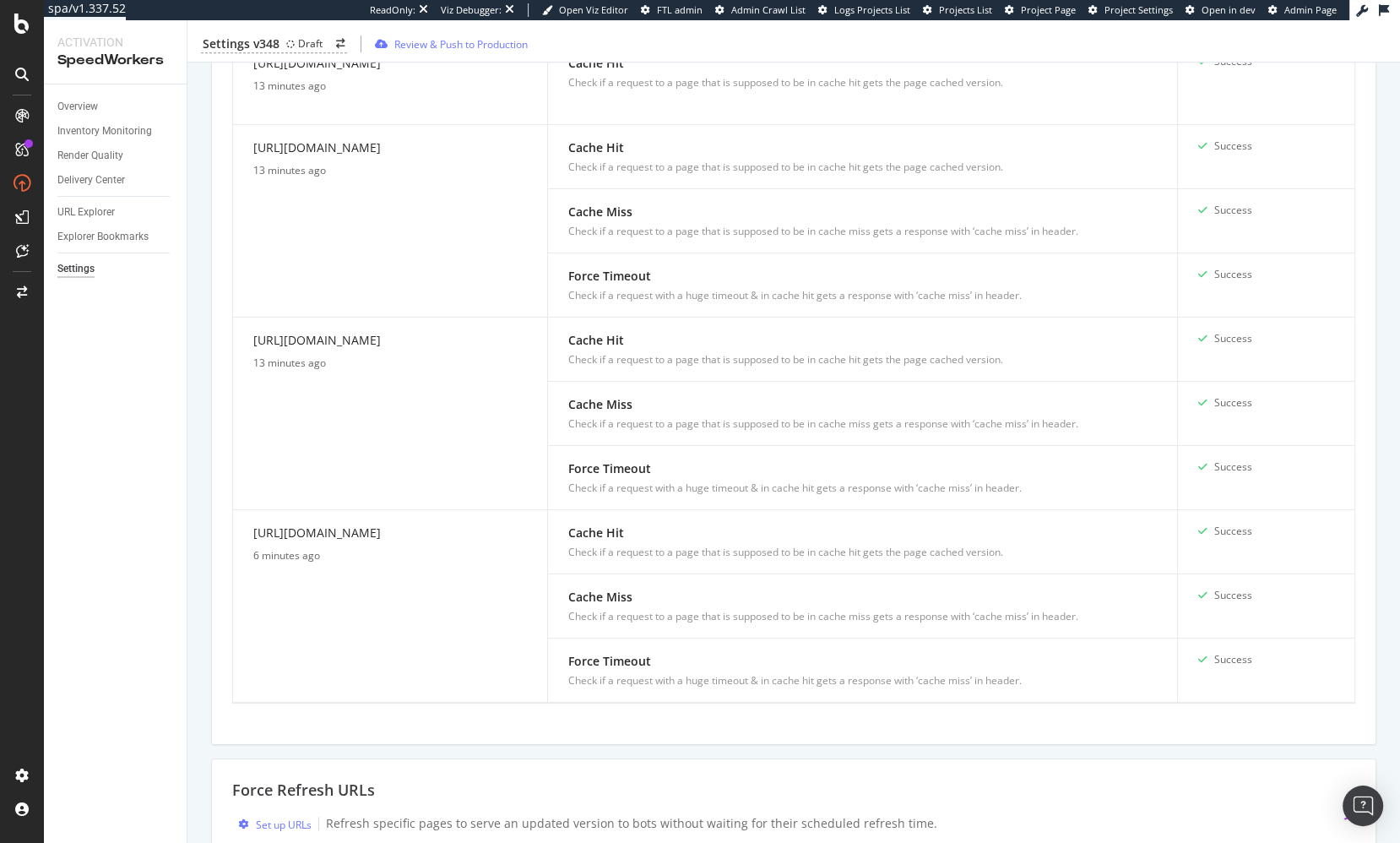
scroll to position [1842, 0]
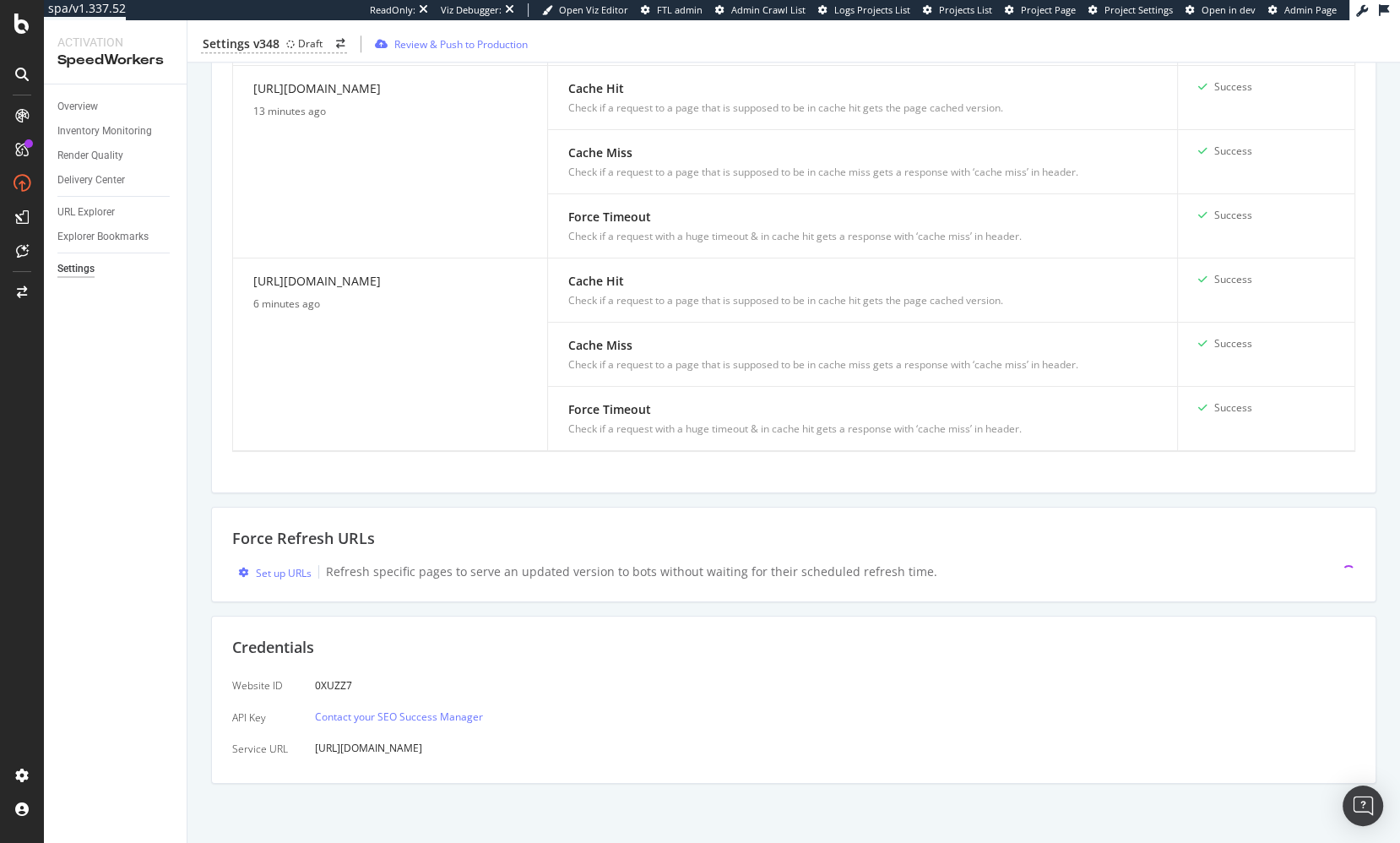
drag, startPoint x: 1343, startPoint y: 614, endPoint x: 214, endPoint y: 569, distance: 1129.9
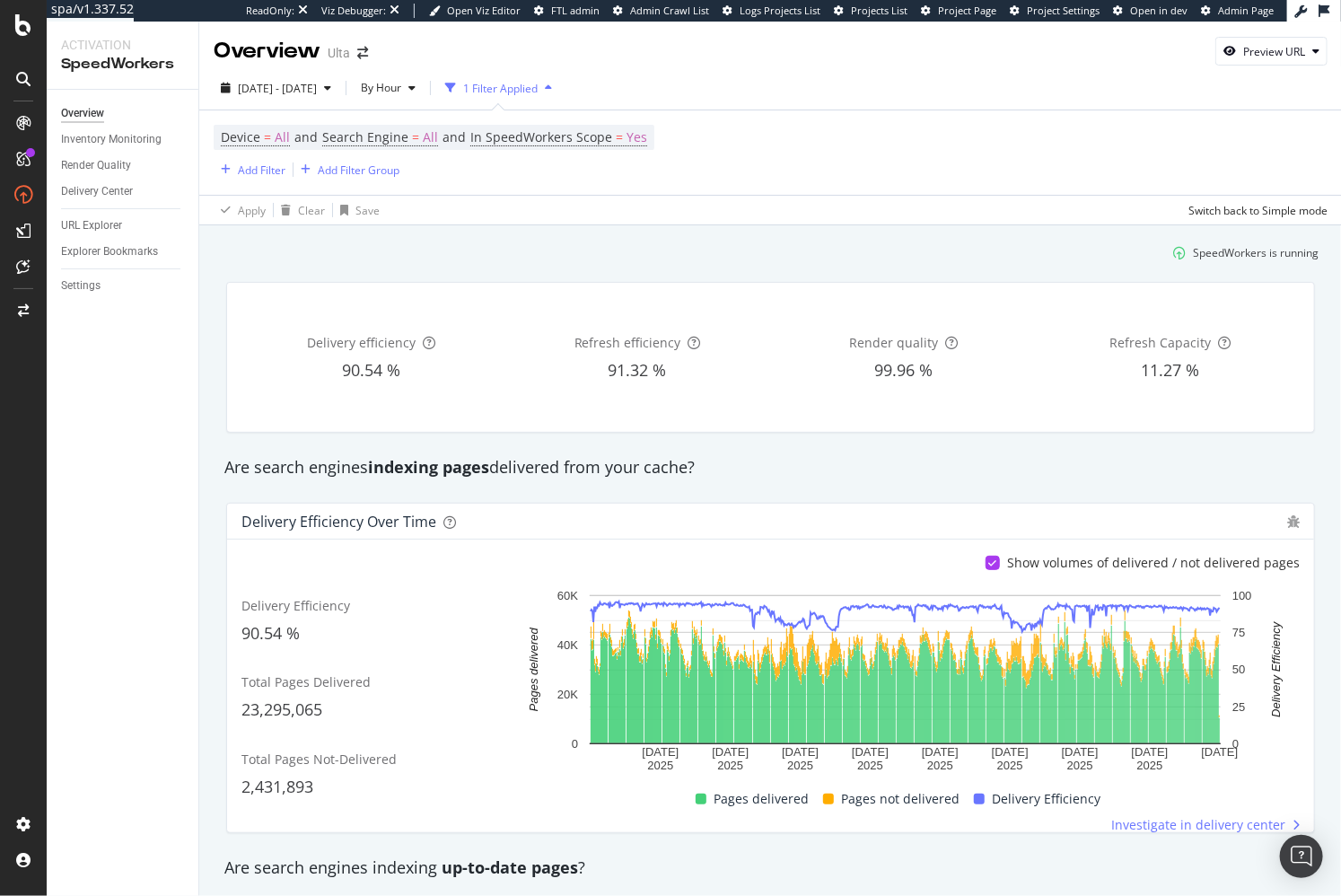
scroll to position [986, 0]
